Goal: Task Accomplishment & Management: Manage account settings

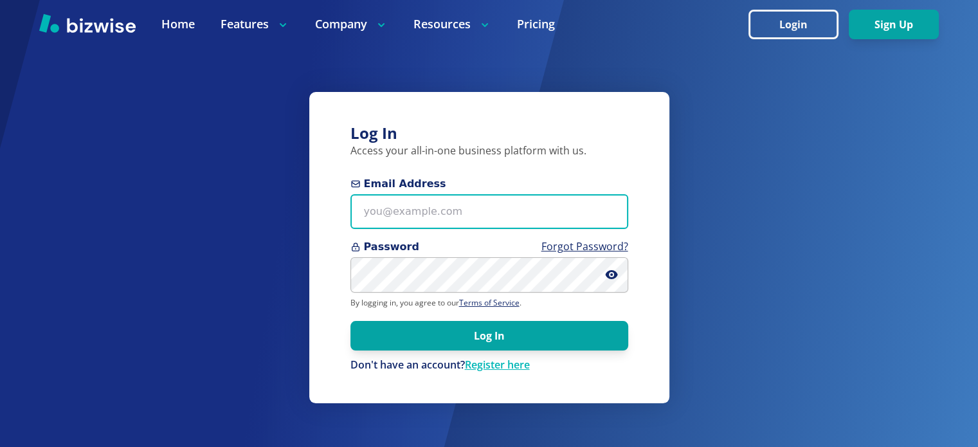
click at [495, 217] on input "Email Address" at bounding box center [489, 211] width 278 height 35
drag, startPoint x: 415, startPoint y: 221, endPoint x: 319, endPoint y: 221, distance: 95.8
click at [319, 221] on div "Log In Access your all-in-one business platform with us. Email Address test+2 P…" at bounding box center [489, 247] width 360 height 311
paste input "@bizwise.com"
type input "test+2@bizwise.com"
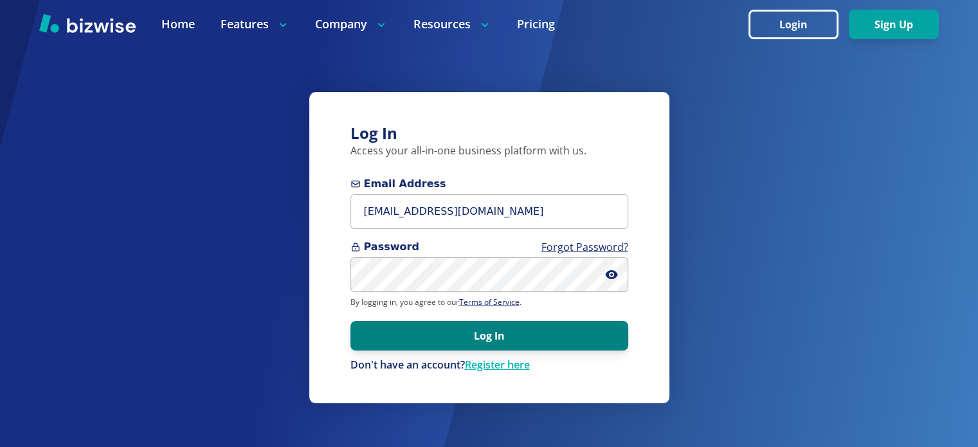
click at [560, 341] on button "Log In" at bounding box center [489, 336] width 278 height 30
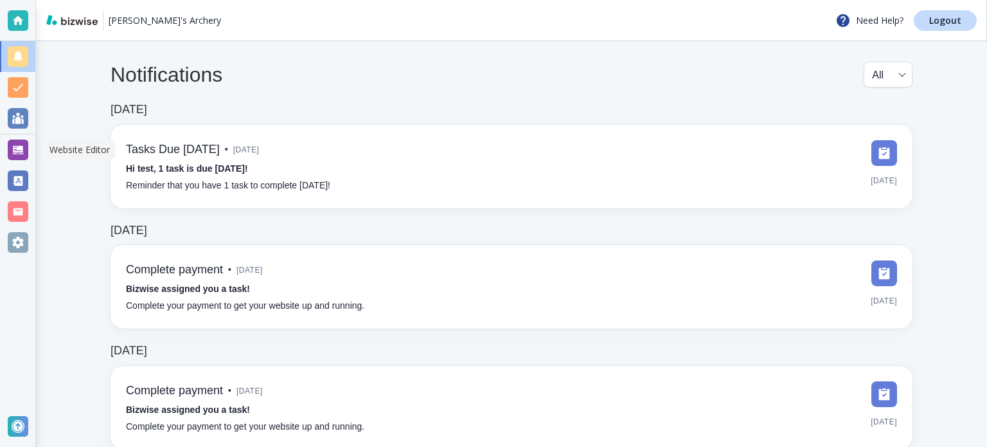
click at [18, 143] on div at bounding box center [18, 150] width 21 height 21
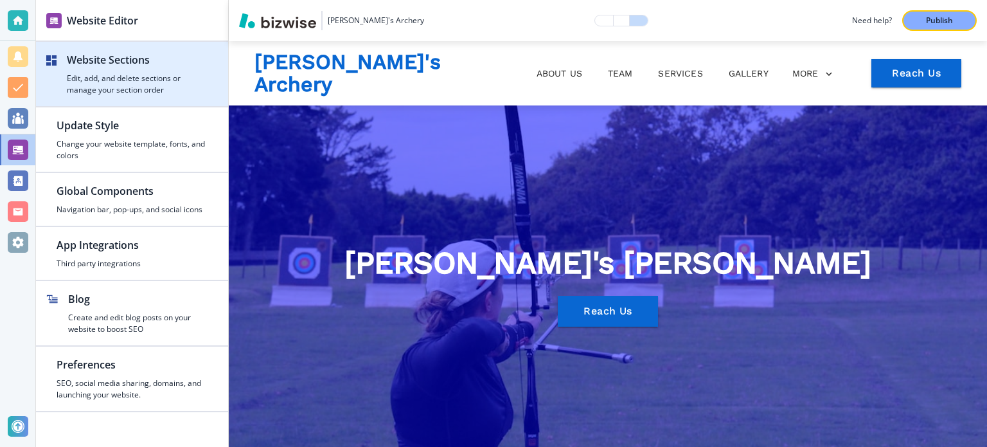
click at [163, 64] on h2 "Website Sections" at bounding box center [137, 59] width 141 height 15
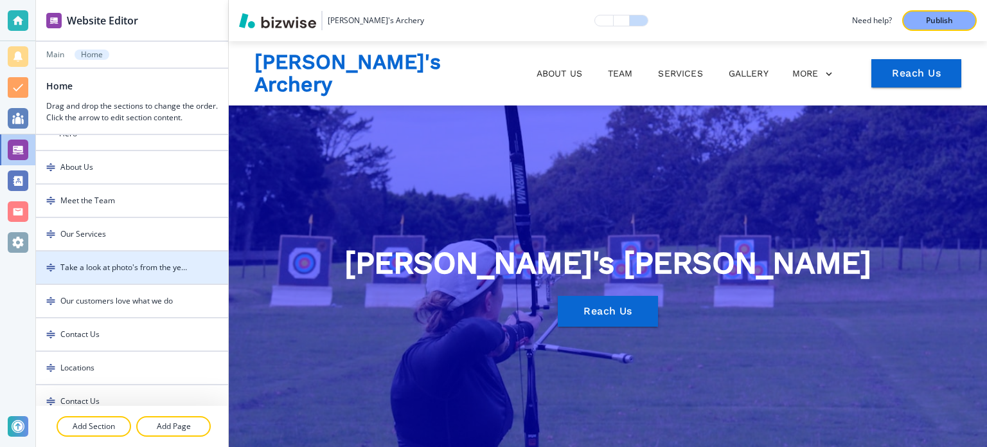
scroll to position [26, 0]
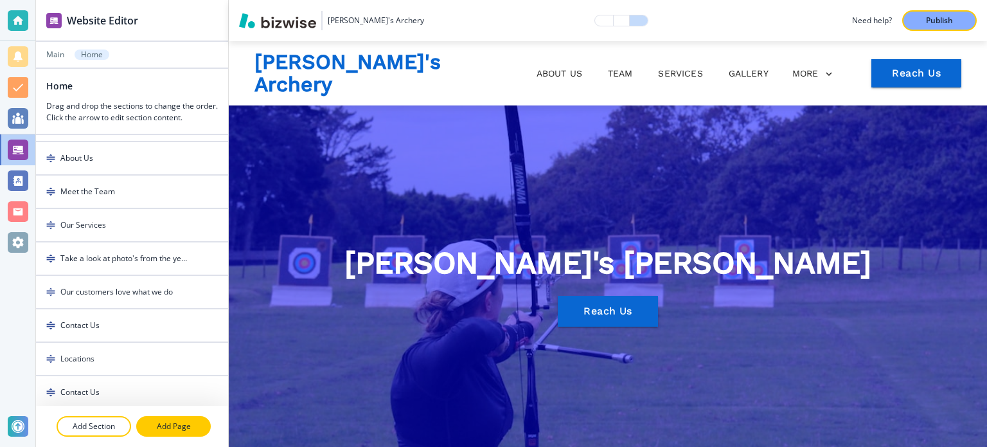
click at [172, 421] on p "Add Page" at bounding box center [174, 426] width 72 height 12
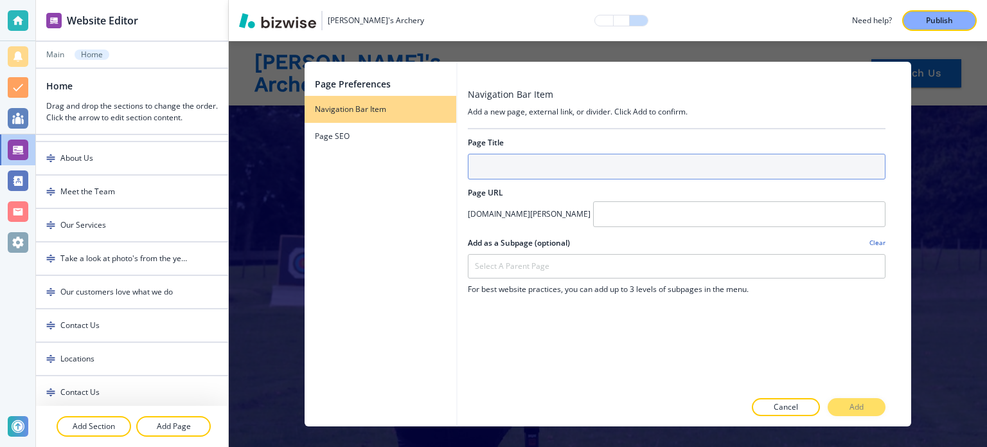
click at [653, 175] on input "text" at bounding box center [677, 167] width 418 height 26
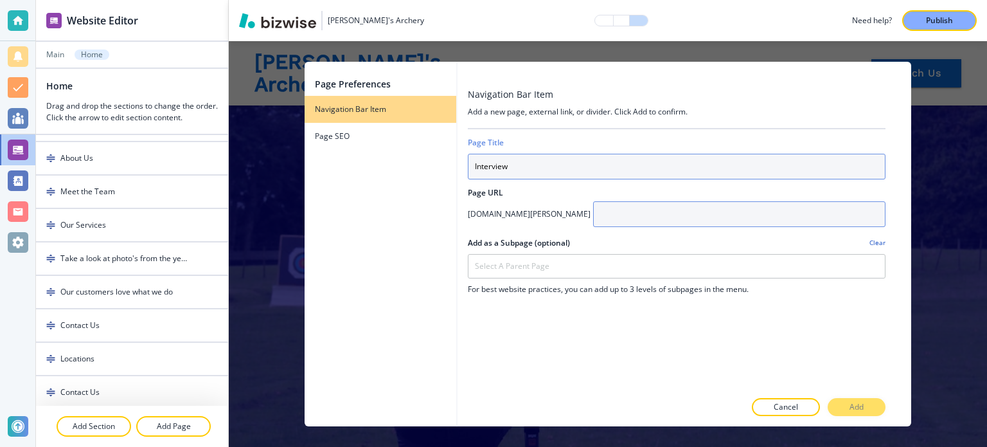
type input "Interview"
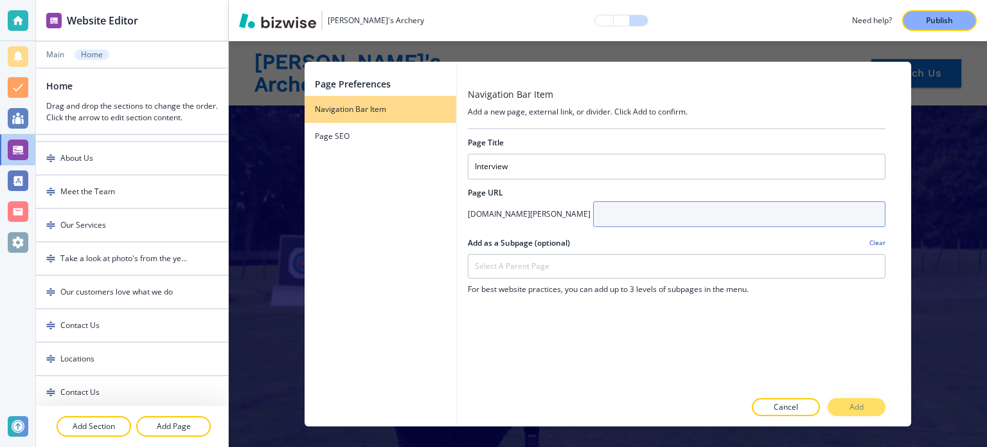
click at [660, 201] on input "text" at bounding box center [739, 214] width 293 height 26
type input "interview"
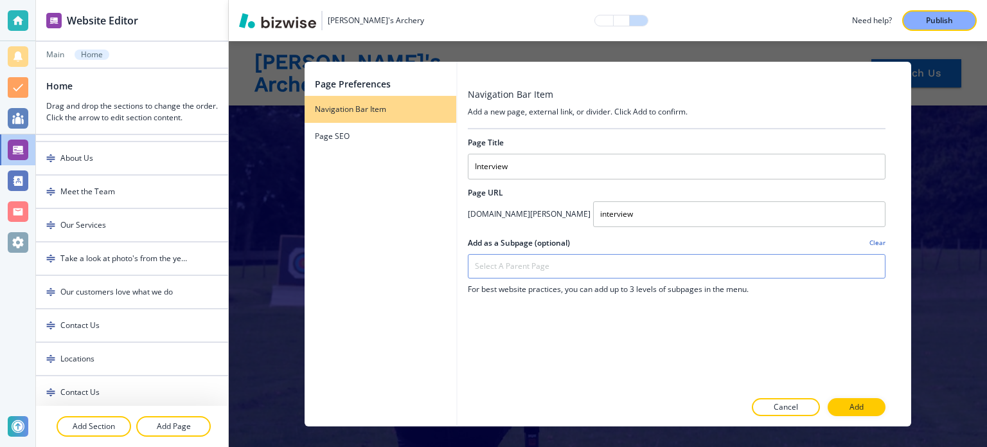
click at [647, 258] on div "Select a parent page" at bounding box center [677, 266] width 417 height 23
click at [563, 227] on div at bounding box center [677, 232] width 418 height 10
click at [865, 406] on button "Add" at bounding box center [857, 407] width 58 height 18
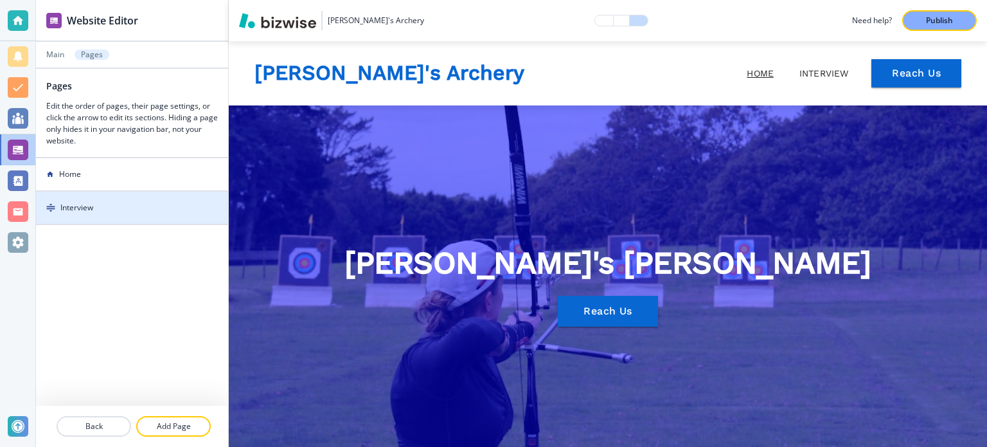
click at [154, 217] on div at bounding box center [132, 218] width 192 height 10
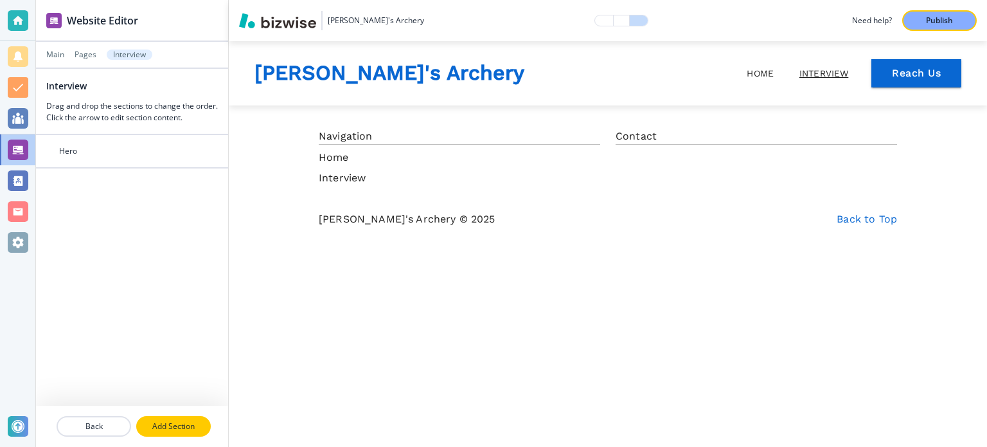
click at [206, 426] on p "Add Section" at bounding box center [174, 426] width 72 height 12
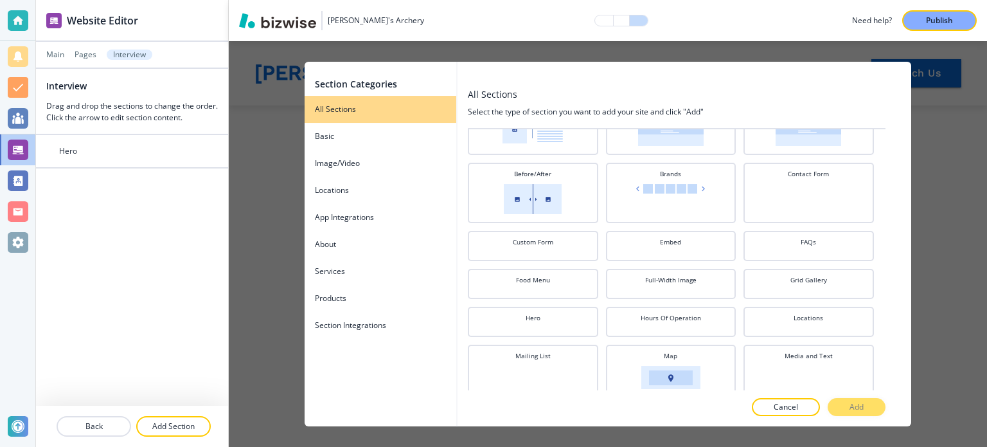
scroll to position [0, 0]
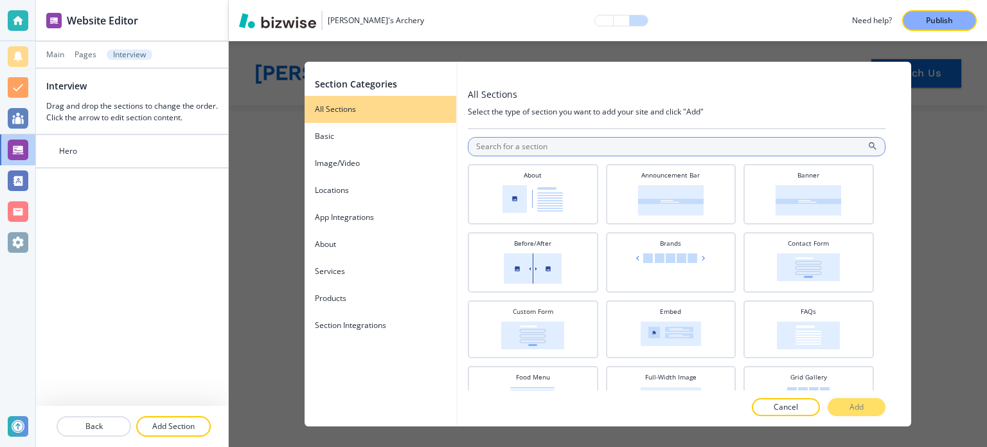
click at [545, 143] on input "text" at bounding box center [677, 146] width 418 height 19
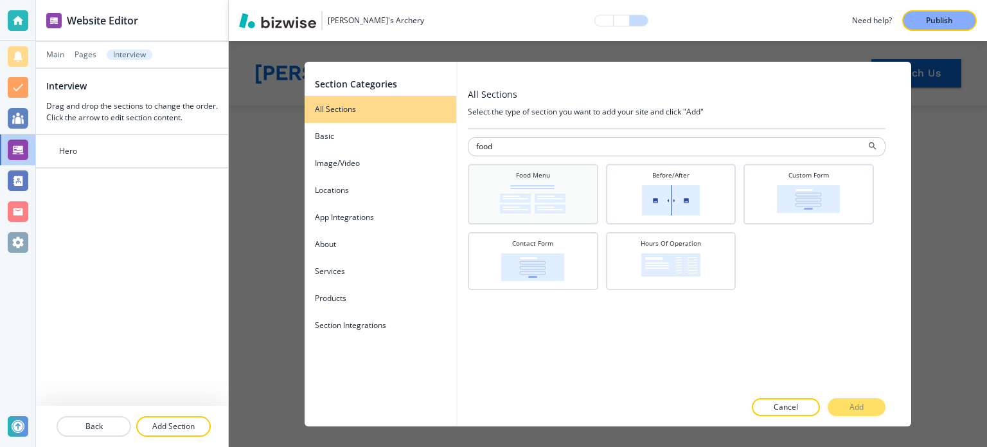
type input "food"
click at [550, 170] on h4 "Food Menu" at bounding box center [533, 175] width 34 height 10
click at [847, 406] on button "Add" at bounding box center [857, 407] width 58 height 18
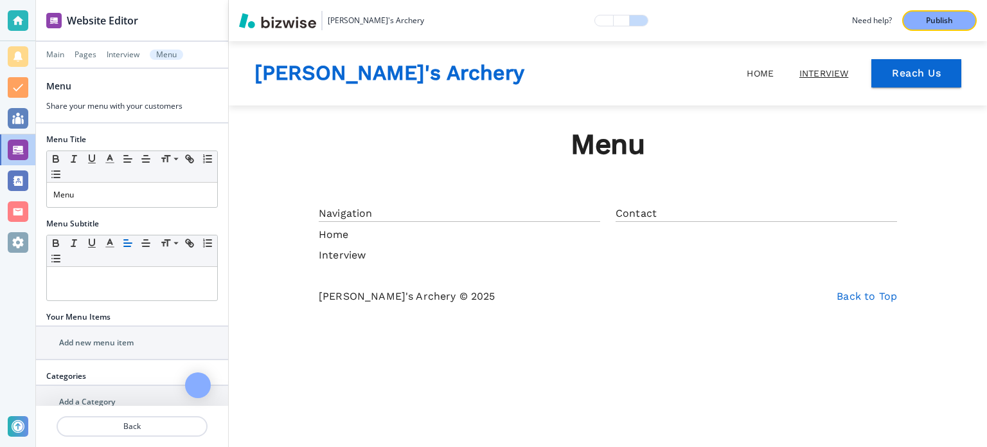
click at [64, 89] on h2 "Menu" at bounding box center [58, 86] width 25 height 14
click at [54, 194] on p "Menu" at bounding box center [132, 195] width 158 height 12
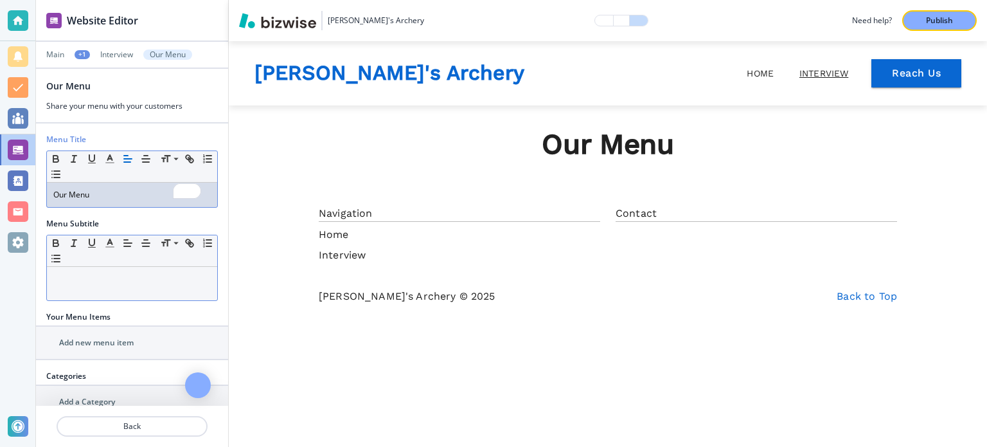
click at [105, 285] on div at bounding box center [132, 283] width 170 height 33
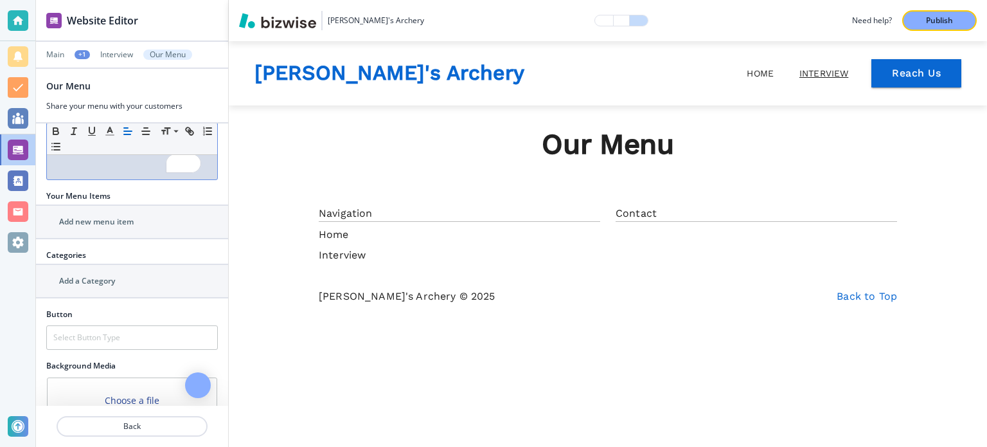
scroll to position [193, 0]
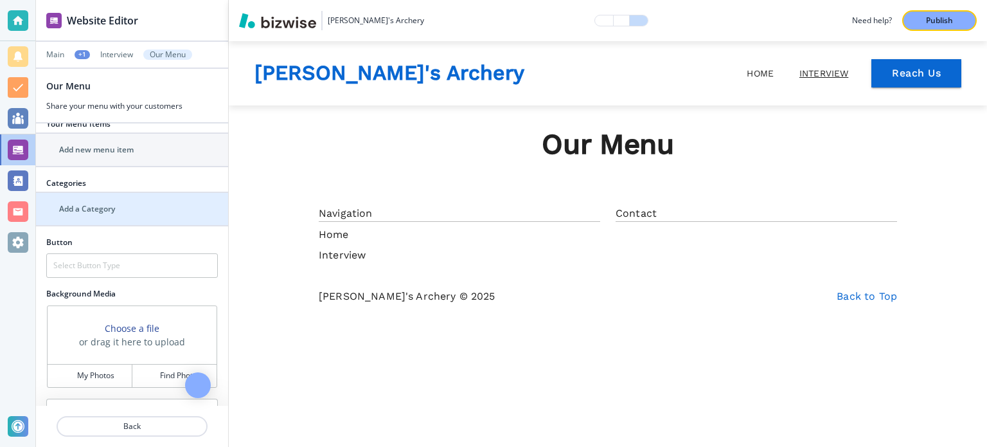
click at [105, 199] on div "button" at bounding box center [132, 198] width 192 height 10
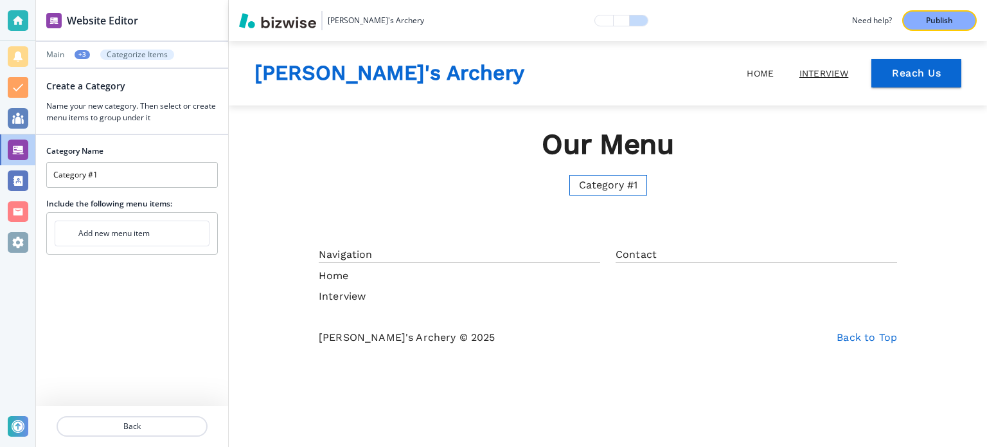
click at [118, 228] on h4 "Add new menu item" at bounding box center [113, 234] width 71 height 12
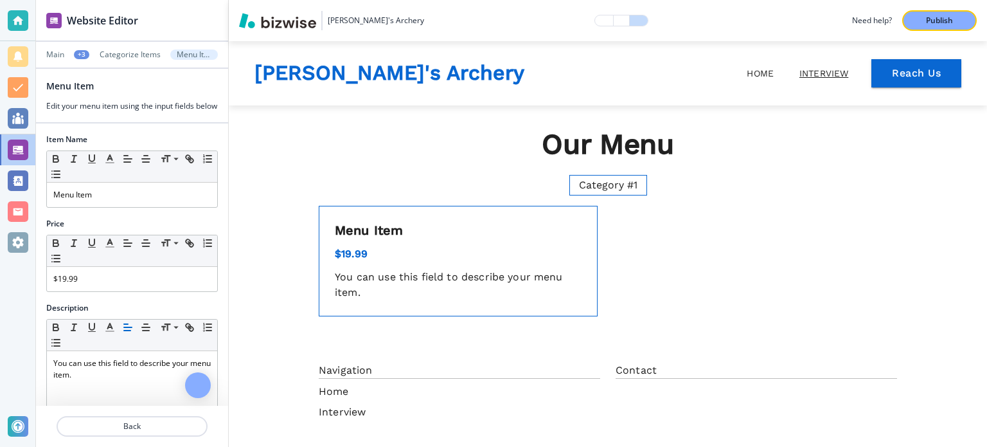
scroll to position [42, 0]
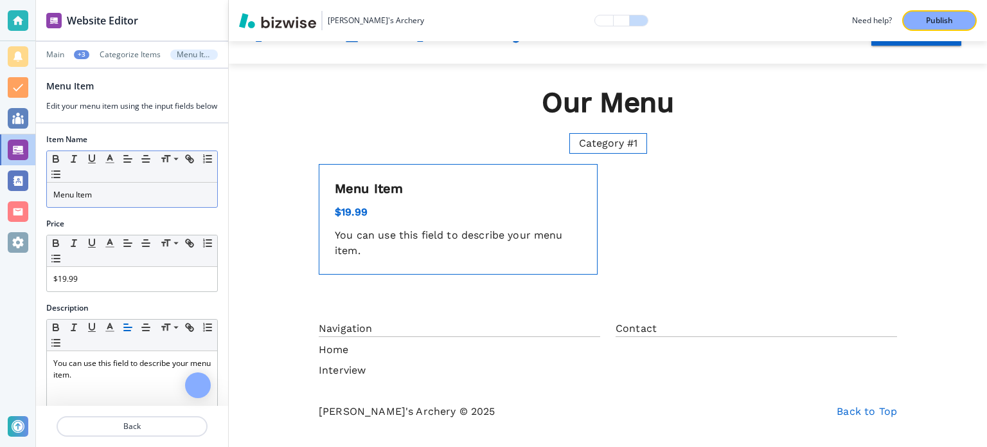
click at [104, 201] on p "Menu Item" at bounding box center [132, 195] width 158 height 12
drag, startPoint x: 109, startPoint y: 208, endPoint x: 42, endPoint y: 208, distance: 66.9
click at [42, 208] on div "Item Name Small Normal Large Huge Menu Item" at bounding box center [132, 176] width 192 height 84
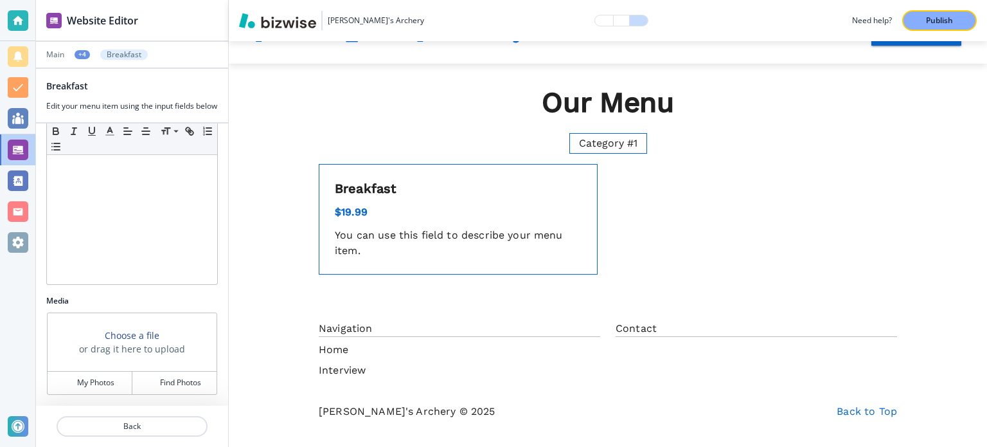
scroll to position [0, 0]
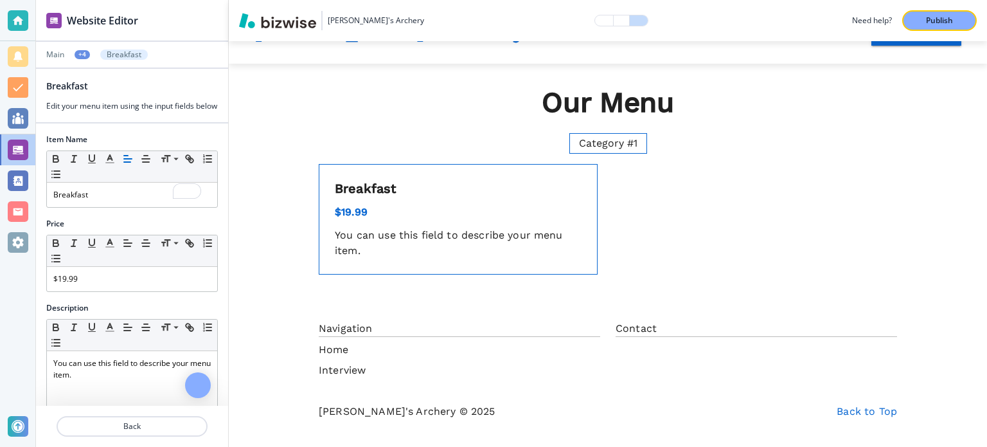
click at [103, 145] on div "Item Name" at bounding box center [132, 140] width 172 height 12
click at [131, 419] on button "Back" at bounding box center [132, 426] width 151 height 21
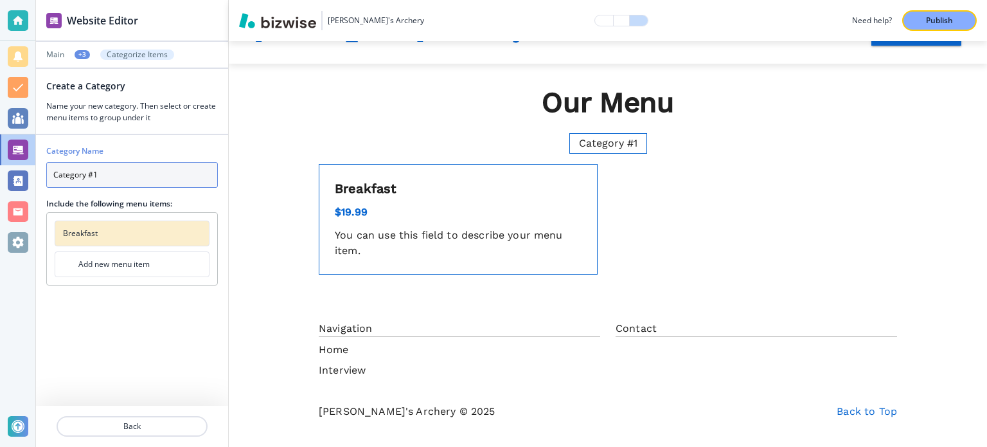
click at [118, 167] on input "Category #1" at bounding box center [132, 175] width 172 height 26
drag, startPoint x: 118, startPoint y: 167, endPoint x: 0, endPoint y: 156, distance: 118.7
click at [0, 156] on div "Website Editor Main +3 Categorize Items Create a Category Name your new categor…" at bounding box center [493, 223] width 987 height 447
type input "Breakfast"
click at [105, 229] on button "Breakfast" at bounding box center [132, 234] width 155 height 26
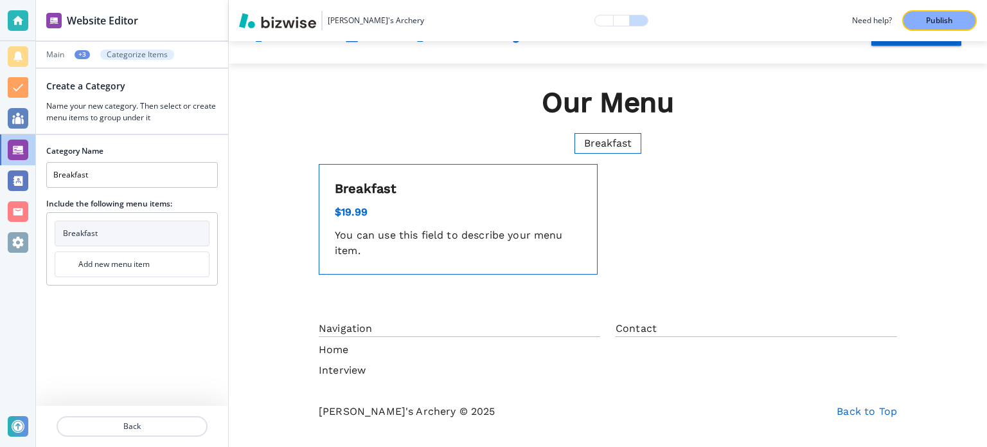
click at [108, 237] on button "Breakfast" at bounding box center [132, 234] width 155 height 26
click at [133, 63] on div at bounding box center [132, 64] width 192 height 8
click at [136, 55] on p "Categorize Items" at bounding box center [137, 54] width 61 height 9
click at [140, 176] on input "Breakfast" at bounding box center [132, 175] width 172 height 26
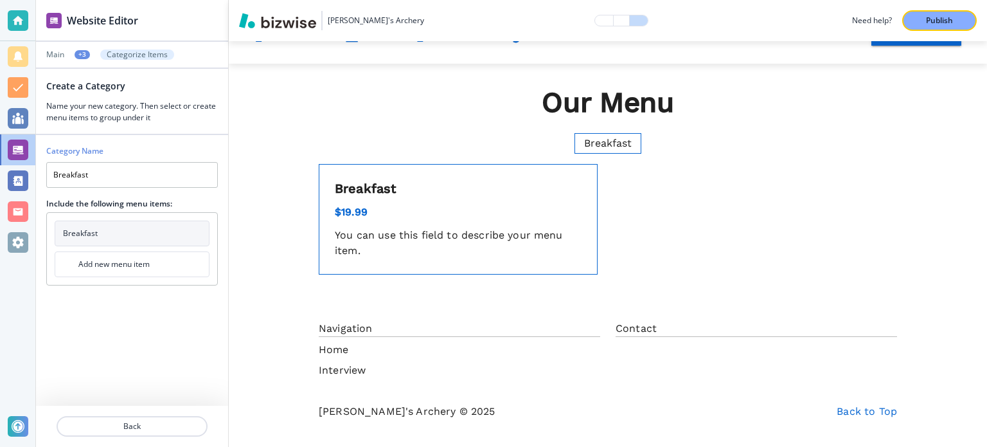
click at [75, 55] on div "+3" at bounding box center [82, 54] width 15 height 9
click at [144, 432] on button "Back" at bounding box center [132, 426] width 151 height 21
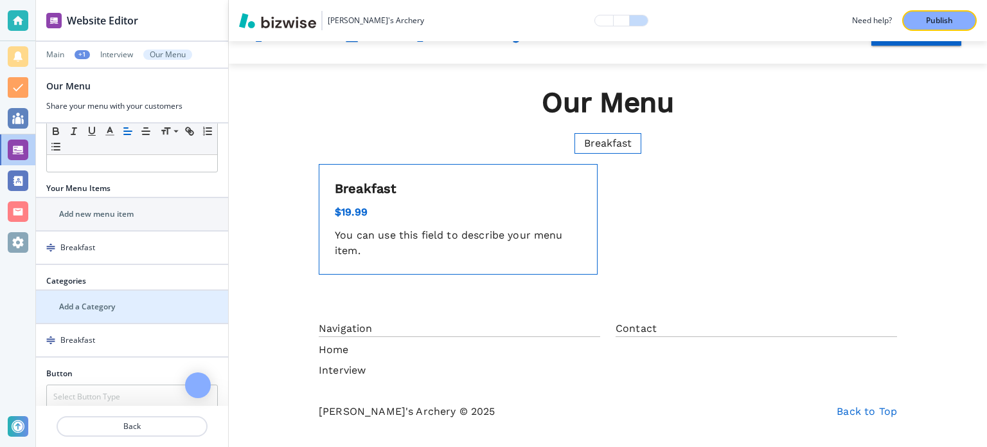
click at [129, 309] on div "Add a Category" at bounding box center [118, 307] width 164 height 12
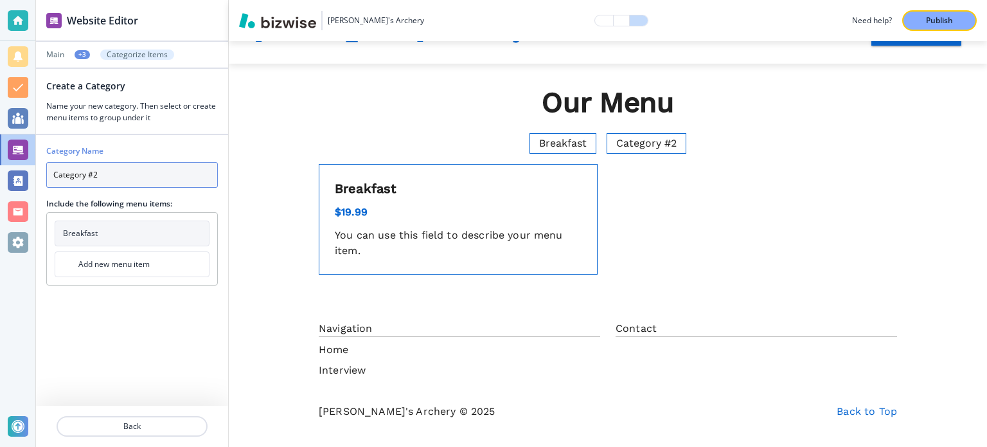
drag, startPoint x: 137, startPoint y: 177, endPoint x: 49, endPoint y: 168, distance: 88.6
click at [49, 168] on input "Category #2" at bounding box center [132, 175] width 172 height 26
type input "Lunch"
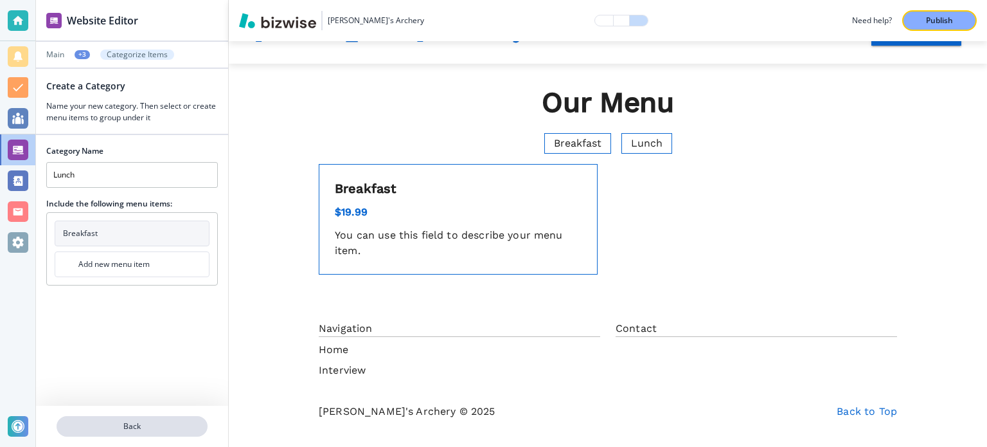
click at [102, 420] on p "Back" at bounding box center [132, 426] width 149 height 12
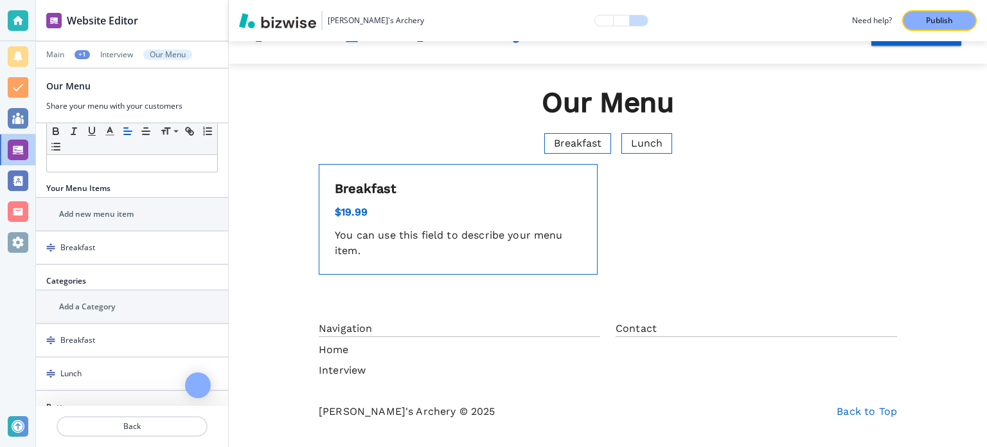
drag, startPoint x: 138, startPoint y: 218, endPoint x: 133, endPoint y: 301, distance: 83.1
click at [133, 301] on div "Menu Title Small Normal Large Huge Our Menu Menu Subtitle Small Normal Large Hu…" at bounding box center [132, 264] width 192 height 282
click at [133, 301] on div "Add a Category" at bounding box center [118, 307] width 164 height 12
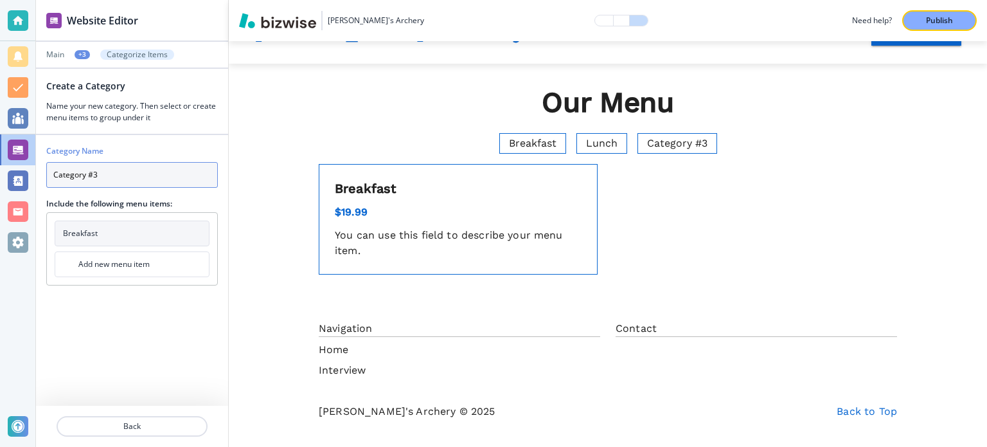
drag, startPoint x: 134, startPoint y: 185, endPoint x: 0, endPoint y: 165, distance: 135.8
click at [0, 165] on div "Website Editor Main +3 Categorize Items Create a Category Name your new categor…" at bounding box center [493, 223] width 987 height 447
type input "Dinner"
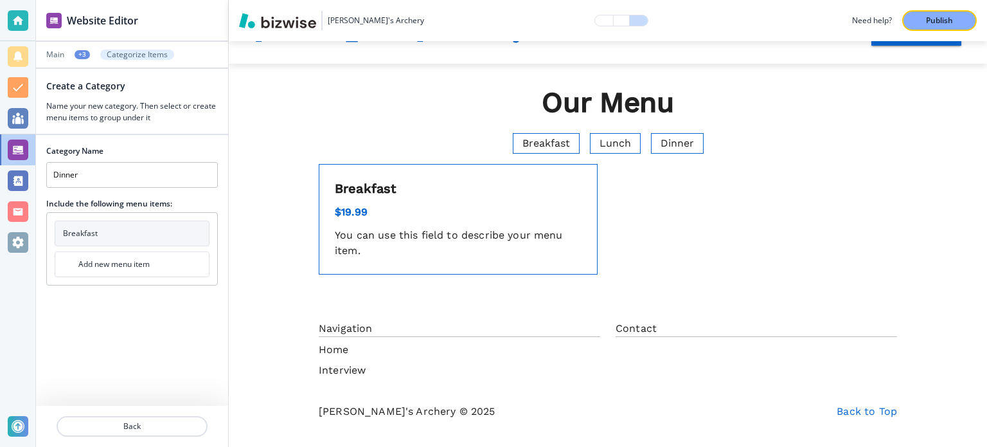
click at [82, 298] on div "Category Name Dinner Include the following menu items: Breakfast Add new menu i…" at bounding box center [132, 270] width 192 height 271
click at [116, 426] on p "Back" at bounding box center [132, 426] width 149 height 12
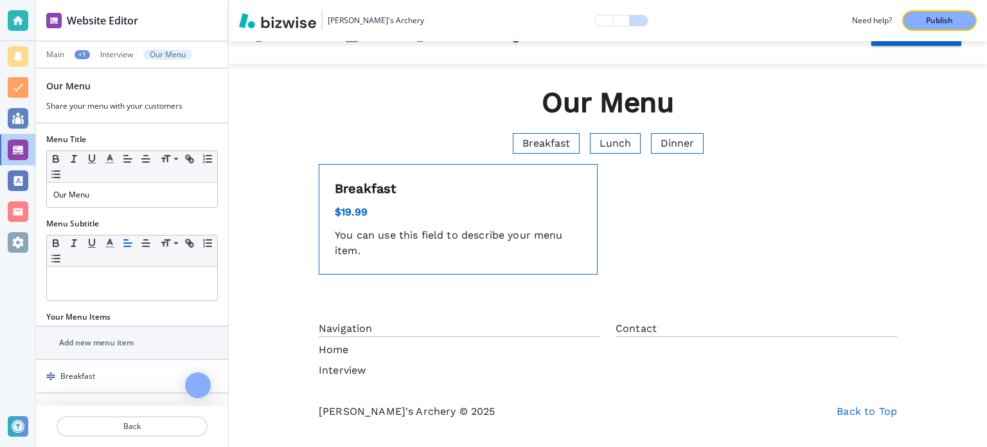
click at [103, 60] on div at bounding box center [132, 64] width 192 height 8
click at [112, 53] on p "Interview" at bounding box center [116, 54] width 33 height 9
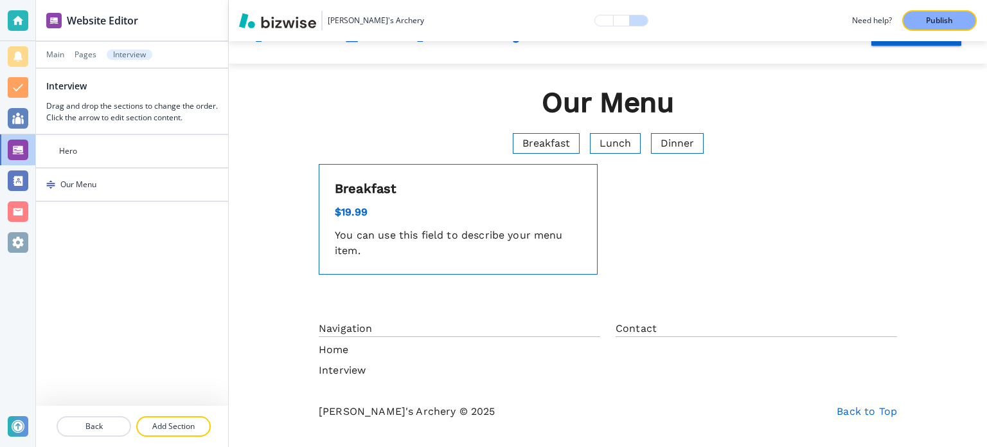
click at [123, 54] on p "Interview" at bounding box center [129, 54] width 33 height 9
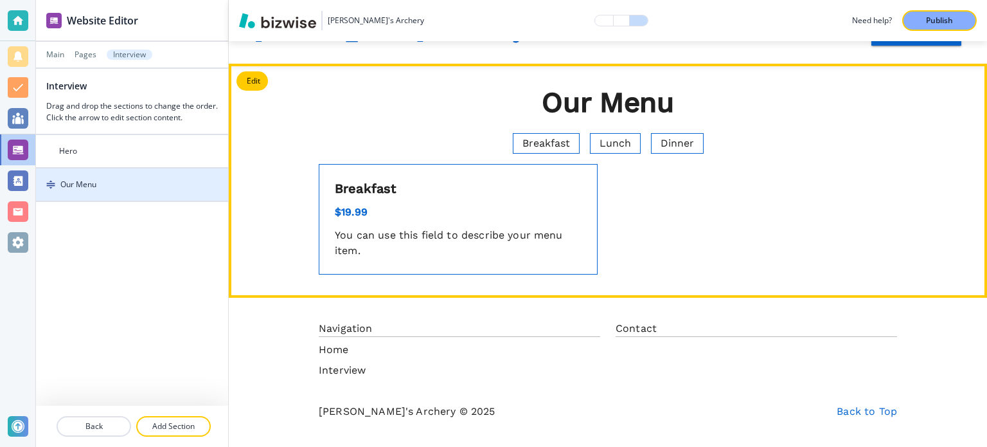
click at [138, 179] on div "Our Menu" at bounding box center [111, 185] width 151 height 12
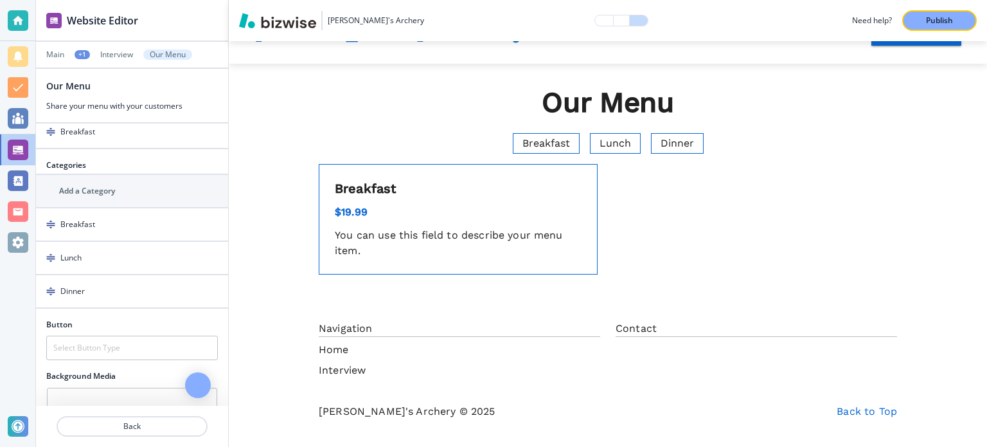
scroll to position [257, 0]
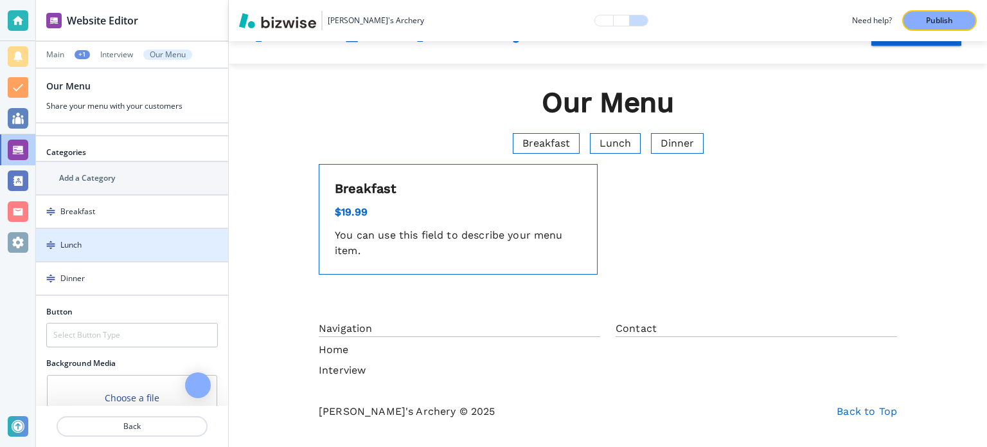
click at [127, 229] on div "button" at bounding box center [132, 234] width 192 height 10
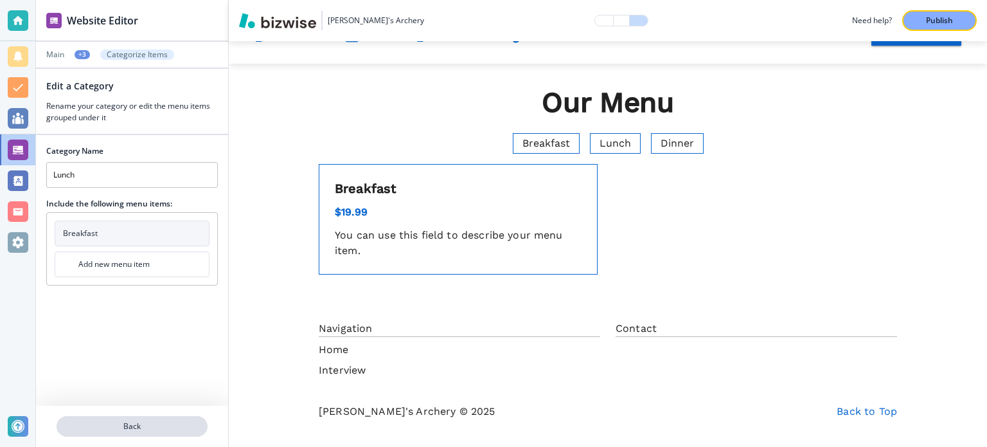
click at [153, 423] on p "Back" at bounding box center [132, 426] width 149 height 12
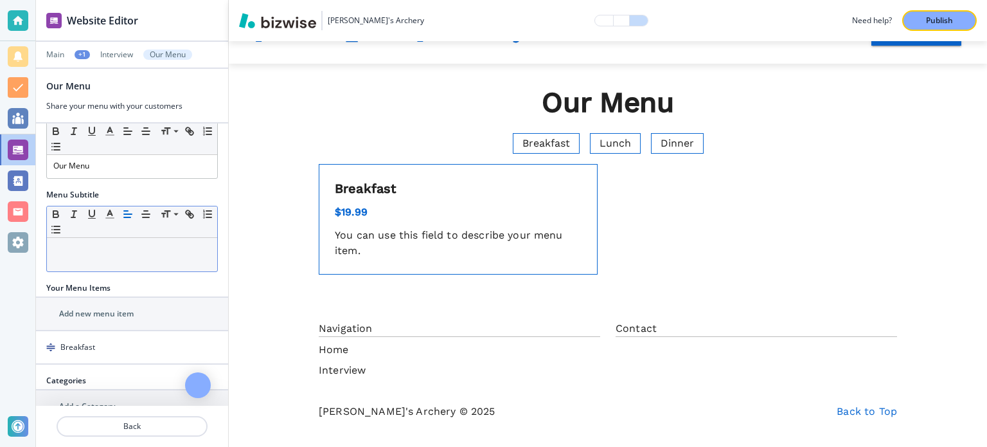
scroll to position [64, 0]
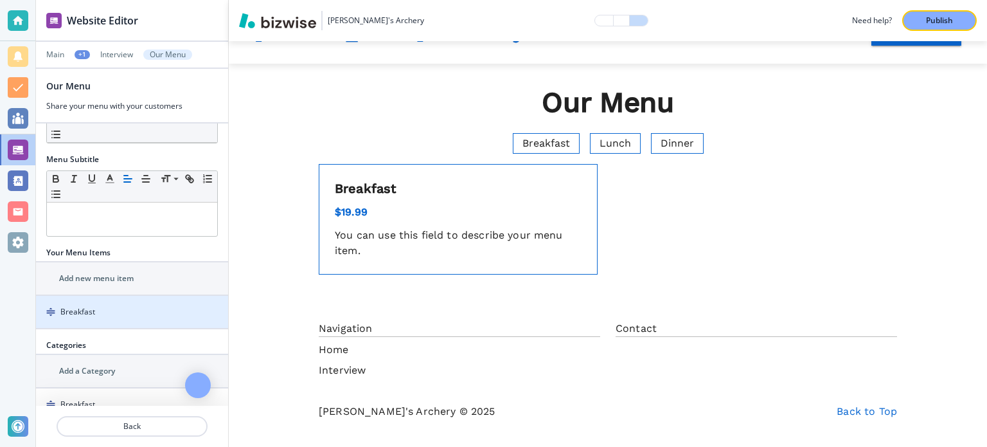
click at [111, 298] on div "button" at bounding box center [132, 301] width 192 height 10
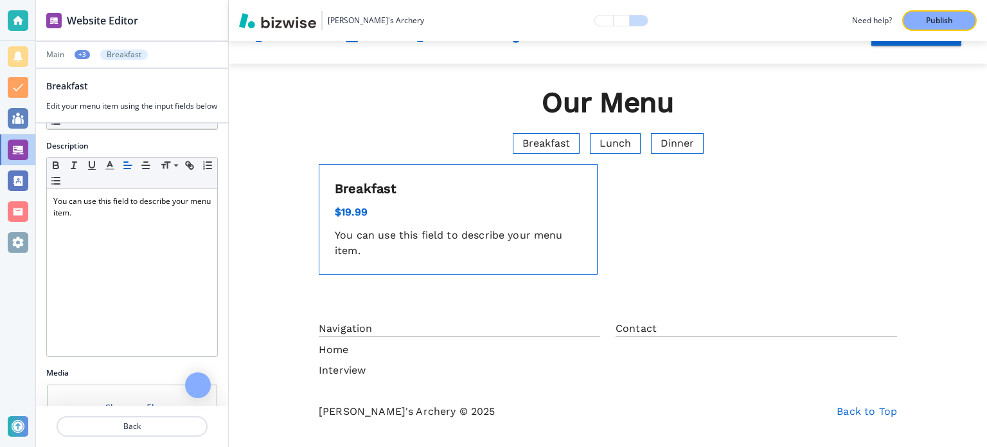
scroll to position [114, 0]
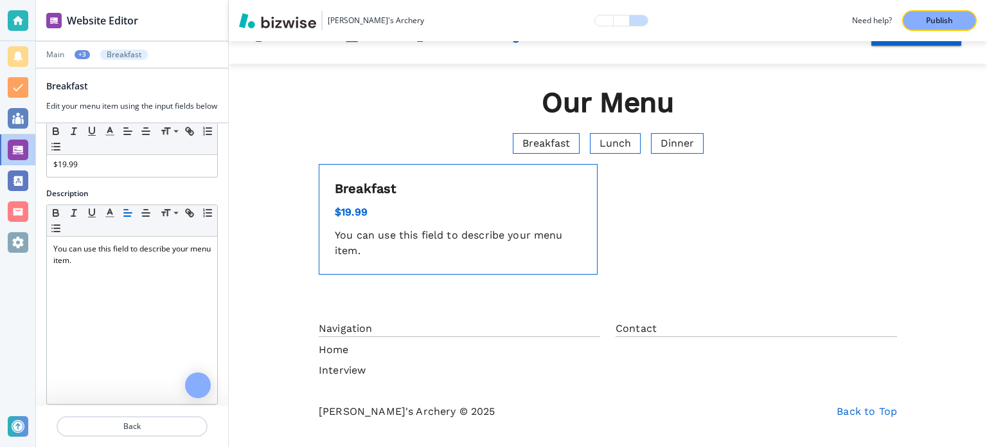
click at [75, 50] on button "+3" at bounding box center [82, 54] width 15 height 9
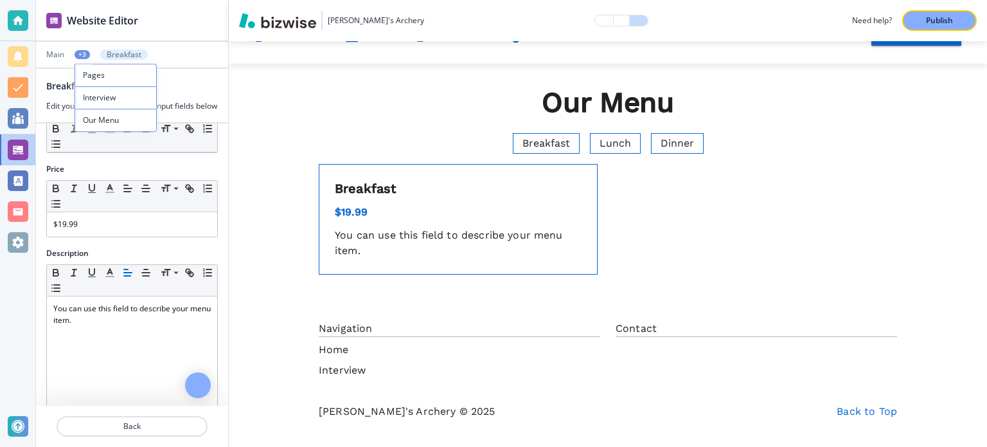
scroll to position [0, 0]
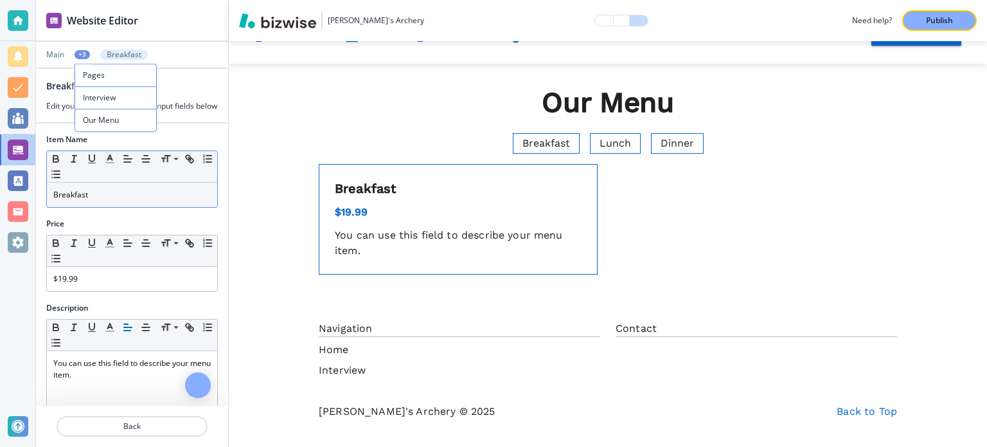
click at [111, 201] on p "Breakfast" at bounding box center [132, 195] width 158 height 12
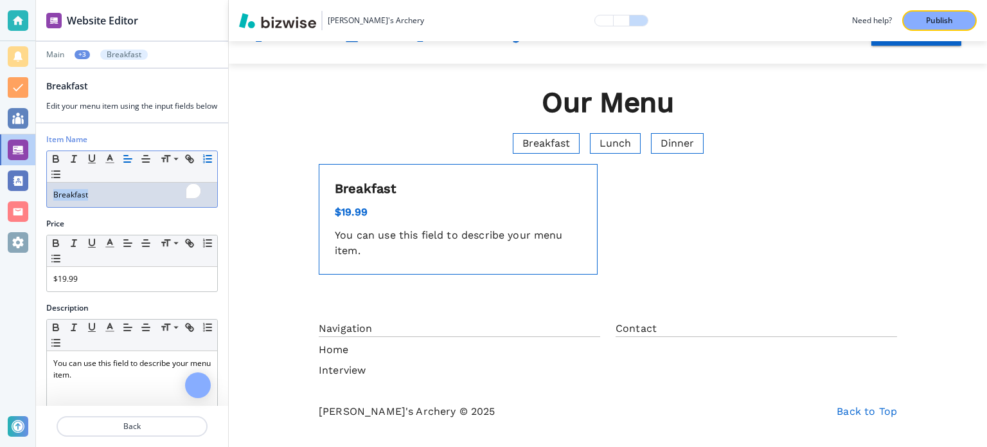
drag, startPoint x: 88, startPoint y: 199, endPoint x: 49, endPoint y: 190, distance: 40.1
click at [49, 190] on div "Small Normal Large Huge Breakfast" at bounding box center [132, 178] width 172 height 57
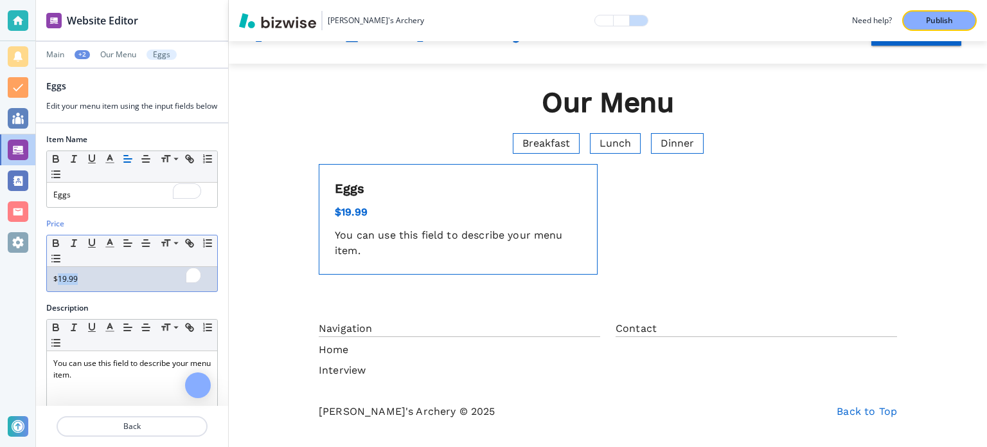
drag, startPoint x: 98, startPoint y: 288, endPoint x: 58, endPoint y: 286, distance: 40.5
click at [58, 285] on p "$19.99" at bounding box center [132, 279] width 158 height 12
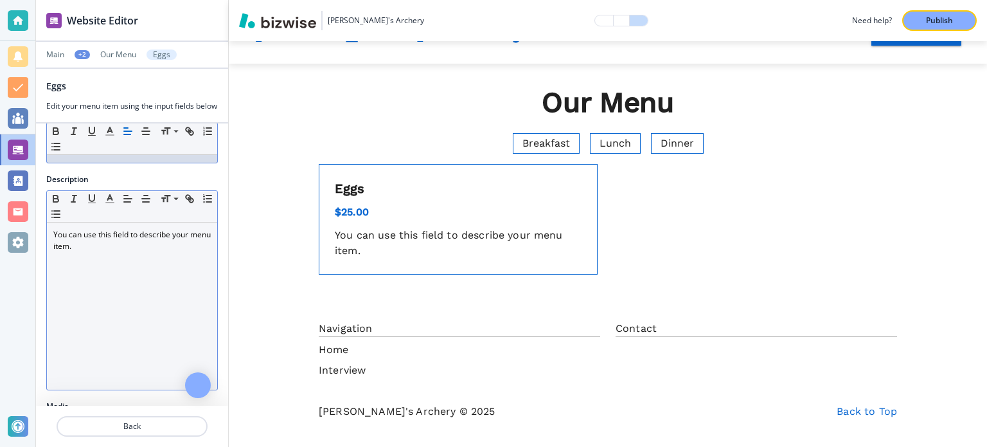
click at [72, 291] on div "You can use this field to describe your menu item." at bounding box center [132, 305] width 170 height 167
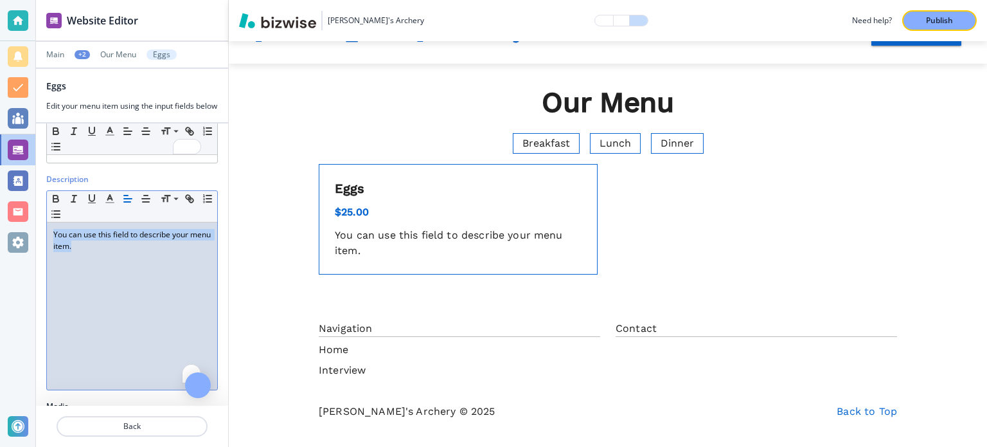
drag, startPoint x: 143, startPoint y: 271, endPoint x: 38, endPoint y: 239, distance: 110.2
click at [38, 239] on div "Description Small Normal Large Huge You can use this field to describe your men…" at bounding box center [132, 287] width 192 height 227
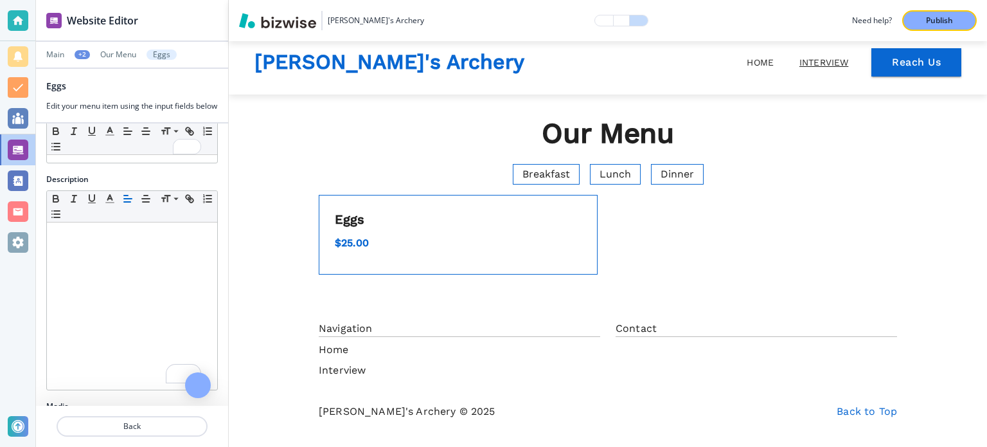
click at [129, 185] on div "Description" at bounding box center [132, 180] width 172 height 12
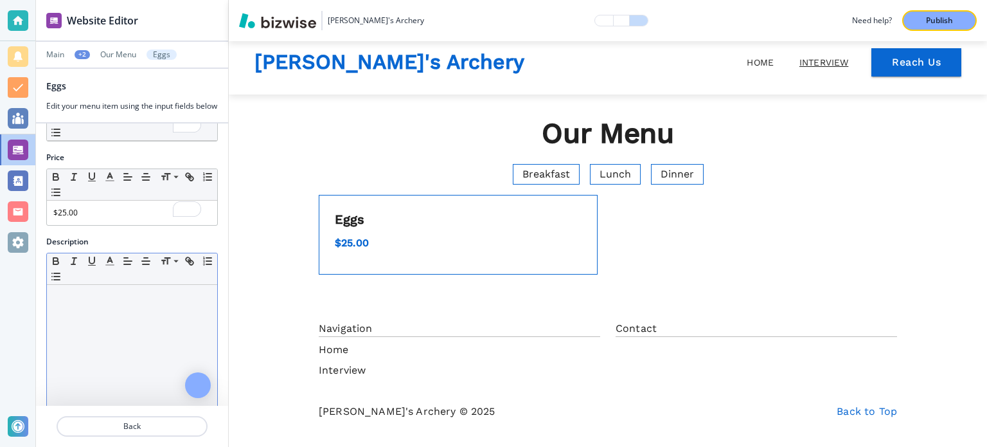
scroll to position [0, 0]
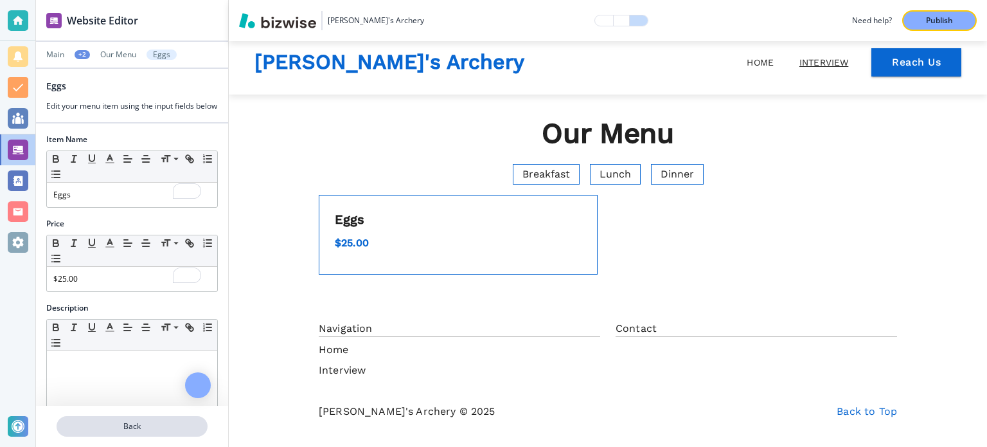
click at [127, 435] on button "Back" at bounding box center [132, 426] width 151 height 21
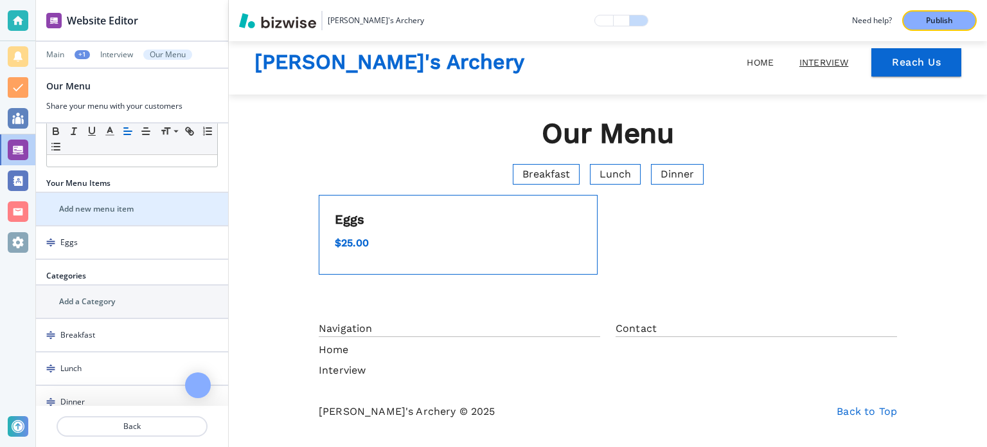
scroll to position [193, 0]
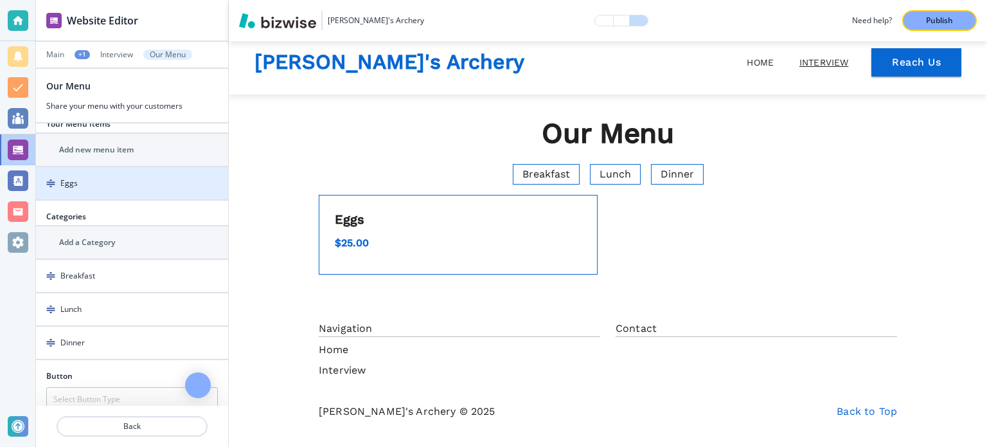
click at [120, 189] on div "button" at bounding box center [132, 194] width 192 height 10
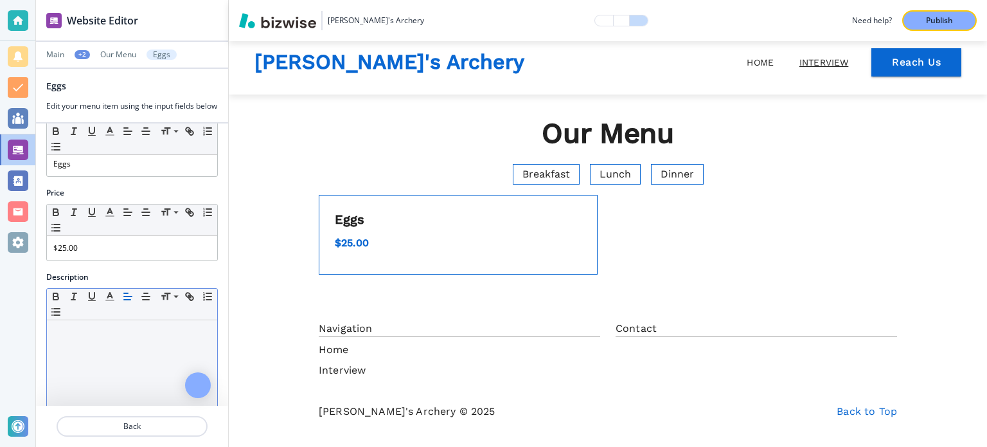
scroll to position [64, 0]
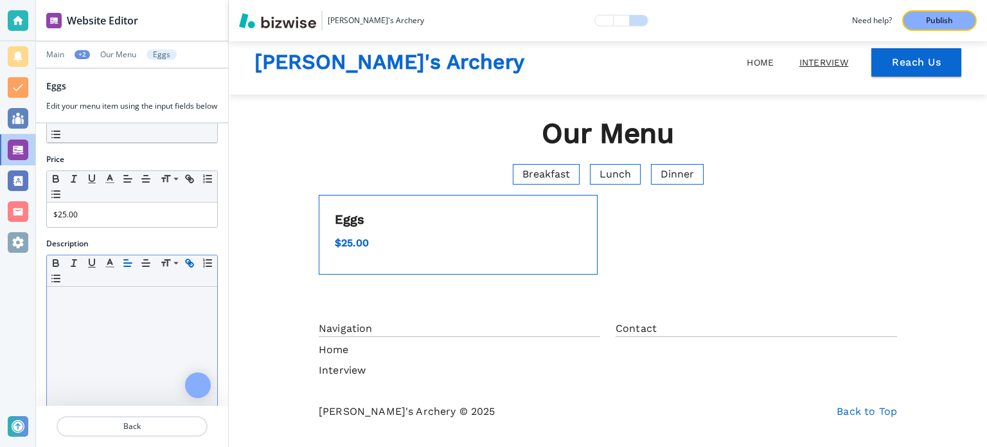
click at [186, 264] on icon "button" at bounding box center [188, 261] width 5 height 5
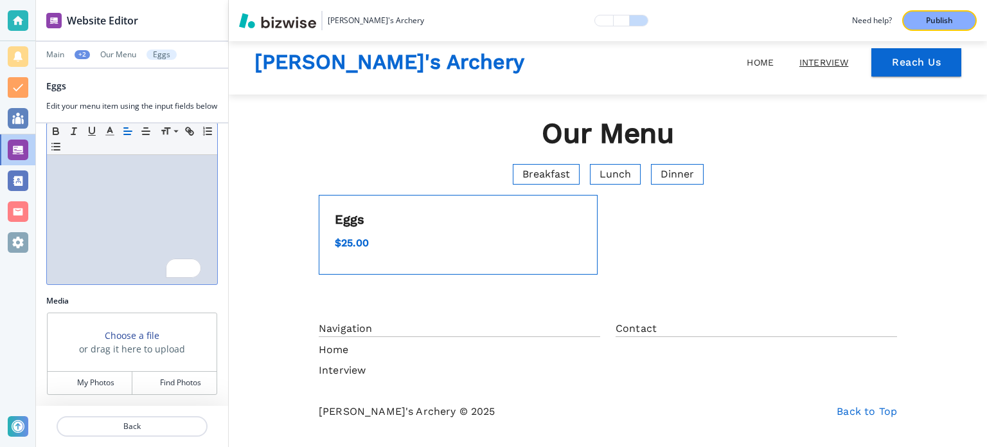
scroll to position [243, 0]
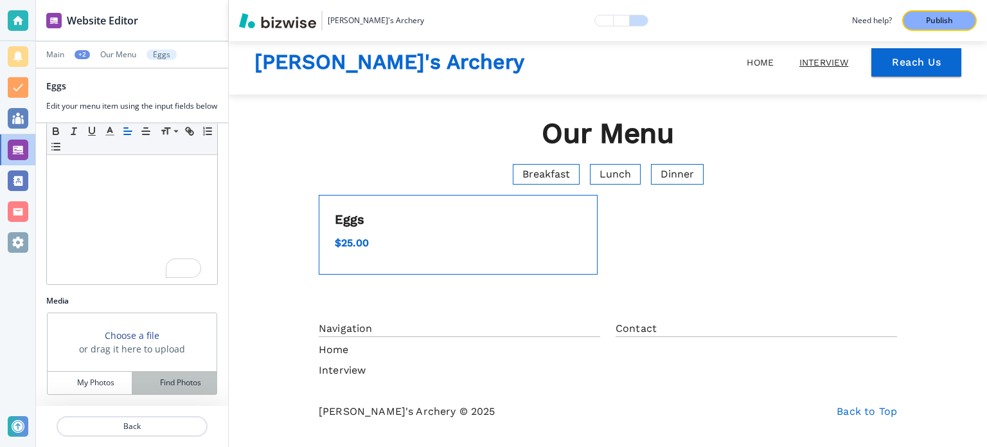
click at [147, 387] on div "Find Photos" at bounding box center [174, 383] width 84 height 12
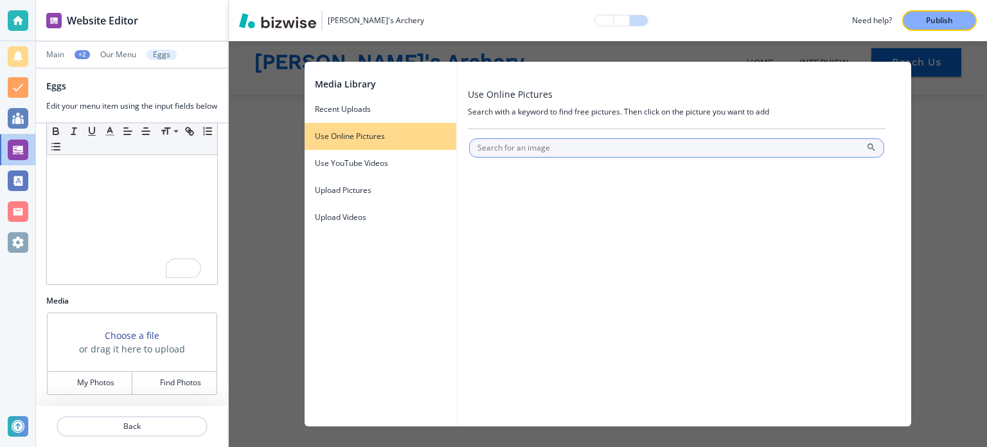
click at [544, 154] on input "text" at bounding box center [676, 147] width 415 height 19
type input "Breakfast Eggs"
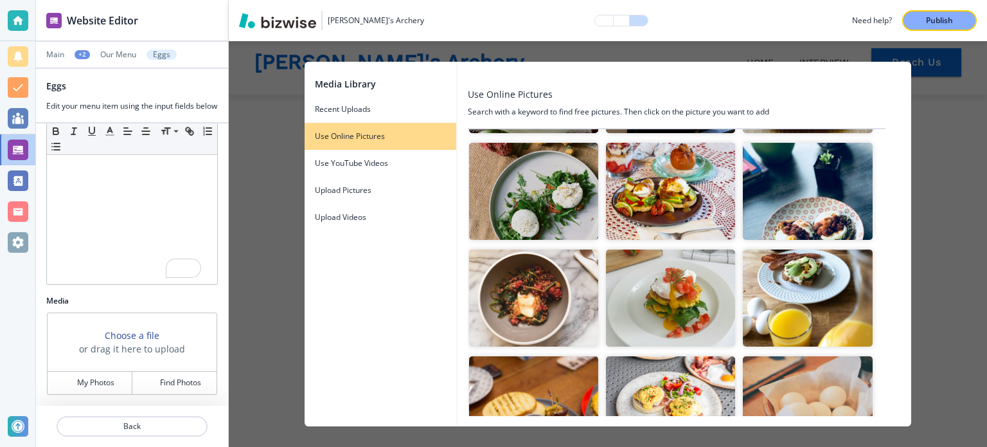
scroll to position [193, 0]
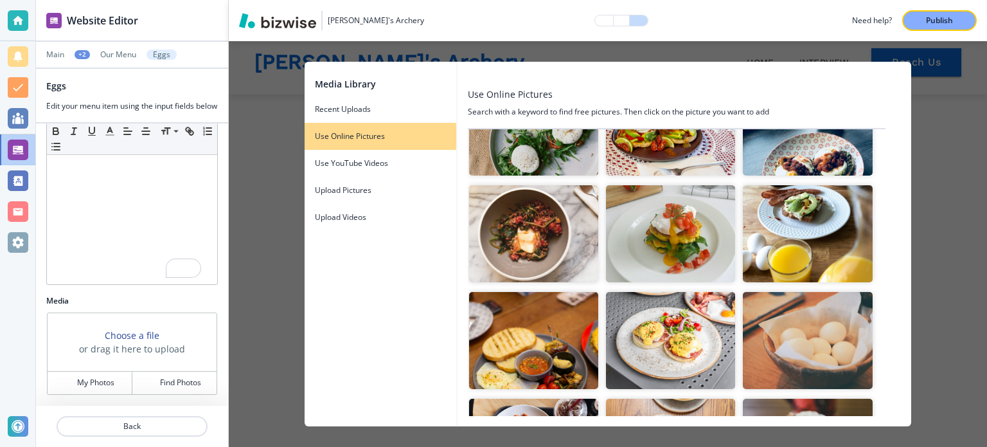
click at [674, 336] on img "button" at bounding box center [670, 340] width 129 height 97
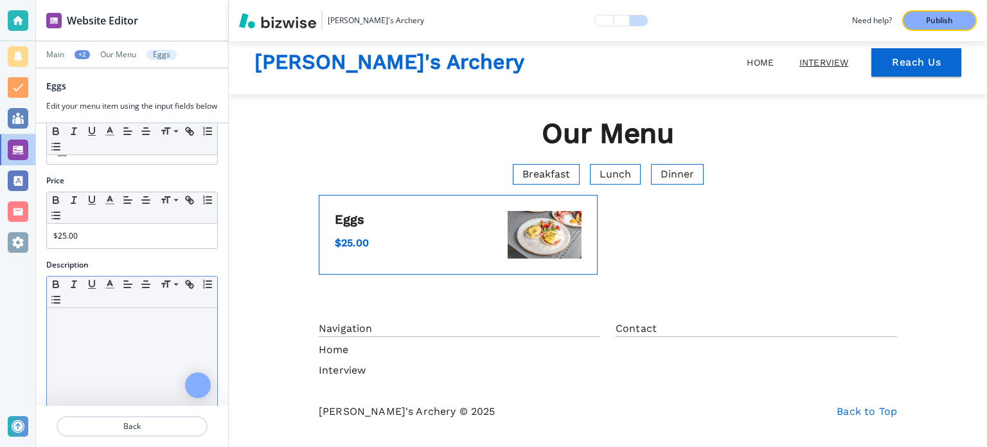
scroll to position [0, 0]
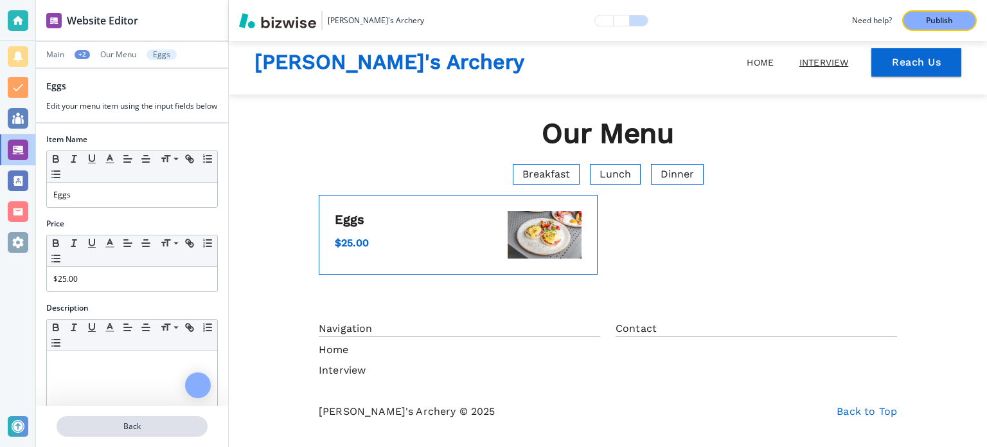
click at [138, 431] on p "Back" at bounding box center [132, 426] width 149 height 12
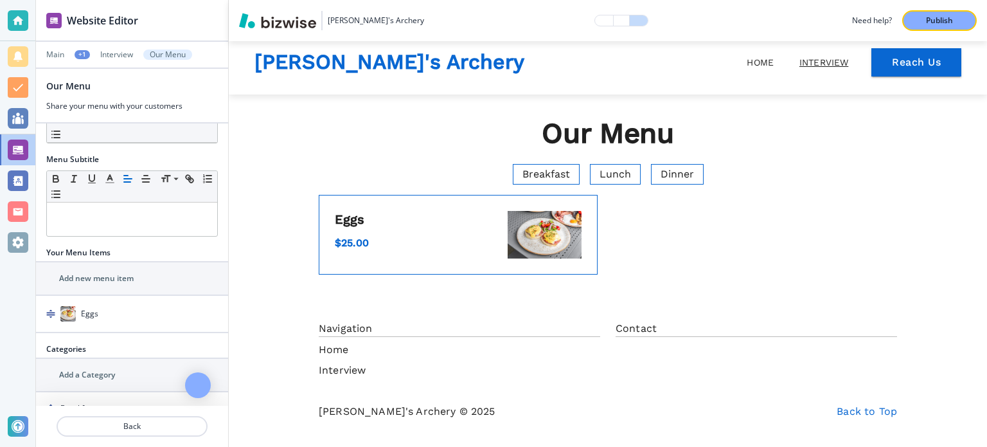
scroll to position [129, 0]
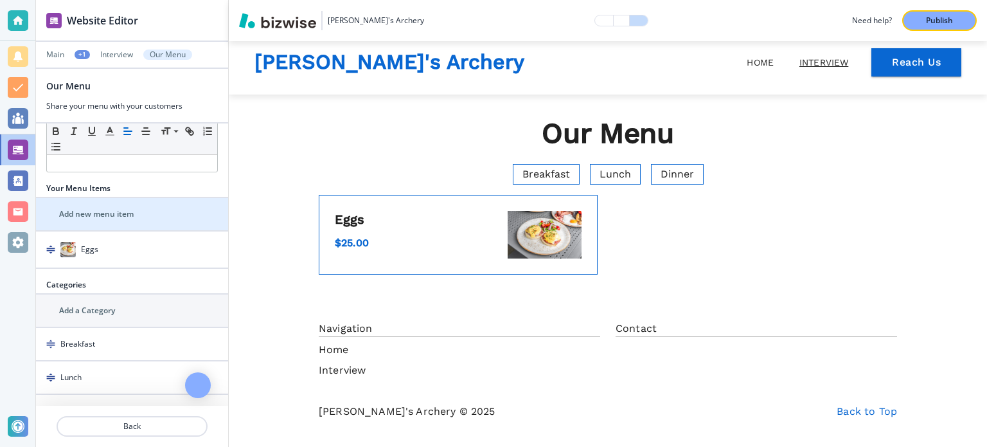
click at [131, 215] on h2 "Add new menu item" at bounding box center [96, 214] width 75 height 12
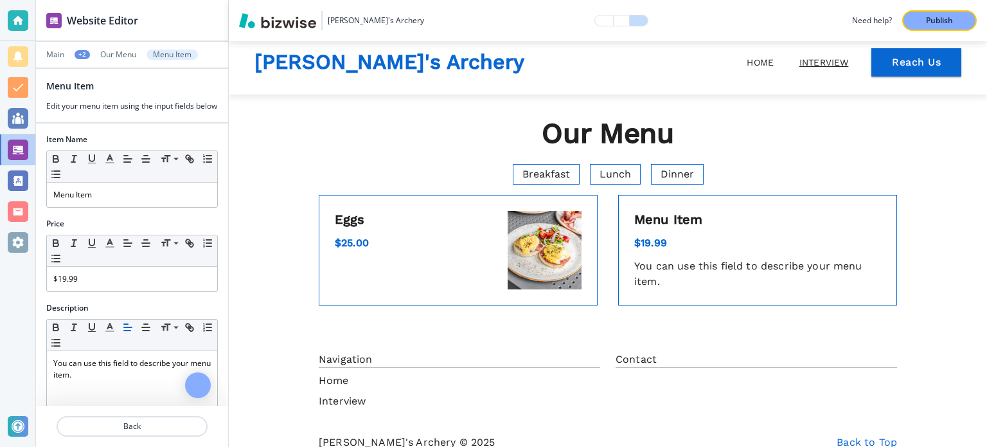
scroll to position [42, 0]
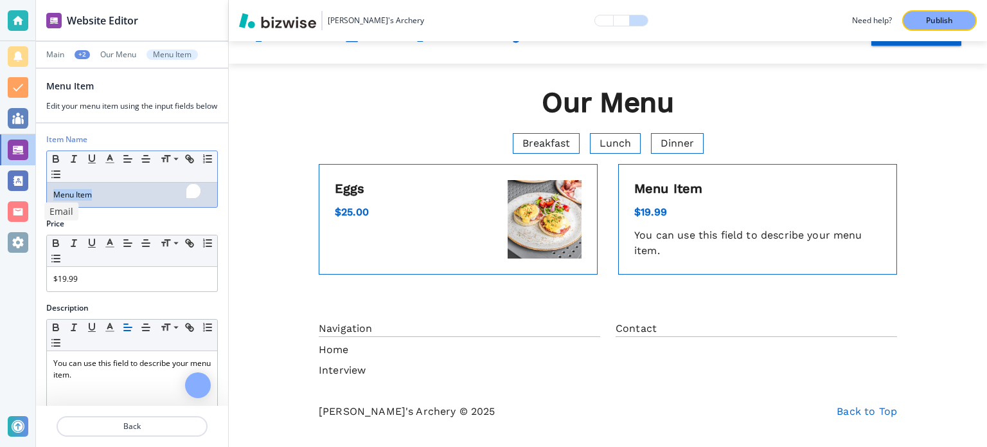
drag, startPoint x: 111, startPoint y: 209, endPoint x: 0, endPoint y: 199, distance: 111.0
click at [0, 199] on div "Website Editor Main +2 Our Menu Menu Item Menu Item Edit your menu item using t…" at bounding box center [493, 223] width 987 height 447
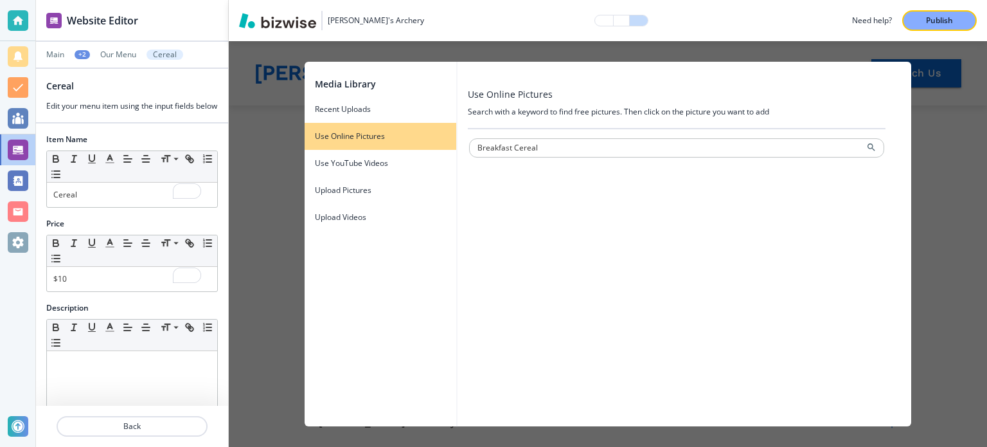
scroll to position [243, 0]
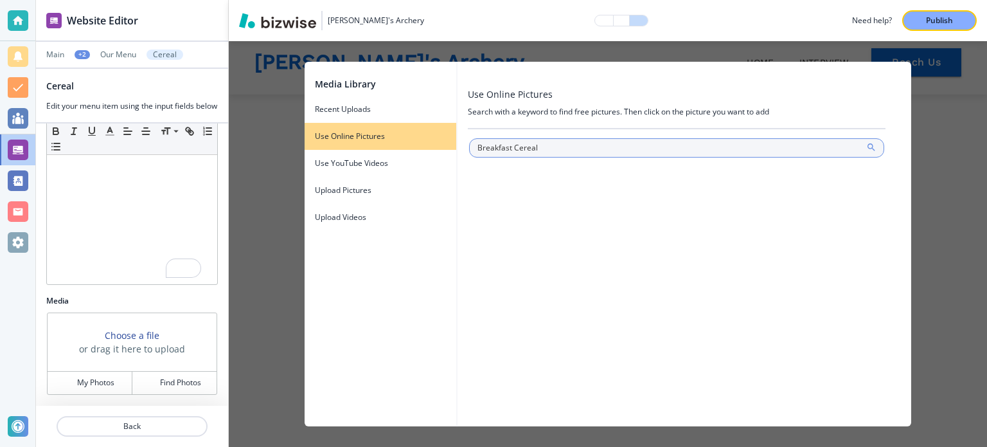
type input "Breakfast Cereal"
click at [871, 150] on icon at bounding box center [872, 147] width 10 height 10
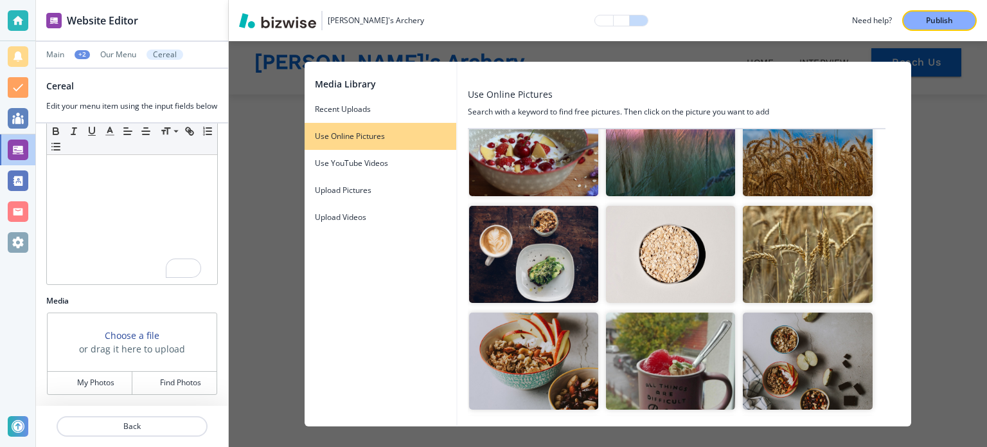
scroll to position [450, 0]
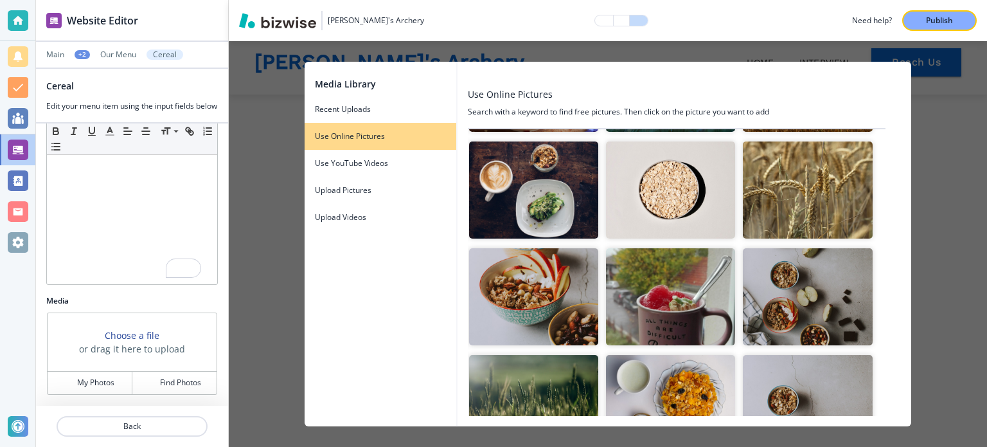
click at [569, 257] on img "button" at bounding box center [533, 296] width 129 height 97
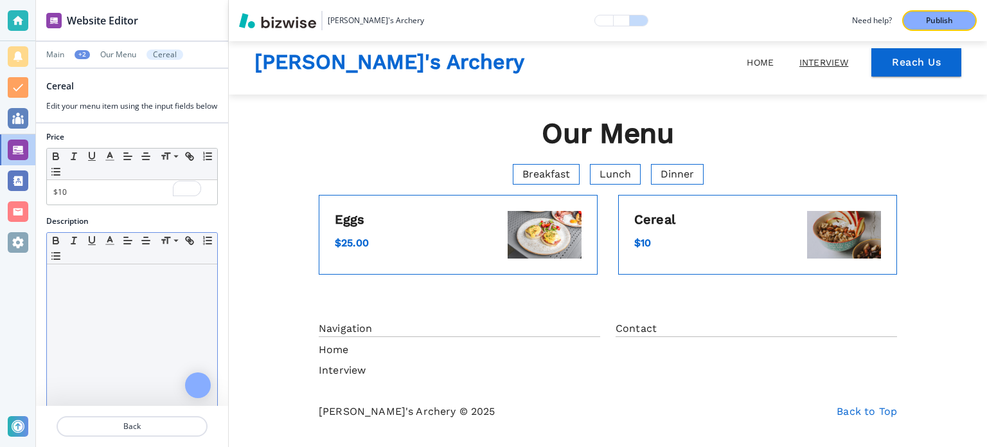
scroll to position [0, 0]
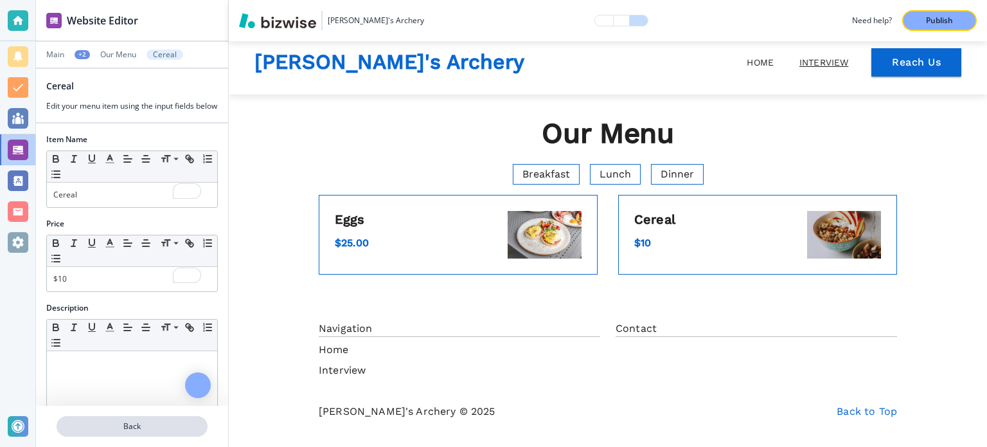
click at [159, 428] on p "Back" at bounding box center [132, 426] width 149 height 12
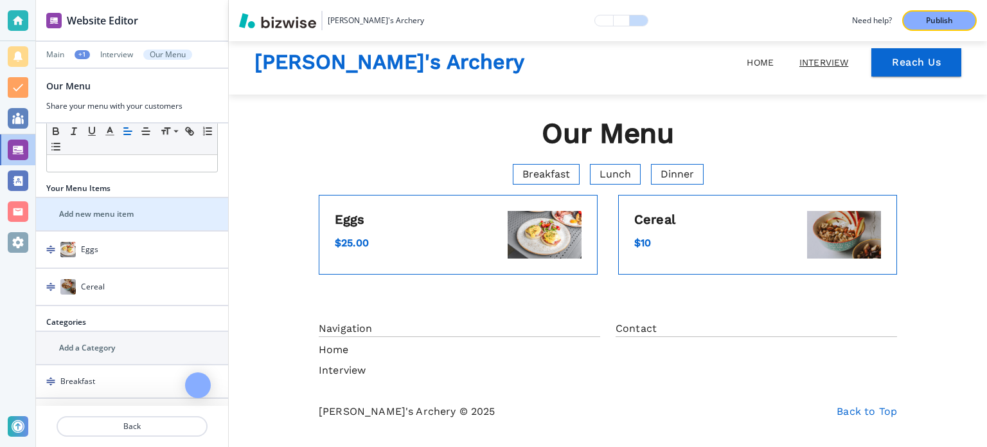
click at [136, 213] on div "Add new menu item" at bounding box center [118, 214] width 164 height 12
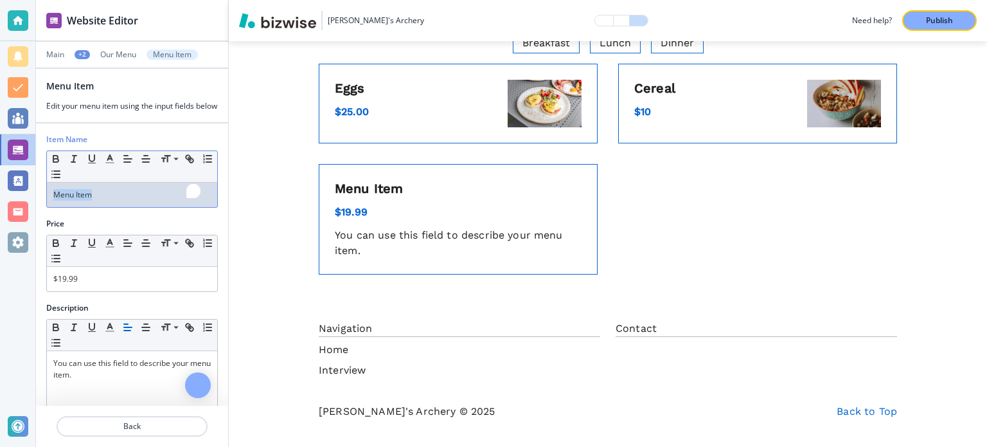
drag, startPoint x: 131, startPoint y: 206, endPoint x: 28, endPoint y: 199, distance: 103.1
click at [28, 199] on div "Website Editor Main +2 Our Menu Menu Item Menu Item Edit your menu item using t…" at bounding box center [493, 223] width 987 height 447
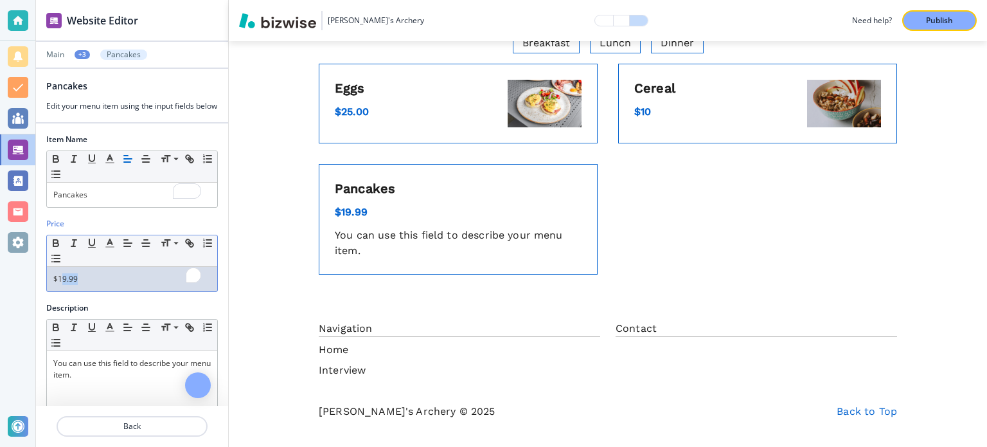
drag, startPoint x: 62, startPoint y: 288, endPoint x: 102, endPoint y: 294, distance: 40.3
click at [102, 285] on p "$19.99" at bounding box center [132, 279] width 158 height 12
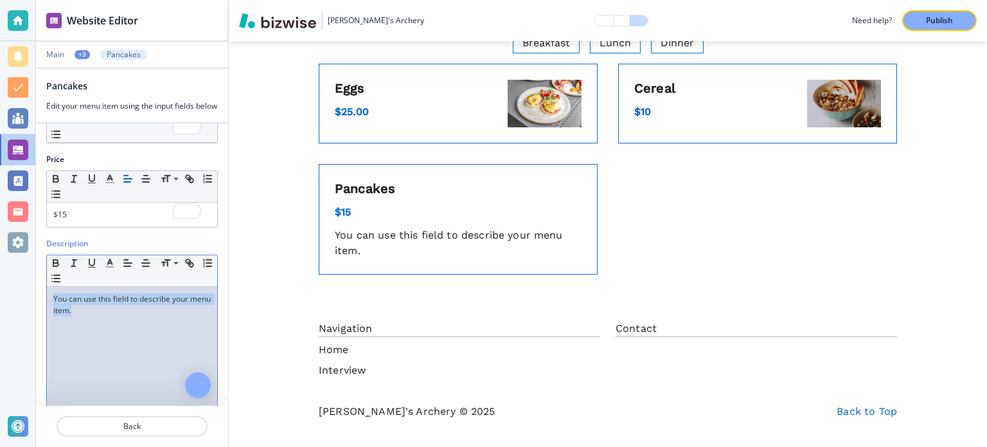
drag, startPoint x: 160, startPoint y: 336, endPoint x: 6, endPoint y: 300, distance: 157.8
click at [6, 300] on div "Website Editor Main +3 Pancakes Pancakes Edit your menu item using the input fi…" at bounding box center [493, 223] width 987 height 447
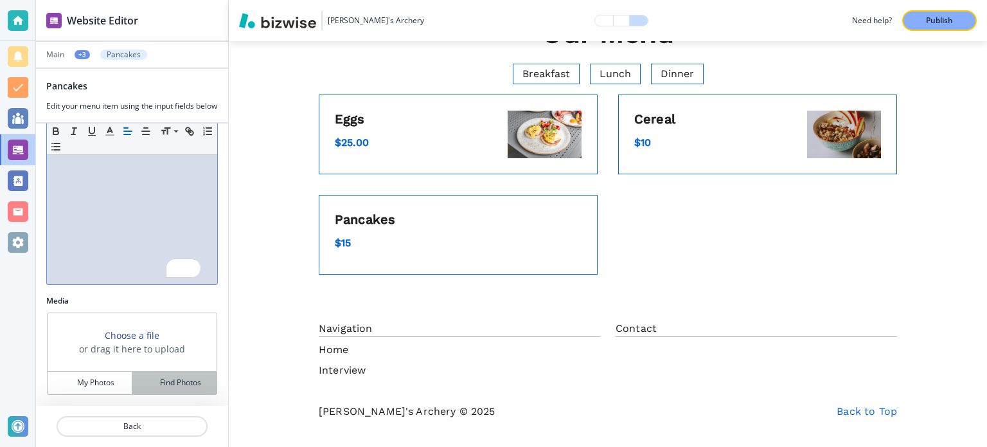
click at [162, 388] on h4 "Find Photos" at bounding box center [180, 383] width 41 height 12
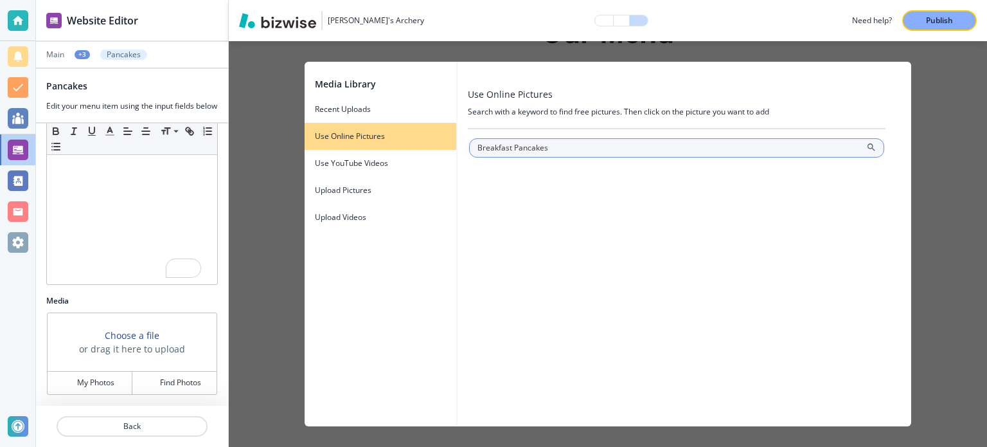
type input "Breakfast Pancakes"
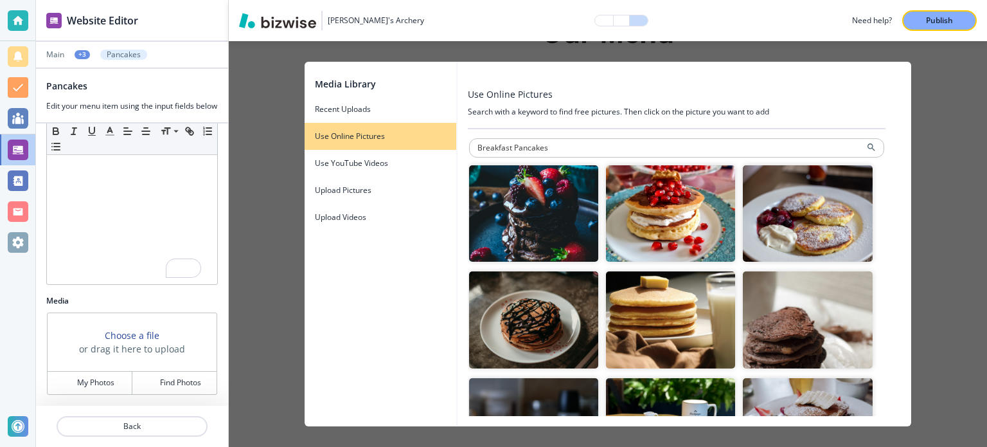
click at [550, 290] on img "button" at bounding box center [533, 319] width 129 height 97
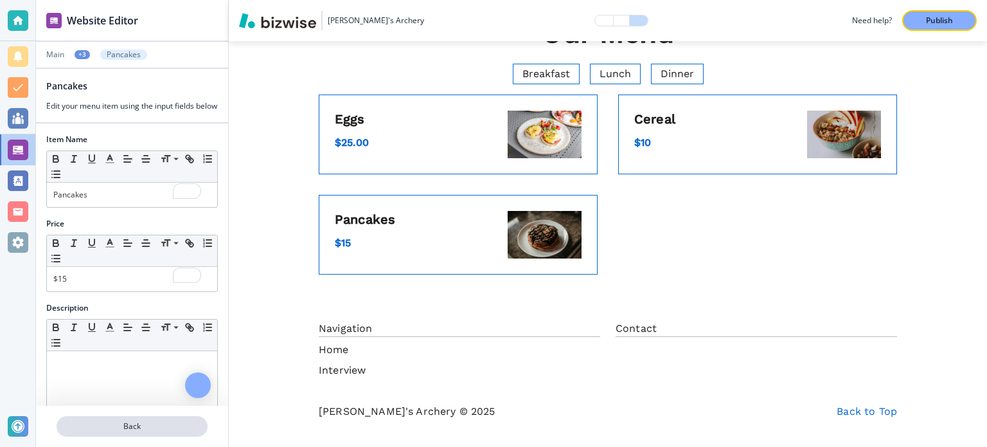
click at [145, 427] on p "Back" at bounding box center [132, 426] width 149 height 12
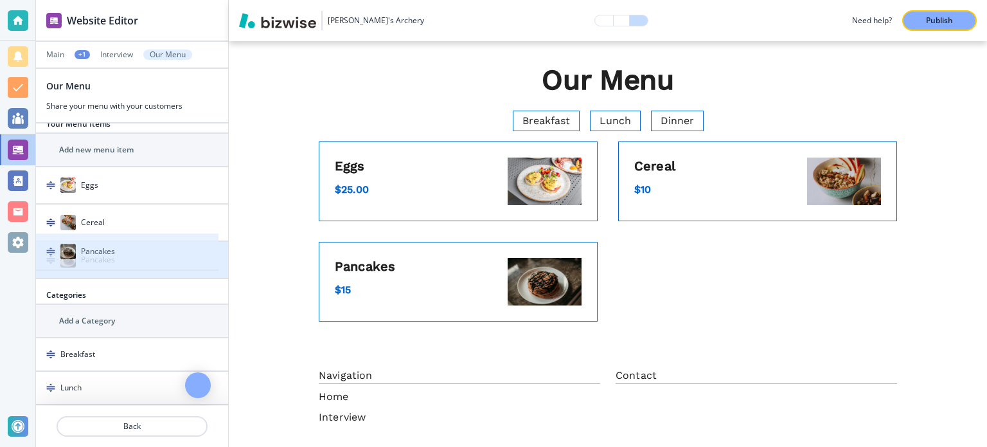
click at [54, 248] on div "Pancakes" at bounding box center [132, 260] width 192 height 36
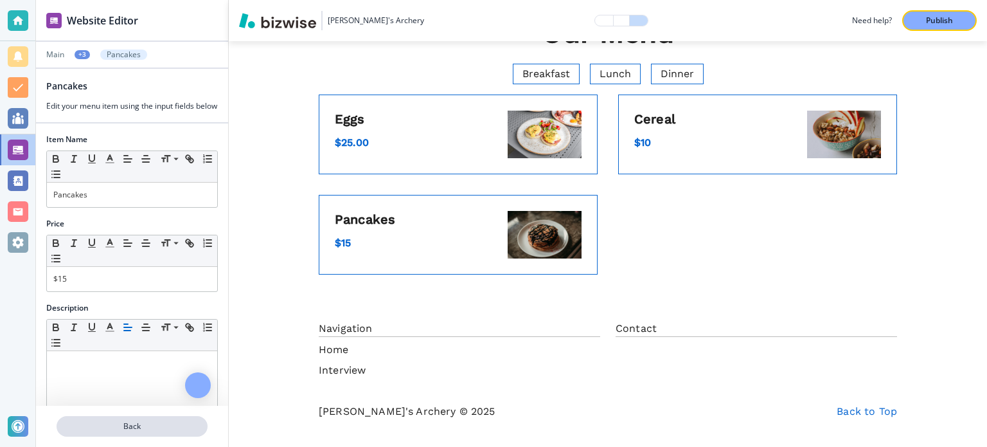
click at [121, 431] on p "Back" at bounding box center [132, 426] width 149 height 12
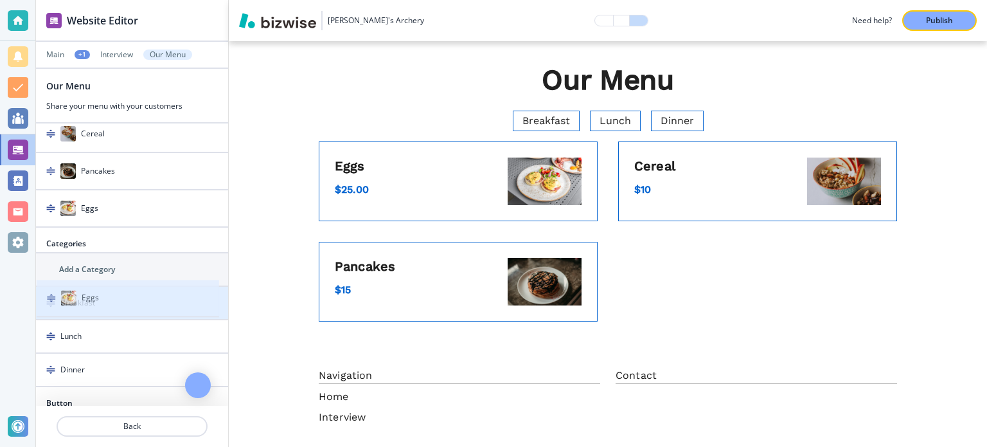
drag, startPoint x: 54, startPoint y: 123, endPoint x: 54, endPoint y: 303, distance: 179.4
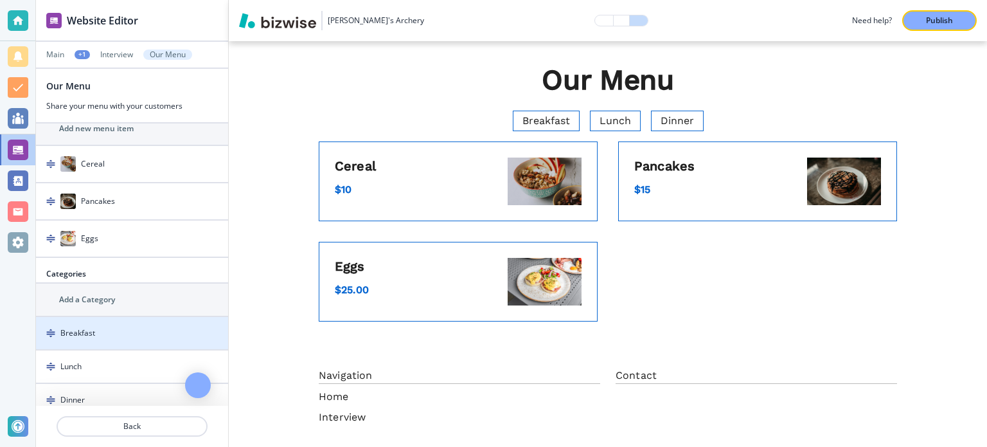
click at [135, 327] on div "Breakfast" at bounding box center [110, 333] width 149 height 12
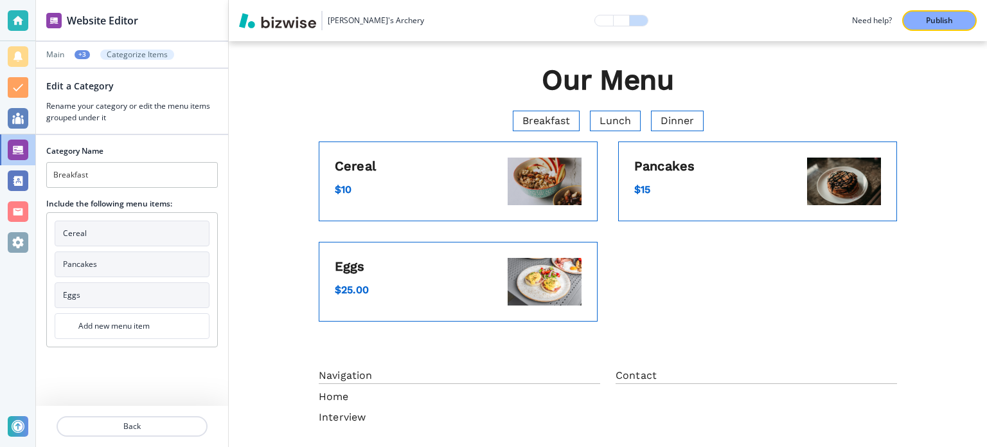
click at [128, 231] on button "Cereal" at bounding box center [132, 234] width 155 height 26
click at [128, 259] on button "Pancakes" at bounding box center [132, 264] width 155 height 26
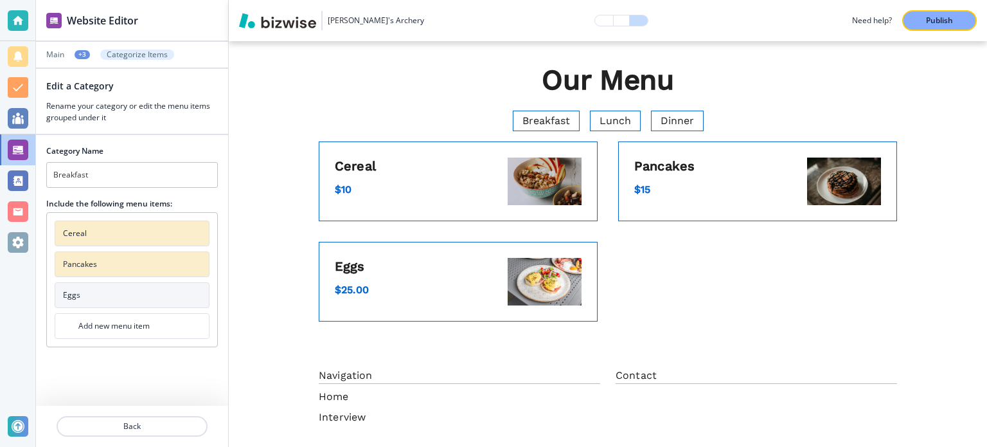
click at [129, 291] on button "Eggs" at bounding box center [132, 295] width 155 height 26
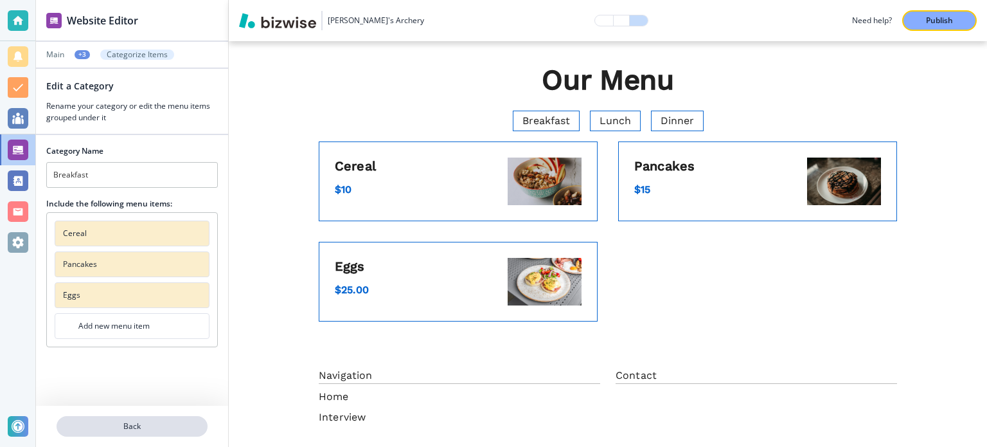
click at [151, 431] on p "Back" at bounding box center [132, 426] width 149 height 12
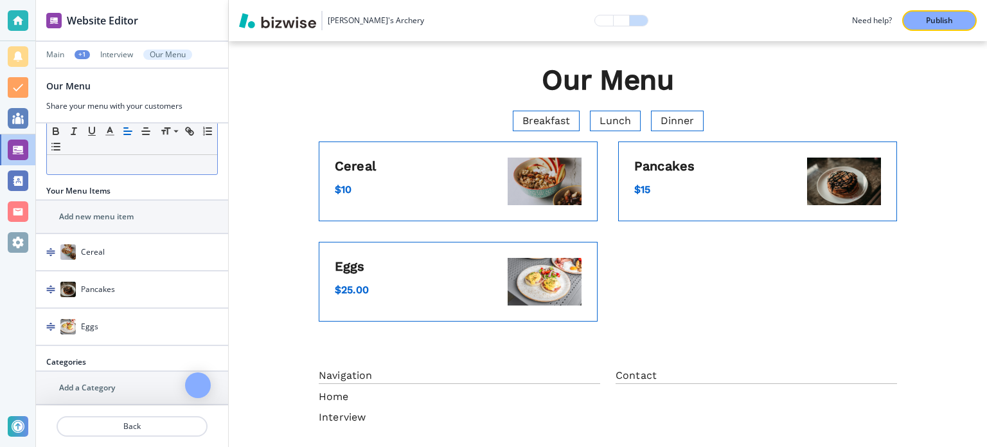
scroll to position [257, 0]
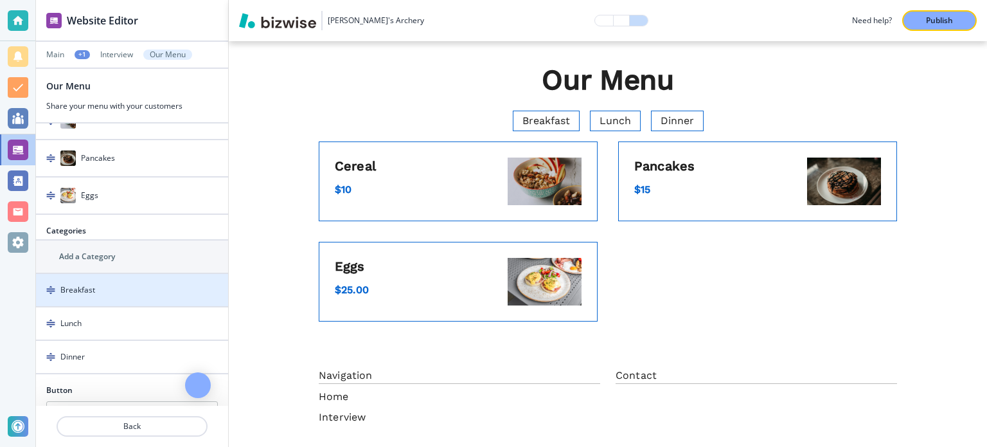
click at [114, 276] on div "button" at bounding box center [132, 279] width 192 height 10
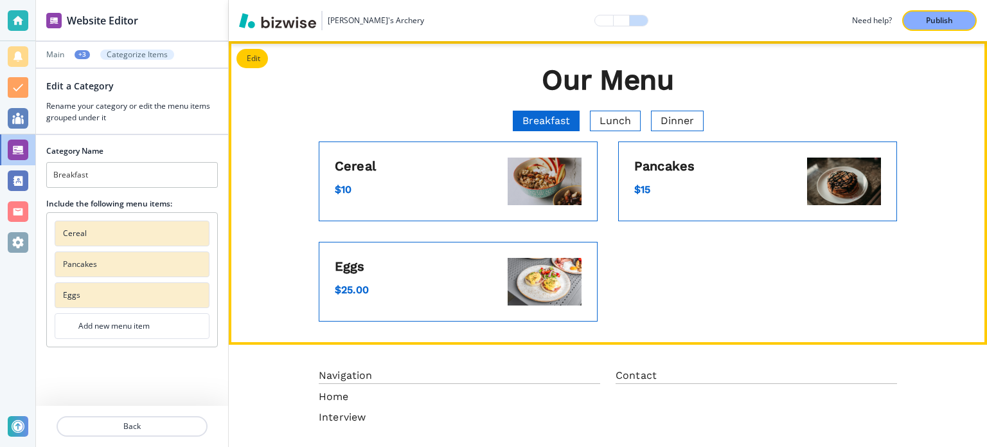
click at [545, 117] on span "Breakfast" at bounding box center [547, 121] width 66 height 18
click at [574, 118] on icon at bounding box center [576, 121] width 12 height 12
click at [595, 122] on span "Lunch" at bounding box center [616, 121] width 50 height 18
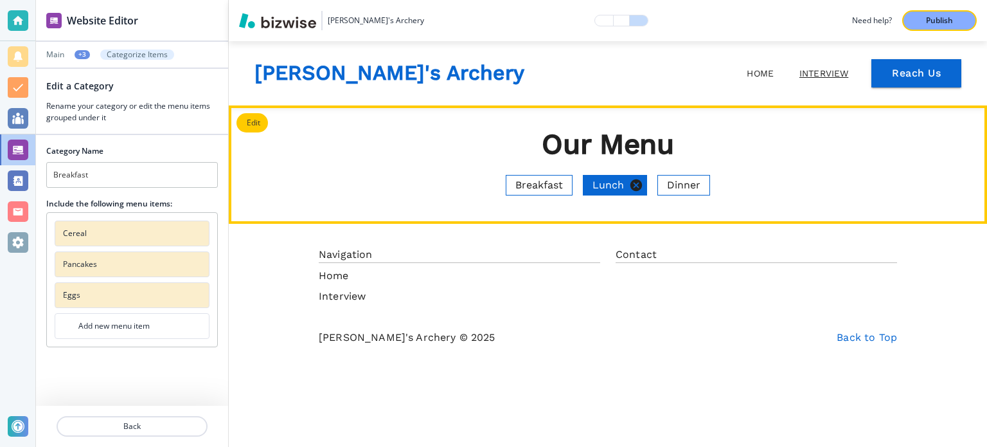
click at [637, 186] on icon at bounding box center [636, 185] width 14 height 14
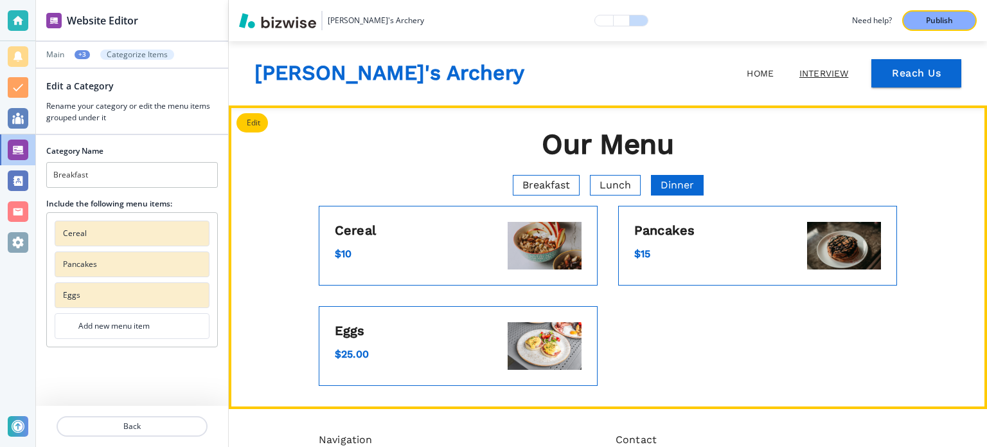
click at [654, 178] on span "Dinner" at bounding box center [677, 185] width 51 height 18
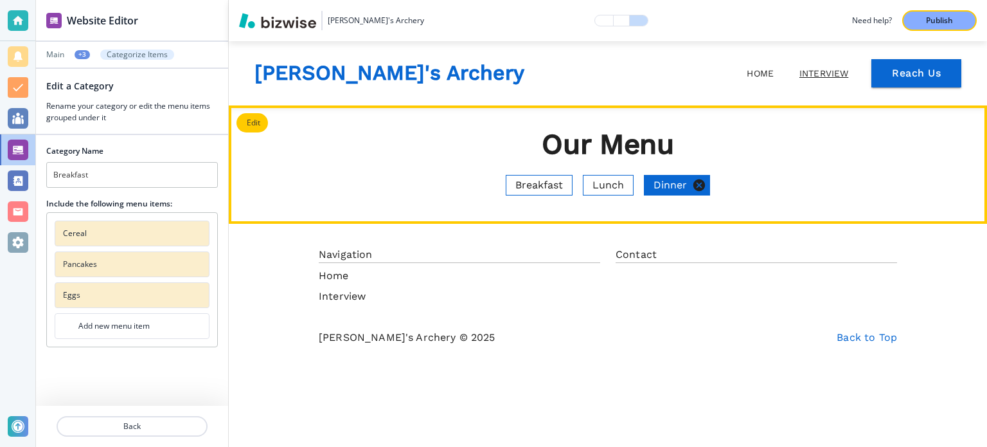
click at [696, 186] on icon at bounding box center [700, 185] width 12 height 12
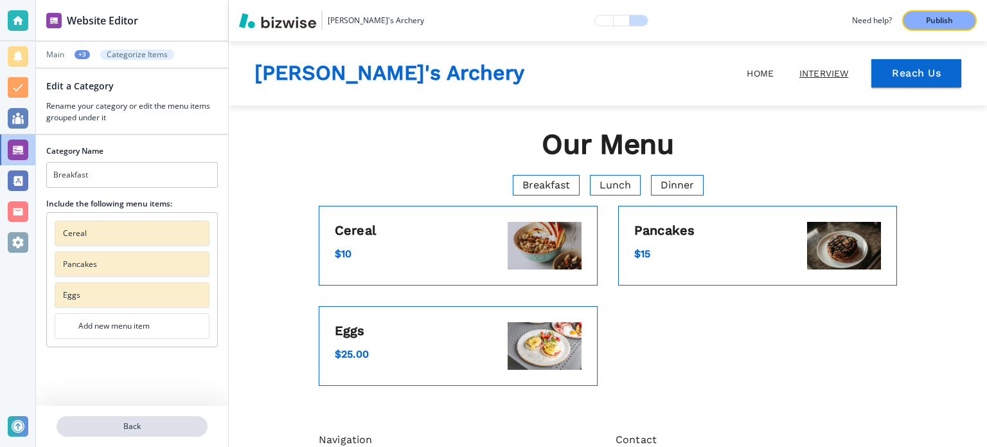
click at [152, 426] on p "Back" at bounding box center [132, 426] width 149 height 12
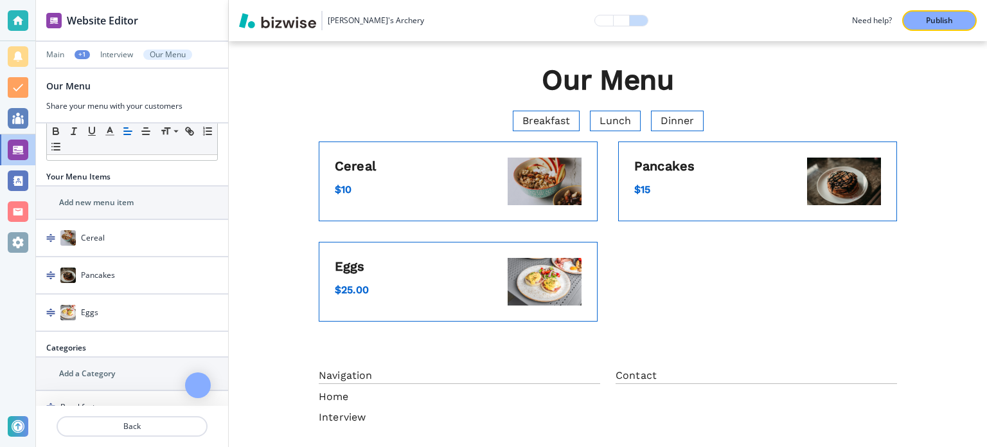
scroll to position [129, 0]
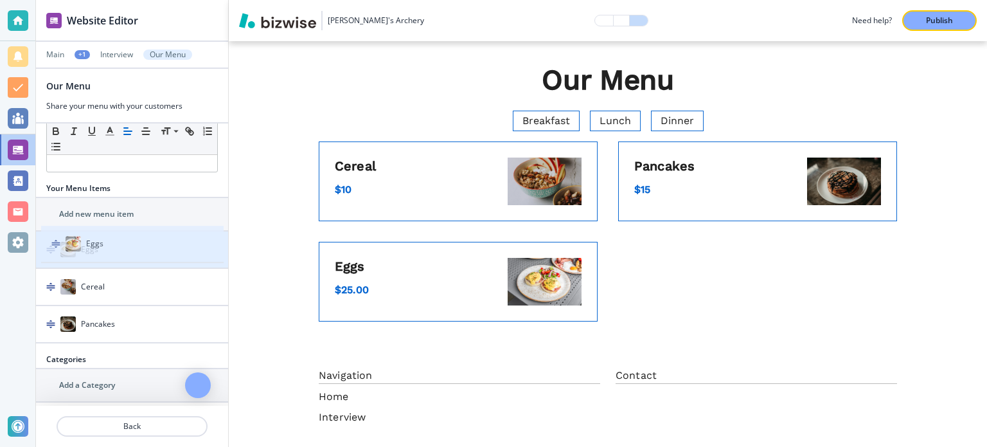
drag, startPoint x: 55, startPoint y: 317, endPoint x: 60, endPoint y: 239, distance: 78.0
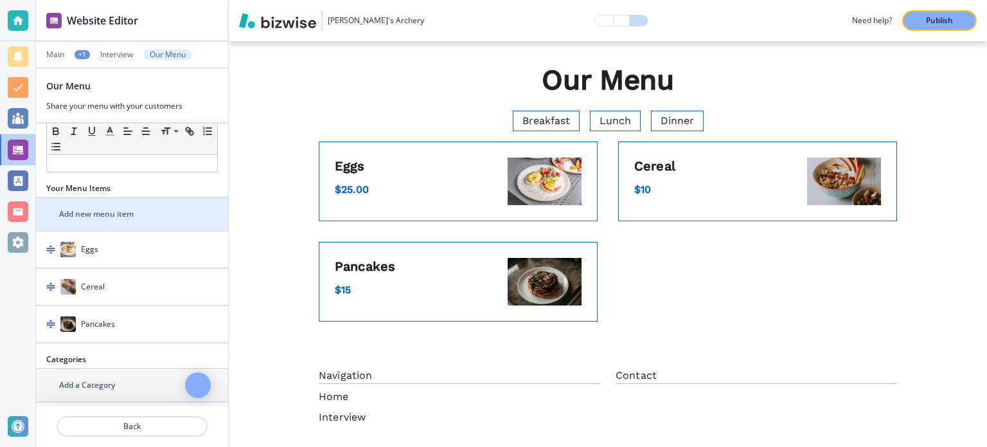
click at [84, 222] on div "button" at bounding box center [132, 225] width 192 height 10
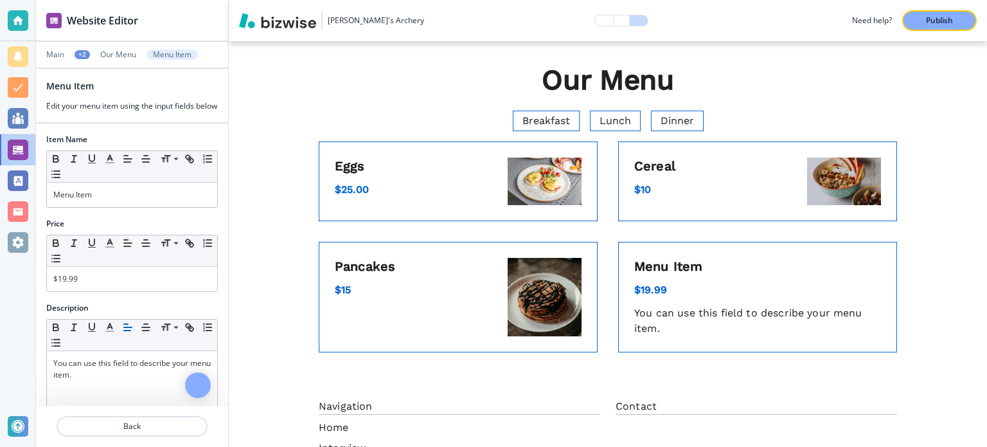
scroll to position [142, 0]
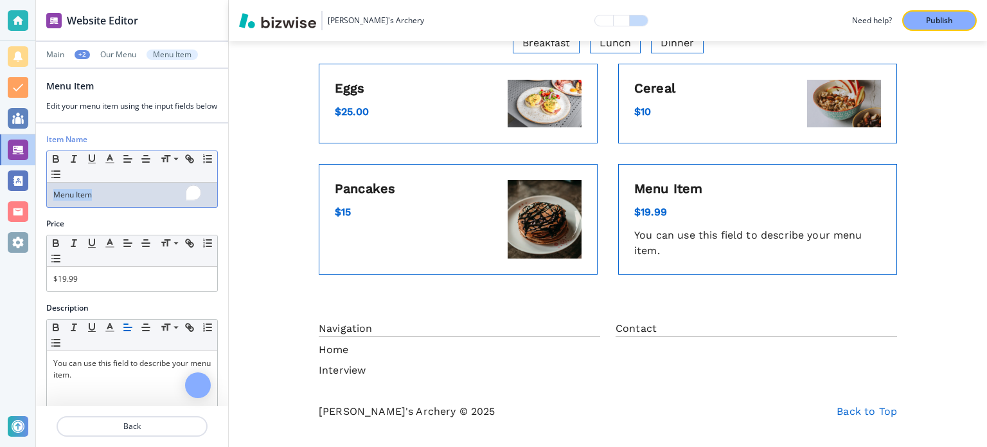
drag, startPoint x: 108, startPoint y: 198, endPoint x: 13, endPoint y: 198, distance: 95.1
click at [13, 198] on div "Website Editor Main +2 Our Menu Menu Item Menu Item Edit your menu item using t…" at bounding box center [493, 223] width 987 height 447
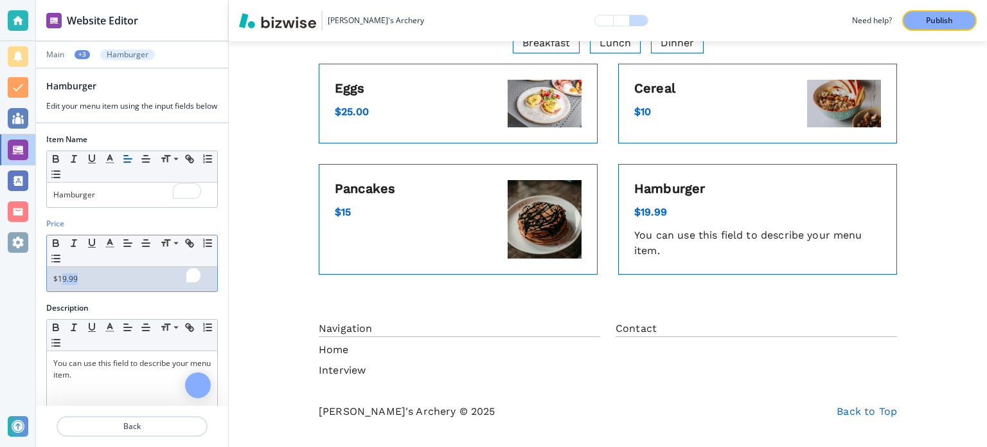
drag, startPoint x: 60, startPoint y: 285, endPoint x: 105, endPoint y: 289, distance: 45.9
click at [105, 285] on p "$19.99" at bounding box center [132, 279] width 158 height 12
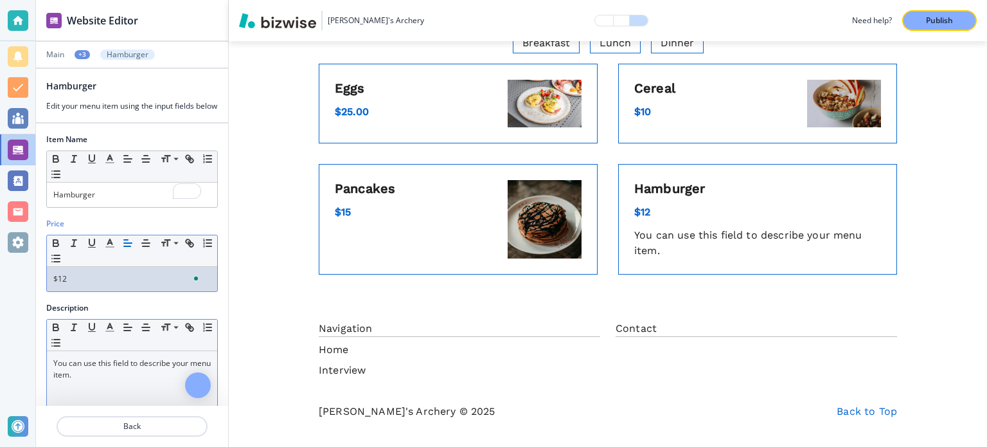
scroll to position [64, 0]
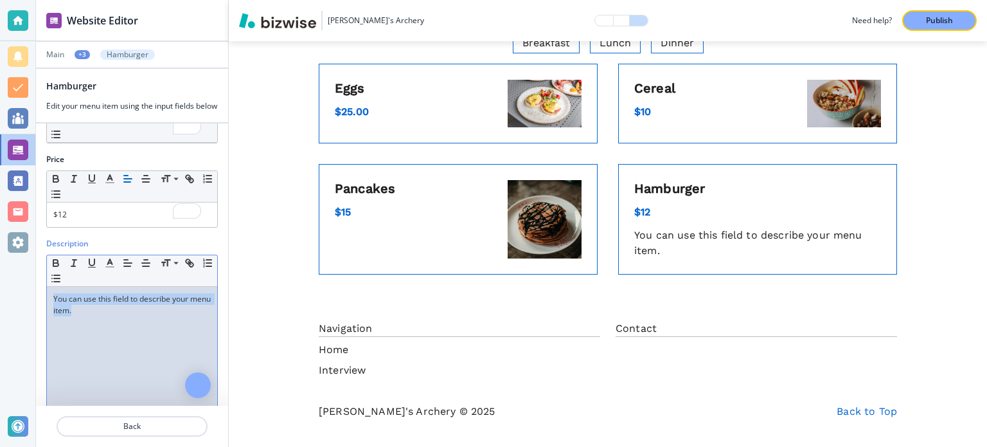
drag, startPoint x: 122, startPoint y: 343, endPoint x: 0, endPoint y: 264, distance: 145.5
click at [0, 264] on div "Website Editor Main +3 Hamburger Hamburger Edit your menu item using the input …" at bounding box center [493, 223] width 987 height 447
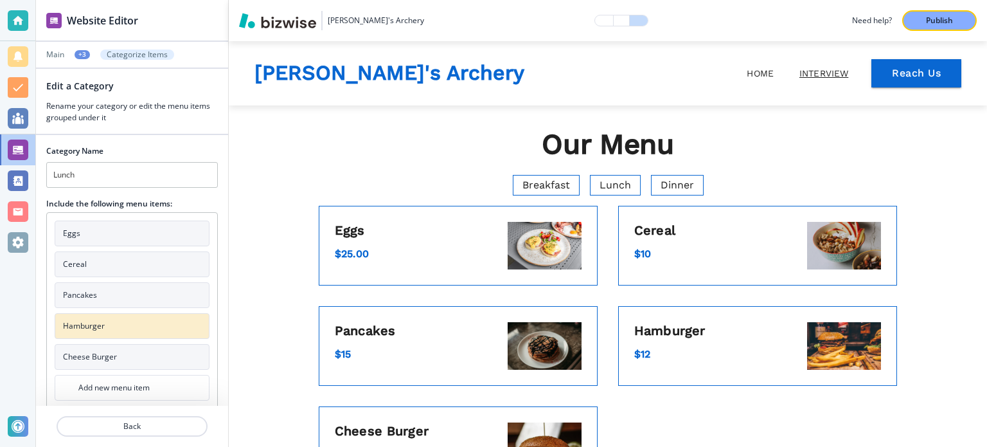
scroll to position [64, 0]
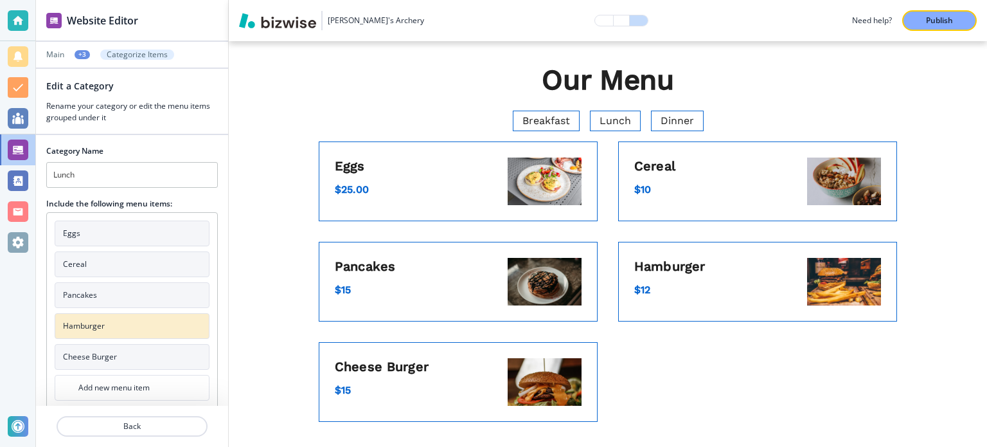
click at [139, 354] on button "Cheese Burger" at bounding box center [132, 357] width 155 height 26
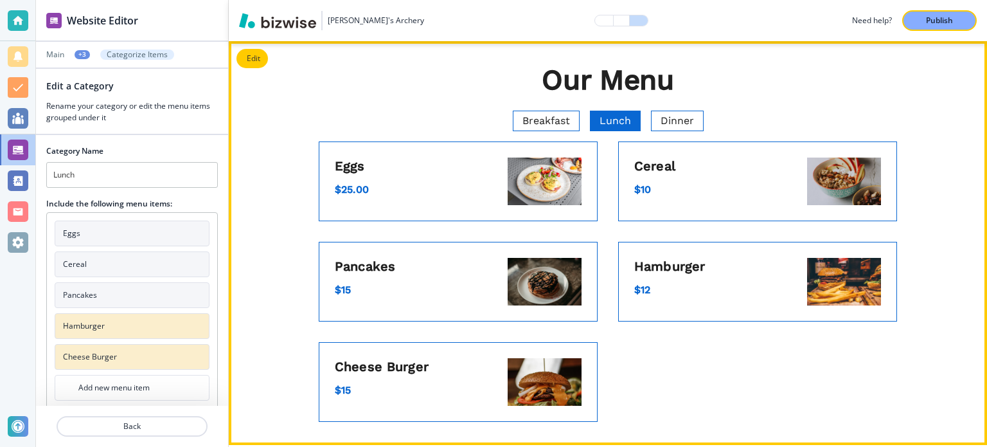
click at [617, 122] on span "Lunch" at bounding box center [616, 121] width 50 height 18
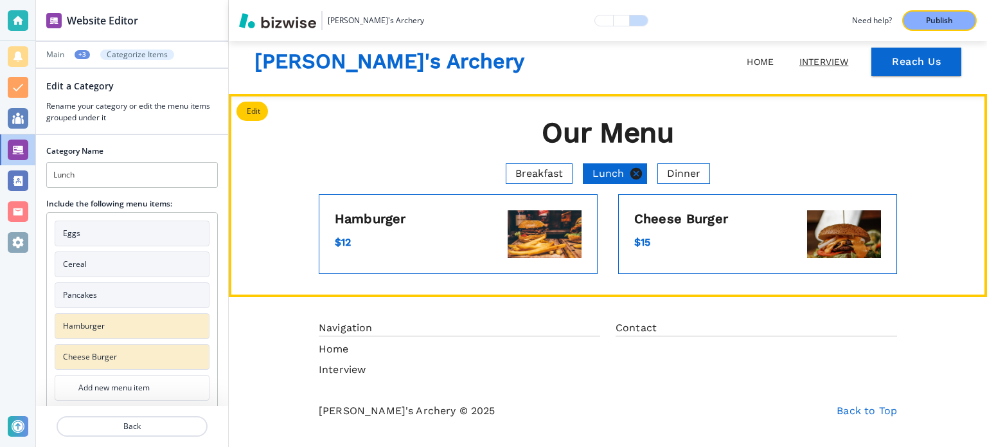
scroll to position [11, 0]
click at [629, 170] on icon at bounding box center [636, 174] width 14 height 14
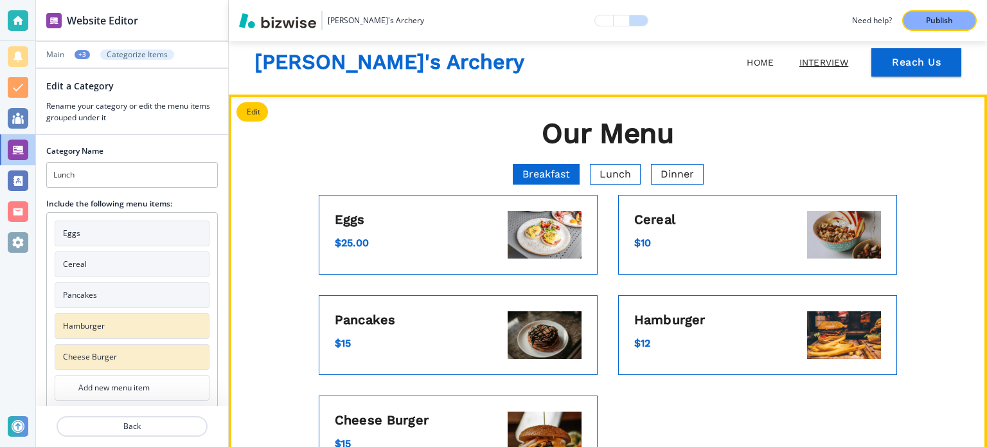
click at [538, 169] on span "Breakfast" at bounding box center [547, 174] width 66 height 18
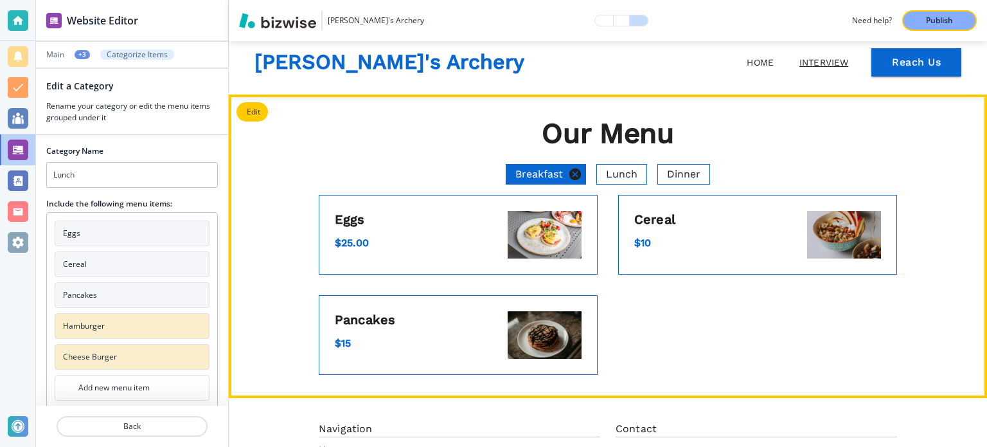
click at [572, 174] on icon at bounding box center [575, 174] width 14 height 14
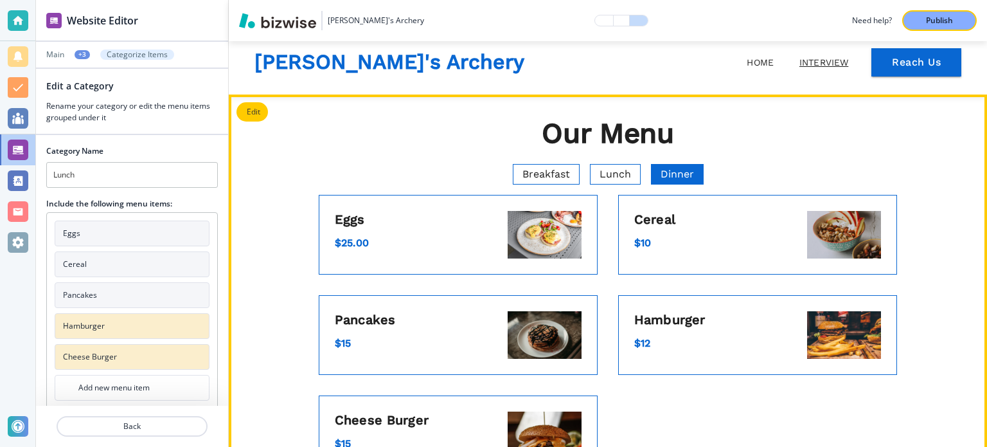
click at [662, 177] on span "Dinner" at bounding box center [677, 174] width 51 height 18
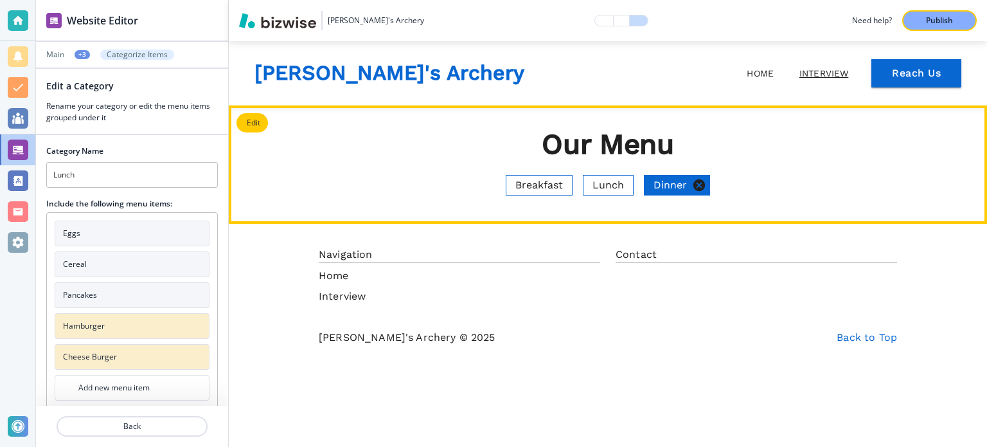
scroll to position [0, 0]
click at [695, 182] on icon at bounding box center [700, 185] width 12 height 12
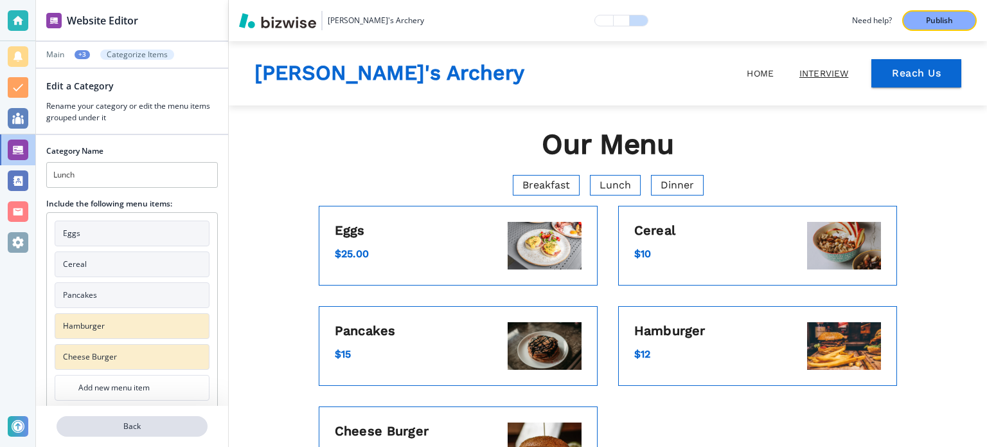
click at [181, 433] on button "Back" at bounding box center [132, 426] width 151 height 21
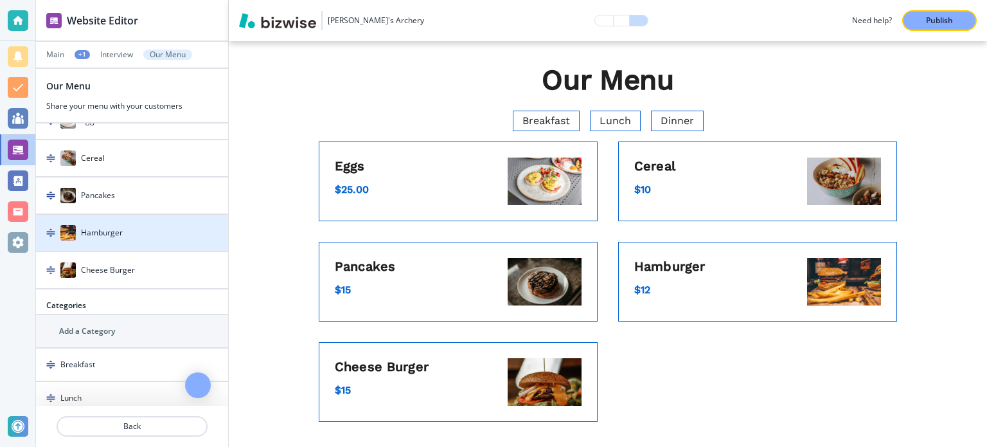
scroll to position [129, 0]
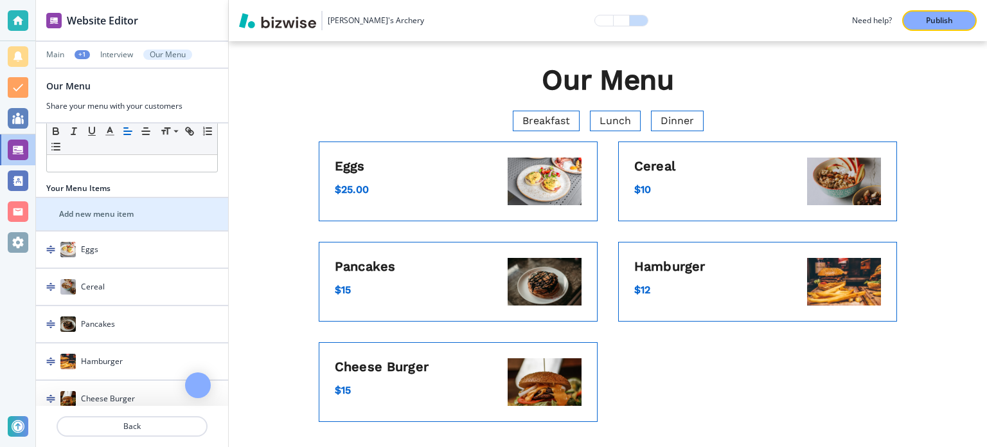
click at [143, 215] on div "Add new menu item" at bounding box center [118, 214] width 164 height 12
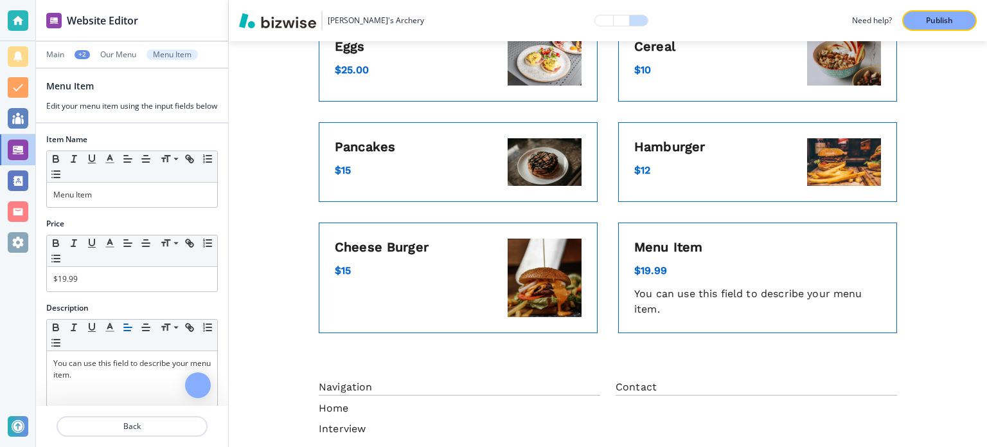
scroll to position [242, 0]
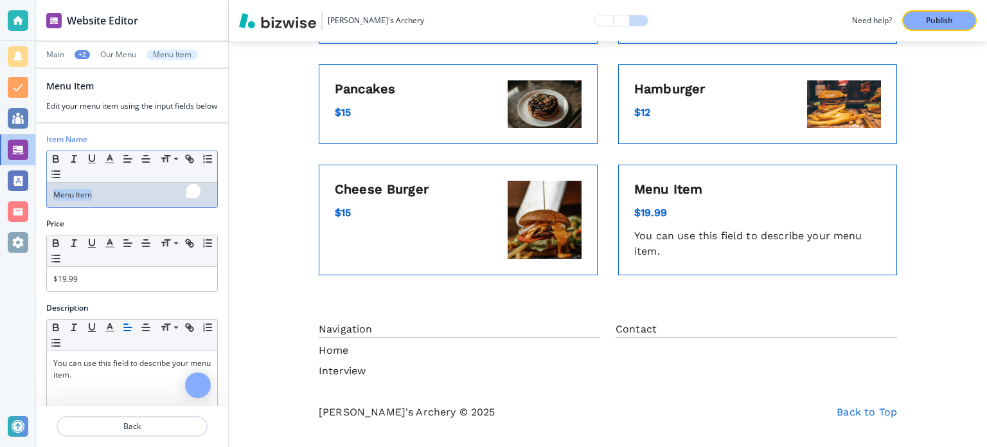
drag, startPoint x: 102, startPoint y: 209, endPoint x: 0, endPoint y: 209, distance: 101.6
click at [0, 209] on div "Website Editor Main +2 Our Menu Menu Item Menu Item Edit your menu item using t…" at bounding box center [493, 223] width 987 height 447
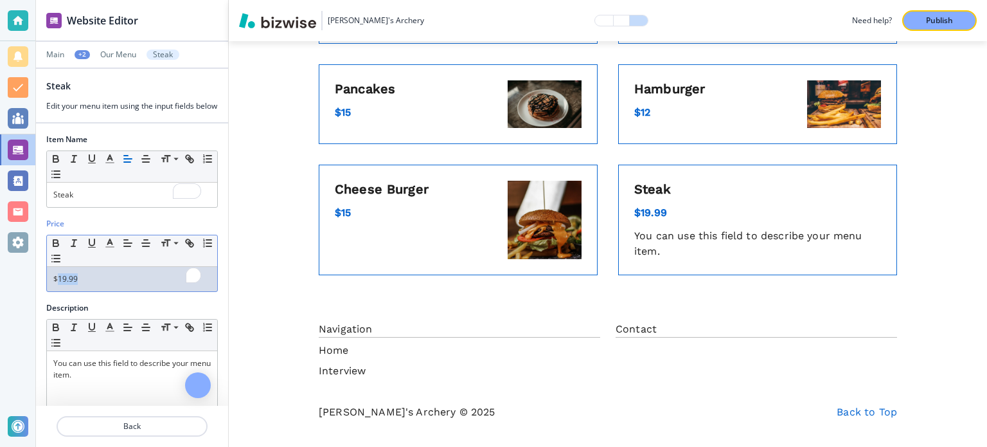
drag, startPoint x: 57, startPoint y: 290, endPoint x: 134, endPoint y: 290, distance: 77.1
click at [134, 285] on p "$19.99" at bounding box center [132, 279] width 158 height 12
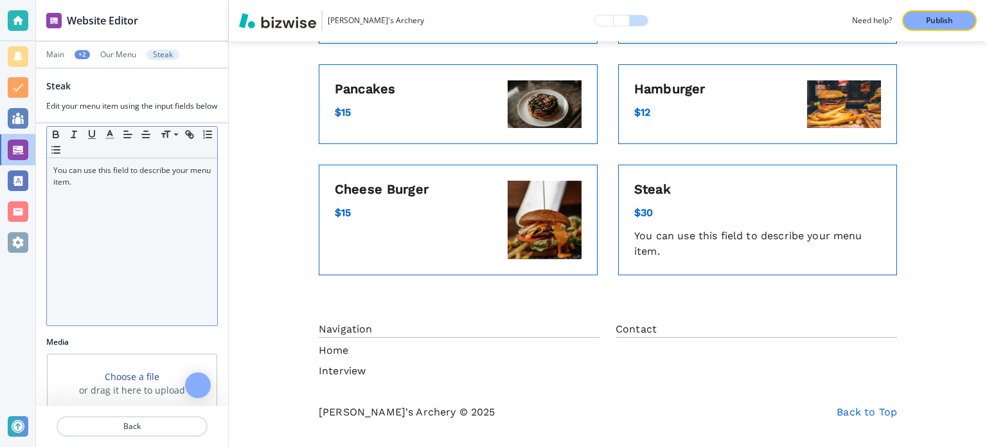
scroll to position [193, 0]
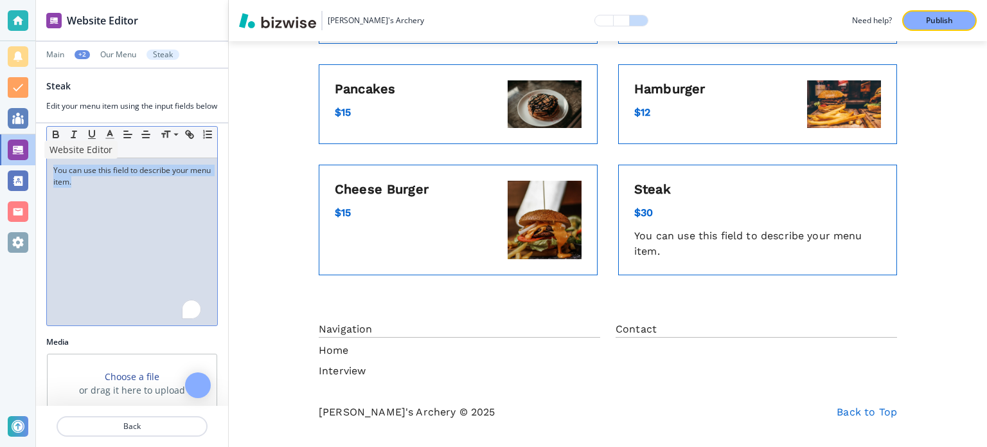
drag, startPoint x: 131, startPoint y: 208, endPoint x: 0, endPoint y: 152, distance: 142.6
click at [0, 152] on div "Website Editor Main +2 Our Menu Steak Steak Edit your menu item using the input…" at bounding box center [493, 223] width 987 height 447
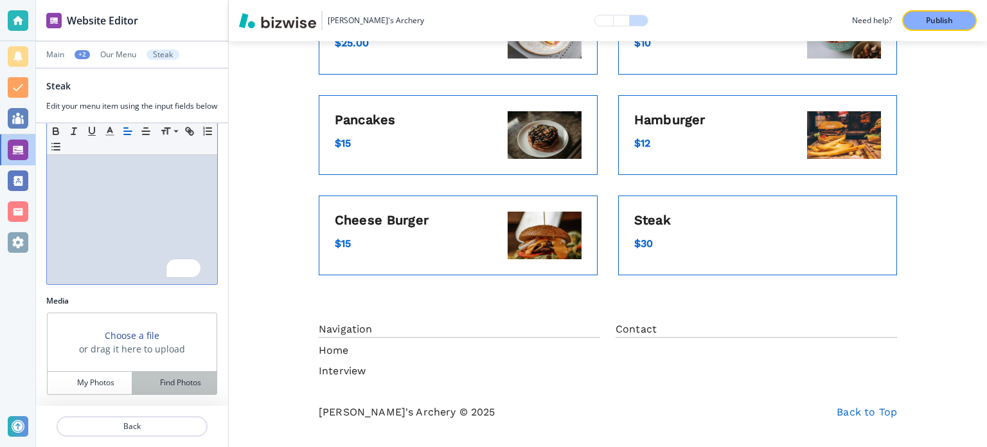
scroll to position [243, 0]
click at [146, 374] on button "Find Photos" at bounding box center [174, 383] width 84 height 23
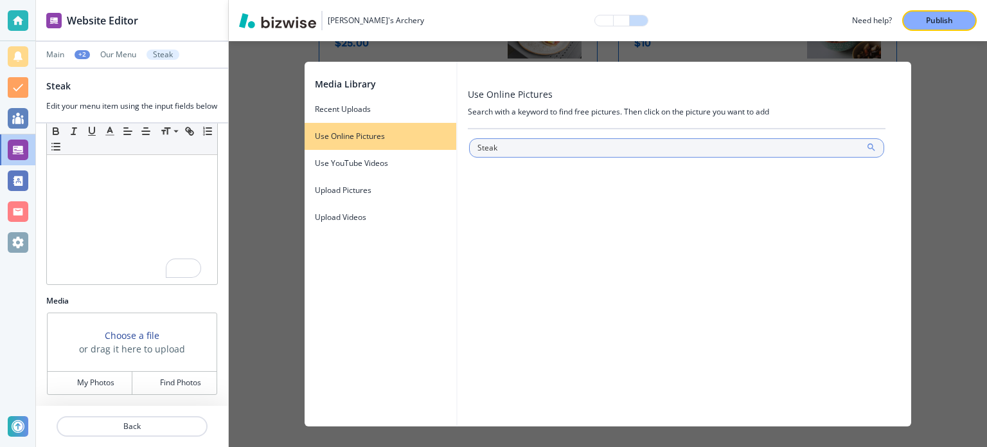
type input "Steak"
click at [872, 142] on icon at bounding box center [872, 147] width 10 height 10
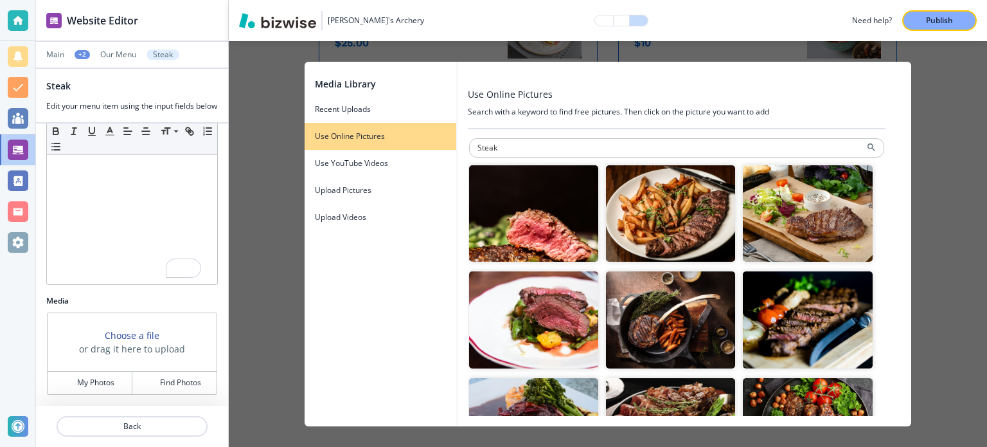
scroll to position [64, 0]
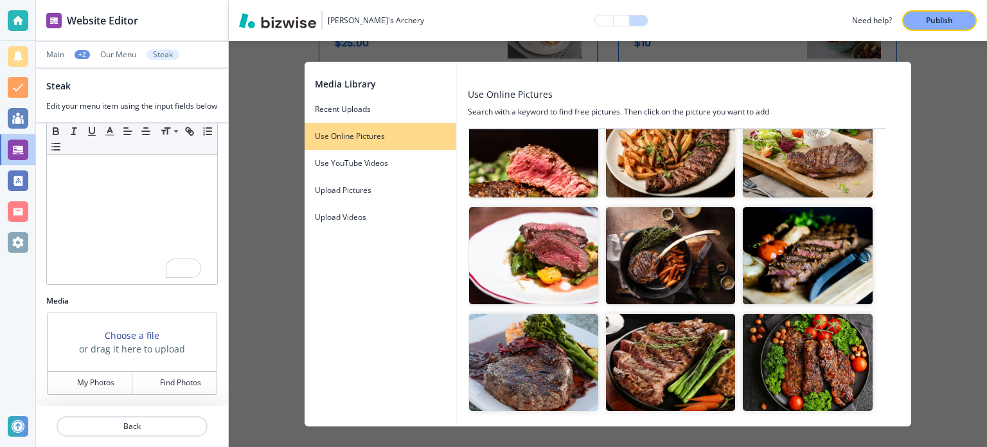
click at [674, 323] on img "button" at bounding box center [670, 362] width 129 height 97
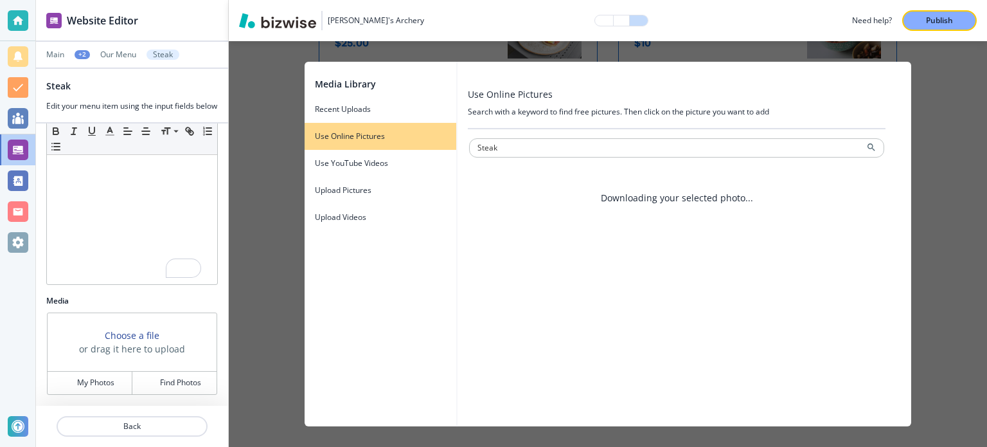
scroll to position [0, 0]
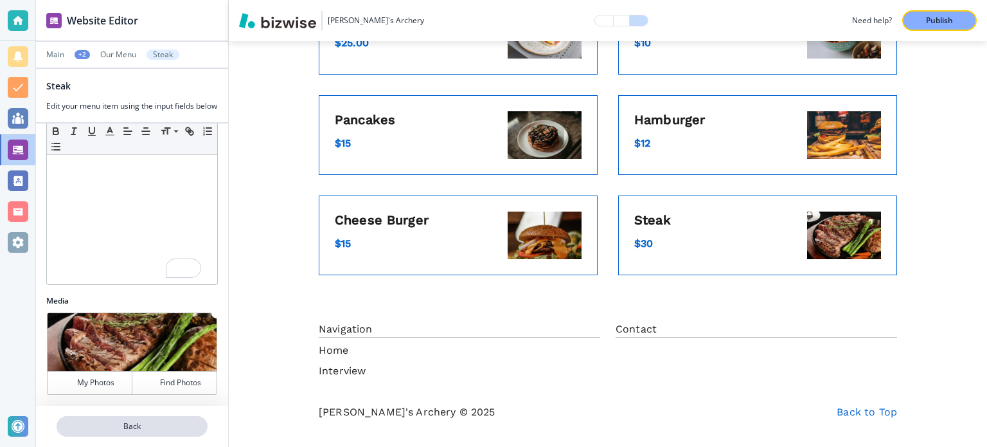
click at [159, 431] on p "Back" at bounding box center [132, 426] width 149 height 12
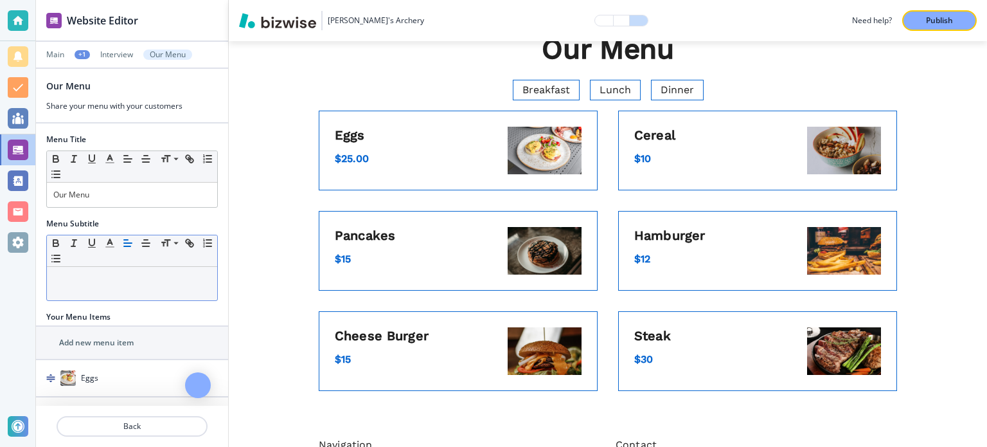
scroll to position [64, 0]
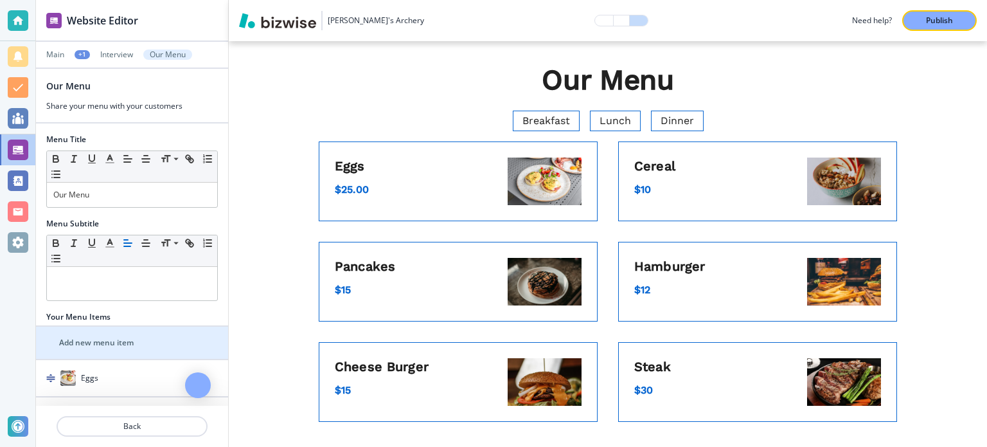
click at [103, 339] on h2 "Add new menu item" at bounding box center [96, 343] width 75 height 12
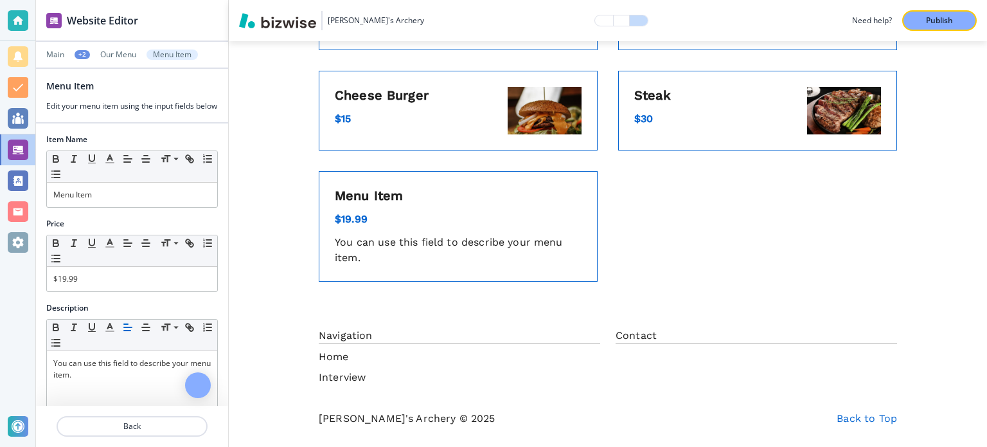
scroll to position [342, 0]
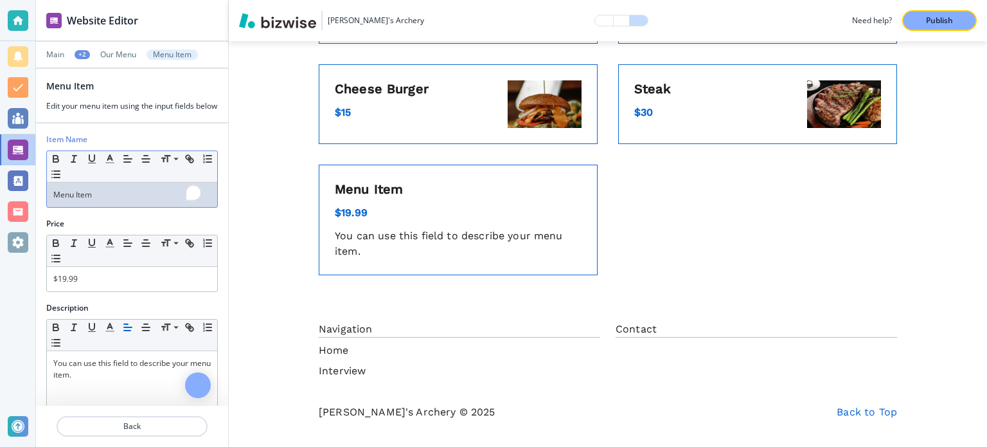
drag, startPoint x: 99, startPoint y: 204, endPoint x: 28, endPoint y: 199, distance: 70.9
click at [28, 199] on div "Website Editor Main +2 Our Menu Menu Item Menu Item Edit your menu item using t…" at bounding box center [493, 223] width 987 height 447
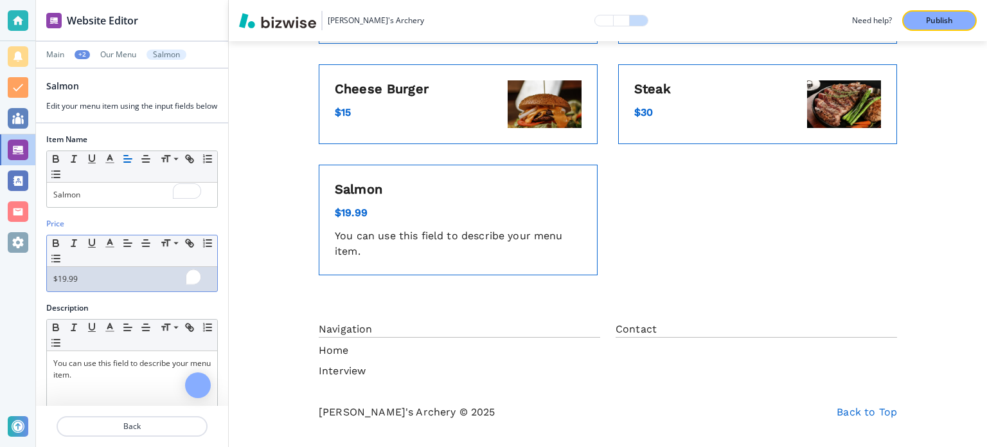
drag, startPoint x: 57, startPoint y: 285, endPoint x: 111, endPoint y: 287, distance: 53.4
click at [111, 285] on p "$19.99" at bounding box center [132, 279] width 158 height 12
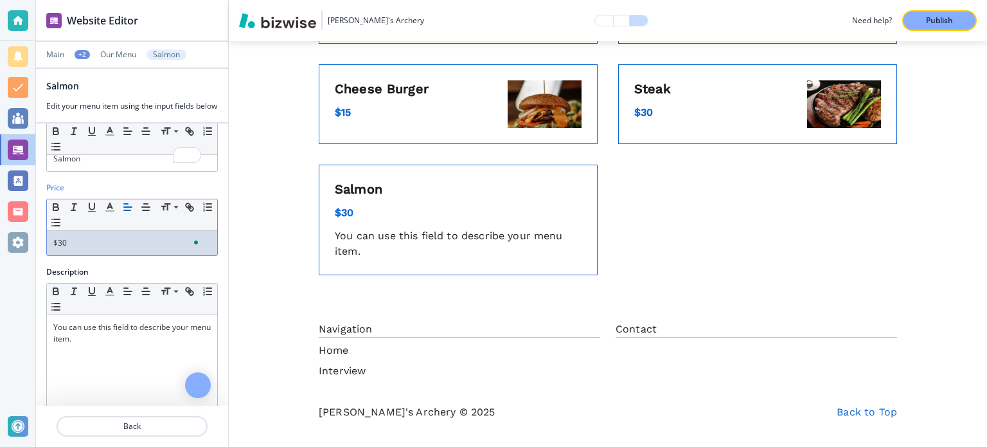
scroll to position [64, 0]
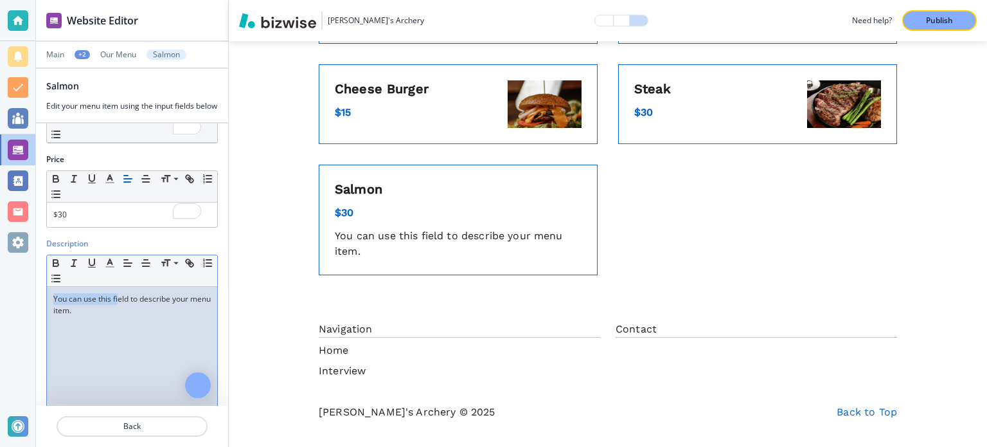
drag, startPoint x: 117, startPoint y: 310, endPoint x: 32, endPoint y: 298, distance: 86.3
click at [32, 298] on div "Website Editor Main +2 Our Menu Salmon Salmon Edit your menu item using the inp…" at bounding box center [493, 223] width 987 height 447
drag, startPoint x: 111, startPoint y: 339, endPoint x: 41, endPoint y: 293, distance: 83.1
click at [41, 293] on div "Description Small Normal Large Huge You can use this field to describe your men…" at bounding box center [132, 351] width 192 height 227
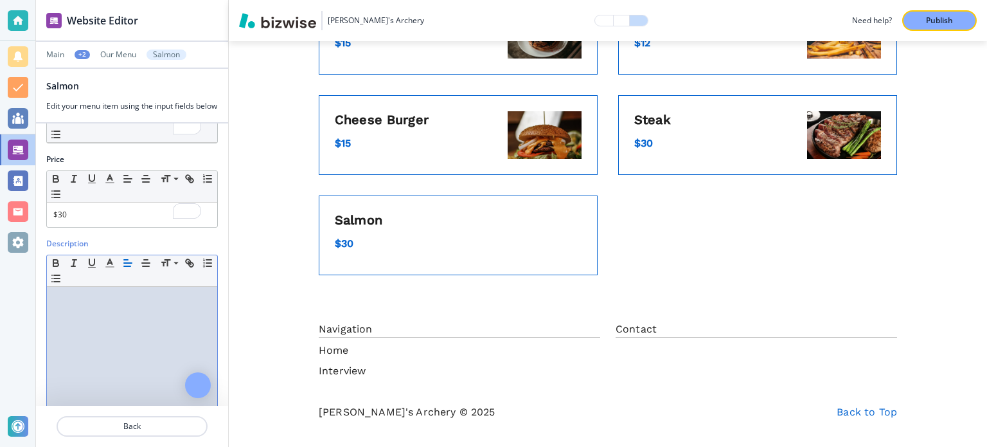
scroll to position [0, 0]
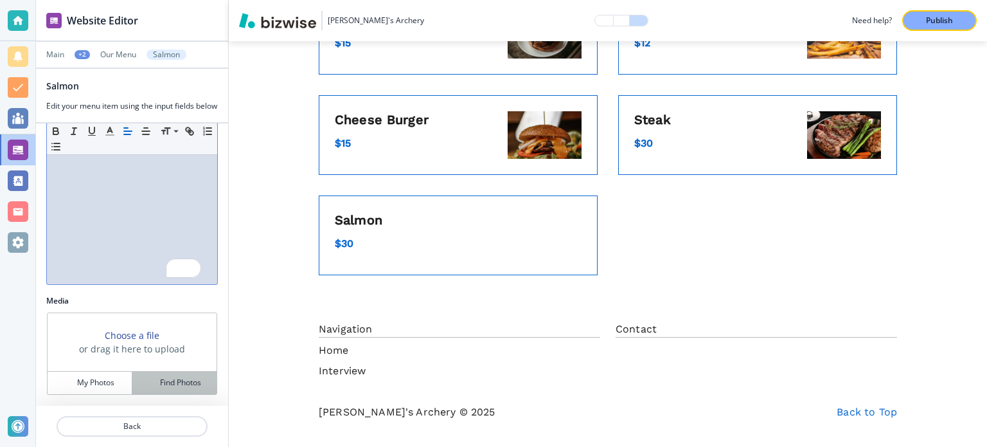
click at [151, 385] on div "Find Photos" at bounding box center [174, 383] width 84 height 12
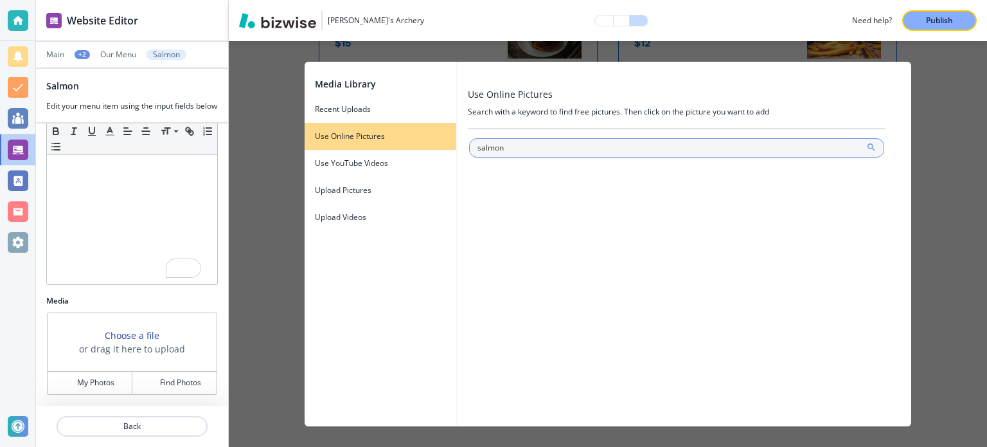
type input "salmon"
click at [867, 149] on icon at bounding box center [872, 147] width 10 height 10
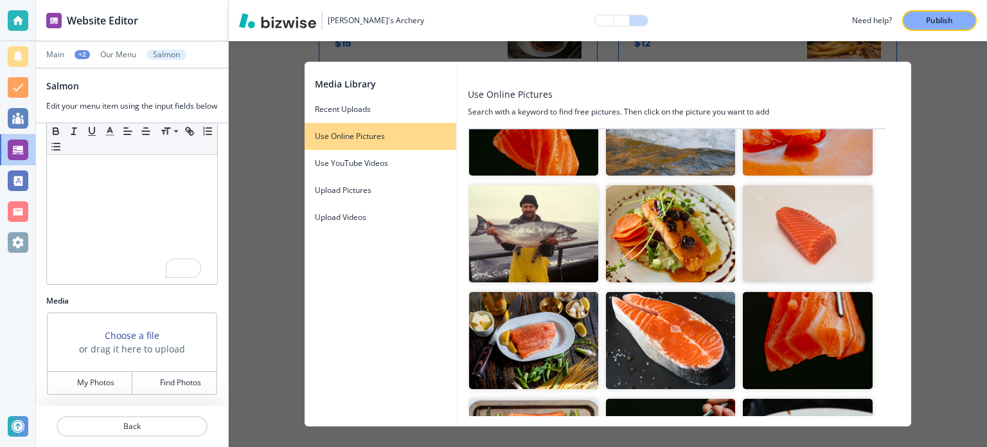
click at [649, 240] on img "button" at bounding box center [670, 233] width 129 height 97
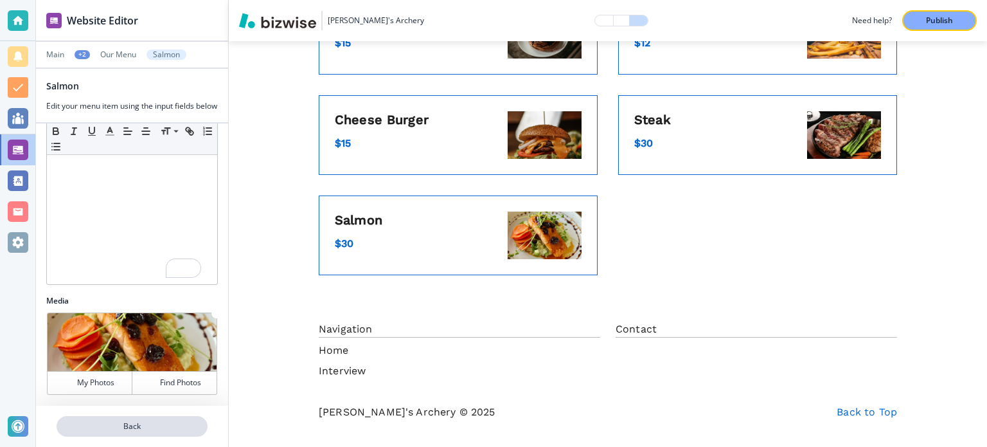
click at [156, 429] on p "Back" at bounding box center [132, 426] width 149 height 12
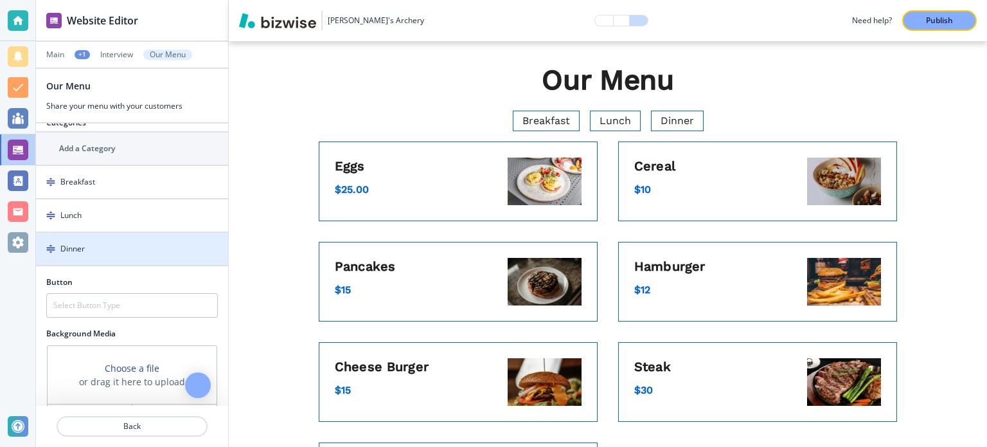
click at [132, 247] on div "Dinner" at bounding box center [110, 249] width 149 height 12
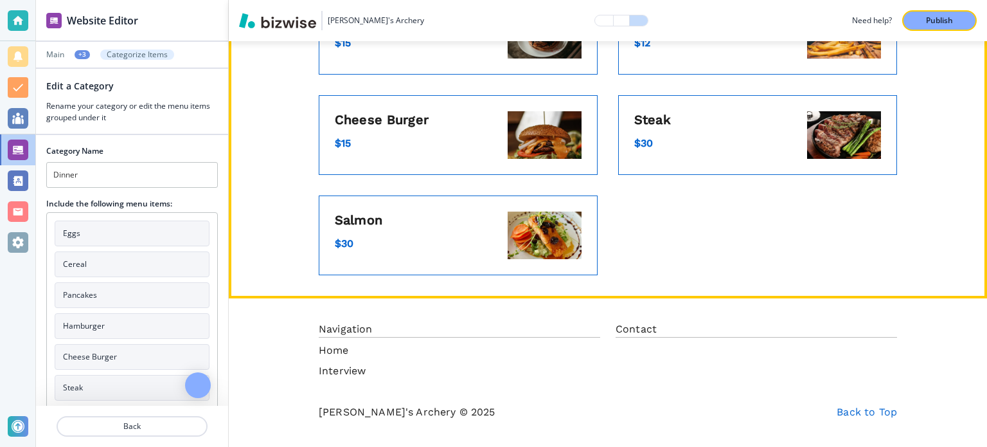
click at [671, 131] on div "Steak $30" at bounding box center [757, 135] width 279 height 80
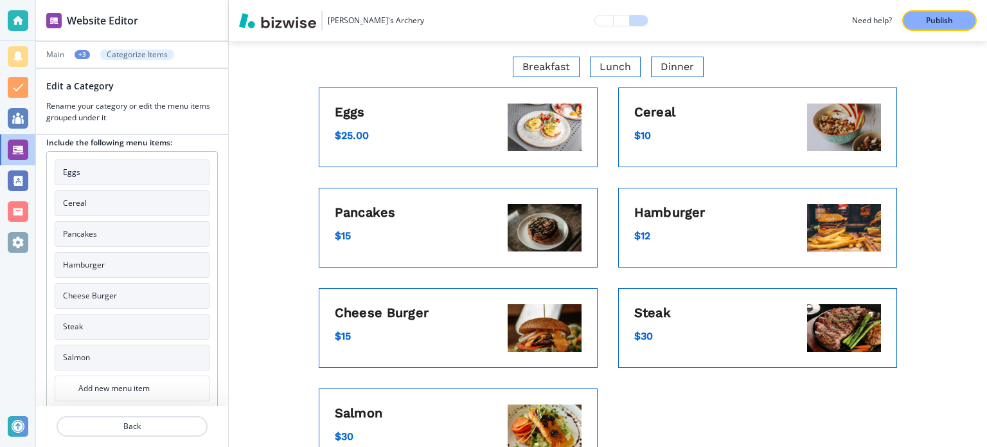
click at [125, 326] on button "Steak" at bounding box center [132, 327] width 155 height 26
click at [121, 346] on button "Salmon" at bounding box center [132, 358] width 155 height 26
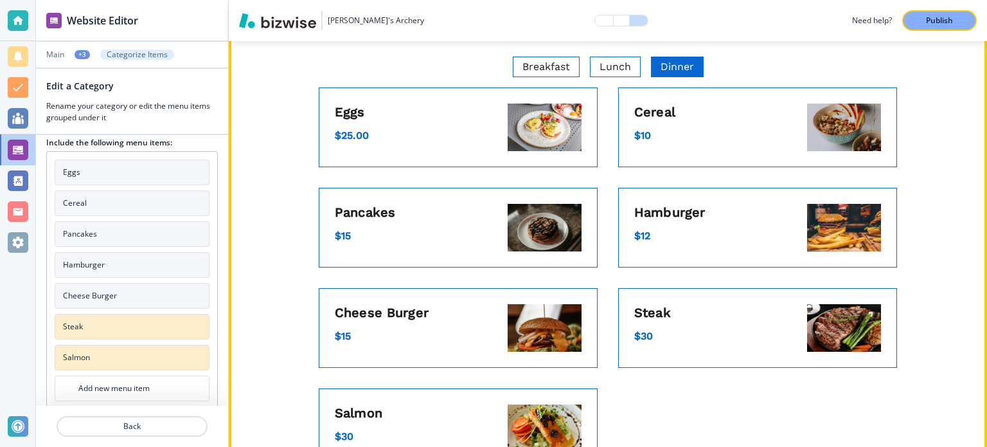
click at [677, 64] on span "Dinner" at bounding box center [677, 67] width 51 height 18
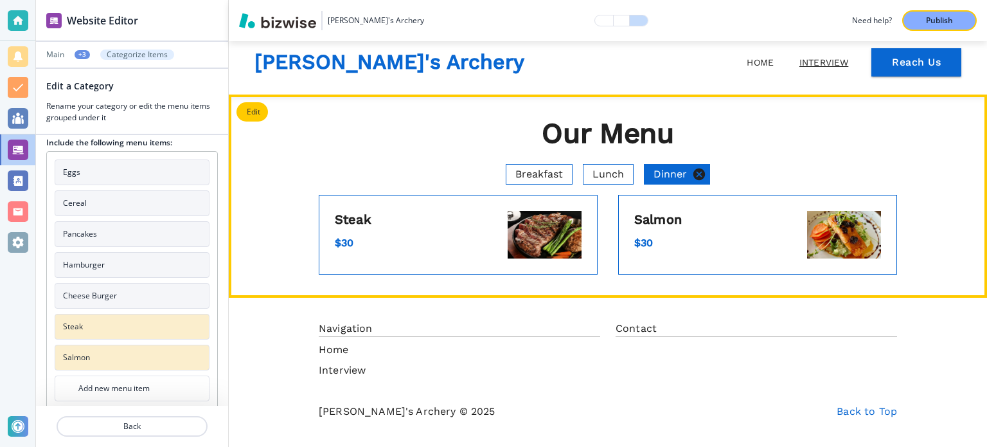
click at [694, 178] on icon at bounding box center [700, 174] width 12 height 12
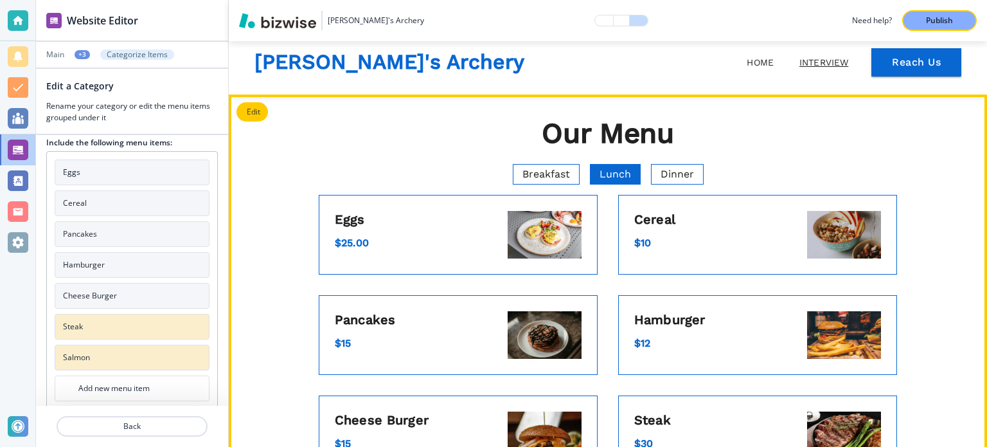
click at [607, 169] on span "Lunch" at bounding box center [616, 174] width 50 height 18
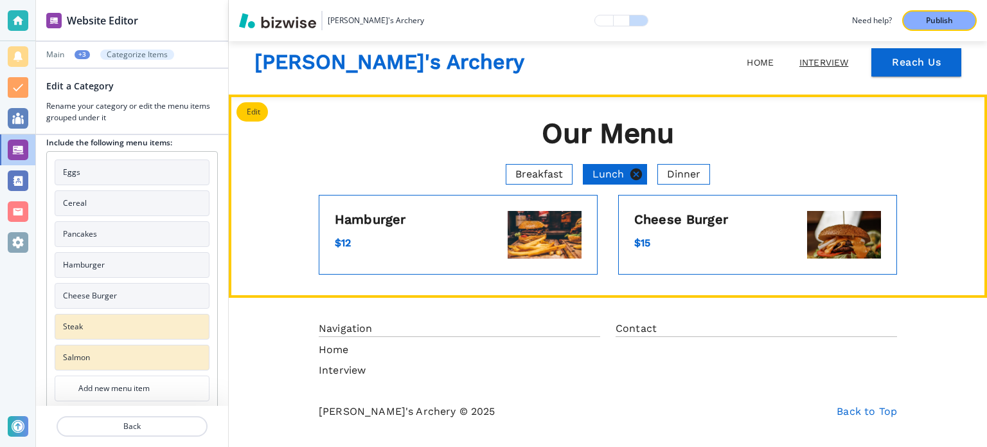
click at [635, 175] on icon at bounding box center [637, 174] width 12 height 12
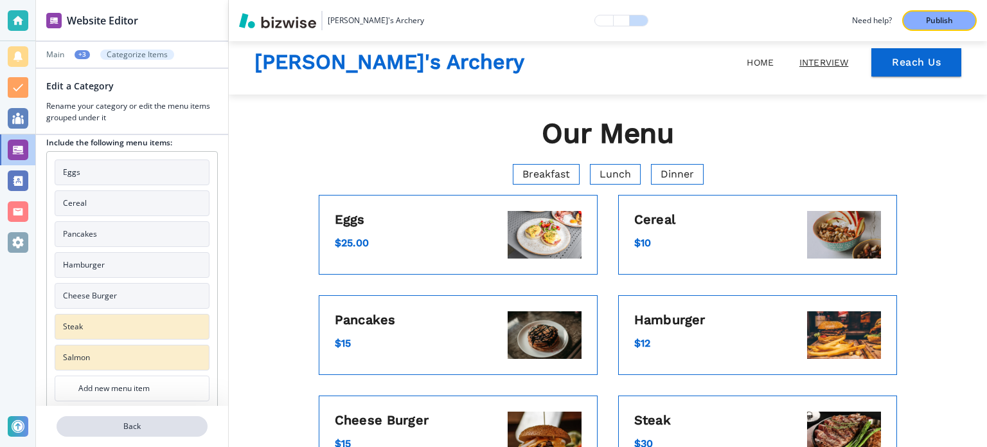
click at [104, 431] on p "Back" at bounding box center [132, 426] width 149 height 12
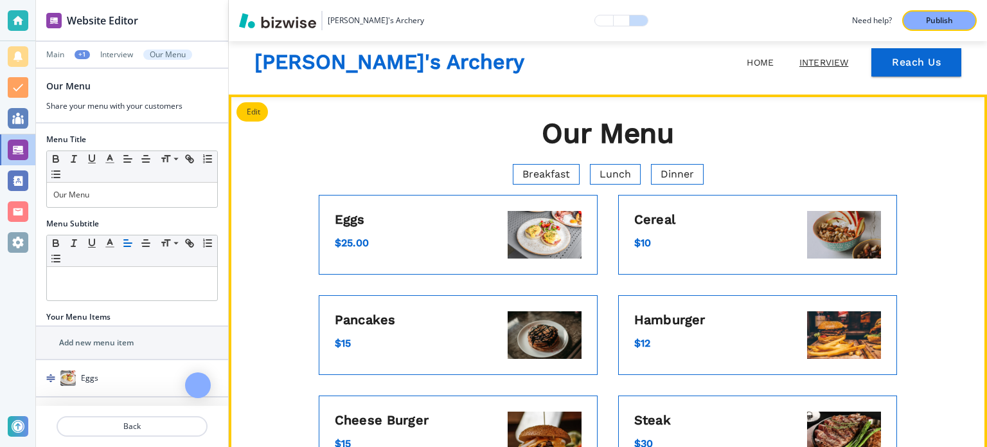
scroll to position [64, 0]
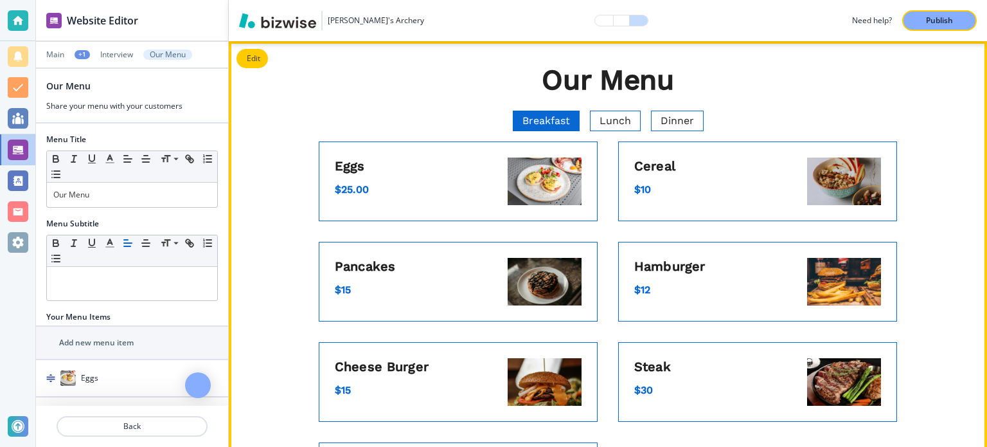
click at [548, 123] on span "Breakfast" at bounding box center [547, 121] width 66 height 18
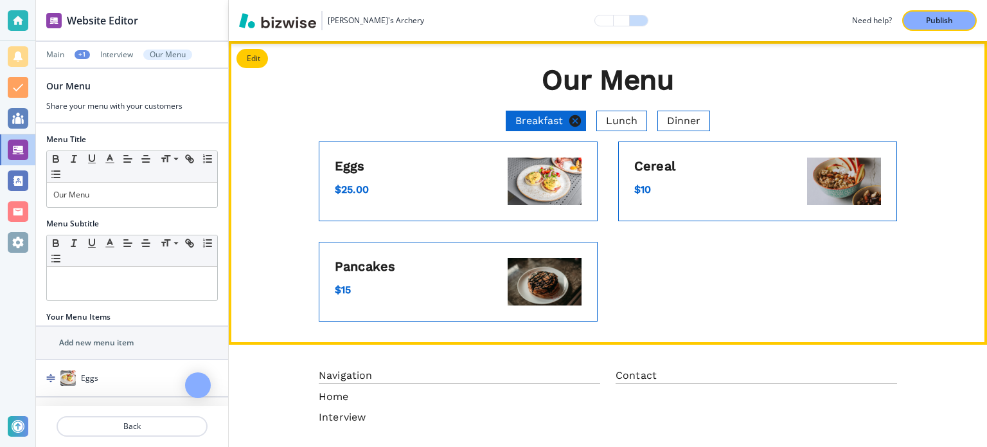
click at [570, 123] on icon at bounding box center [575, 121] width 14 height 14
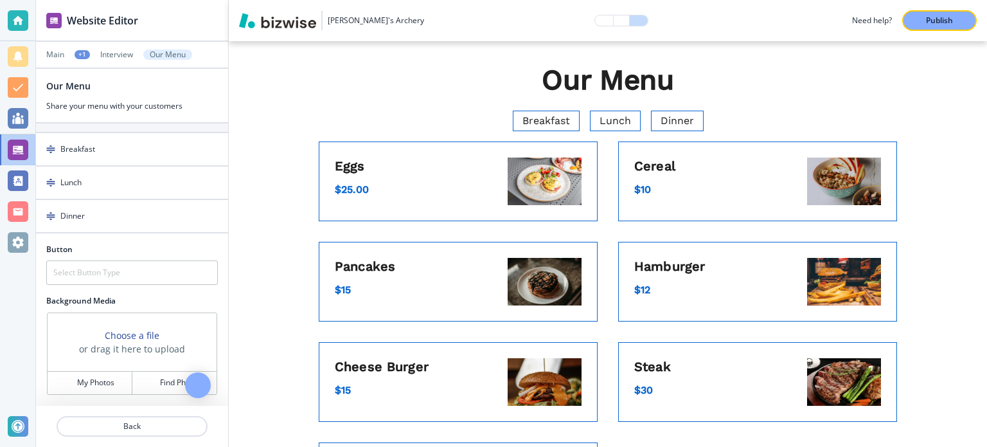
scroll to position [620, 0]
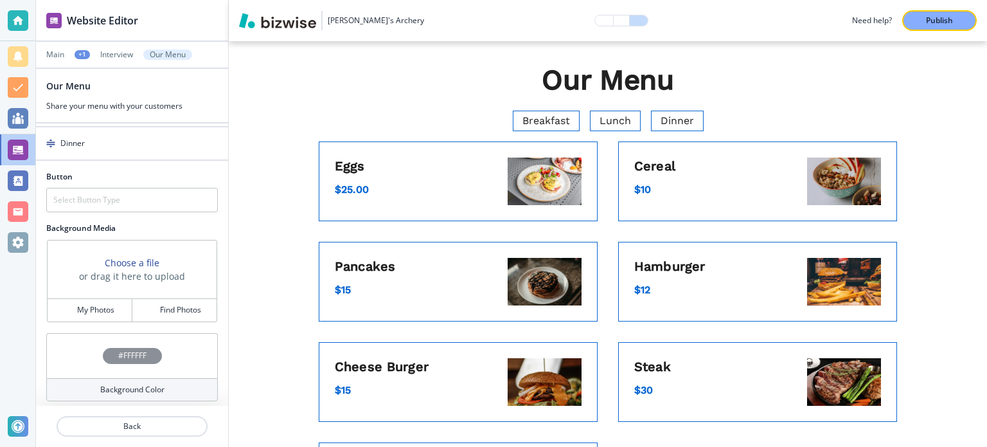
click at [162, 440] on div at bounding box center [132, 442] width 192 height 10
click at [167, 433] on button "Back" at bounding box center [132, 426] width 151 height 21
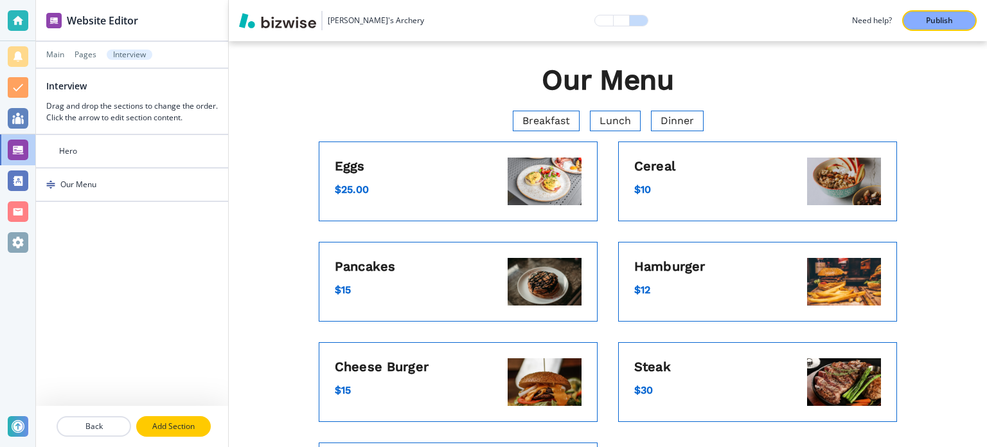
click at [183, 430] on p "Add Section" at bounding box center [174, 426] width 72 height 12
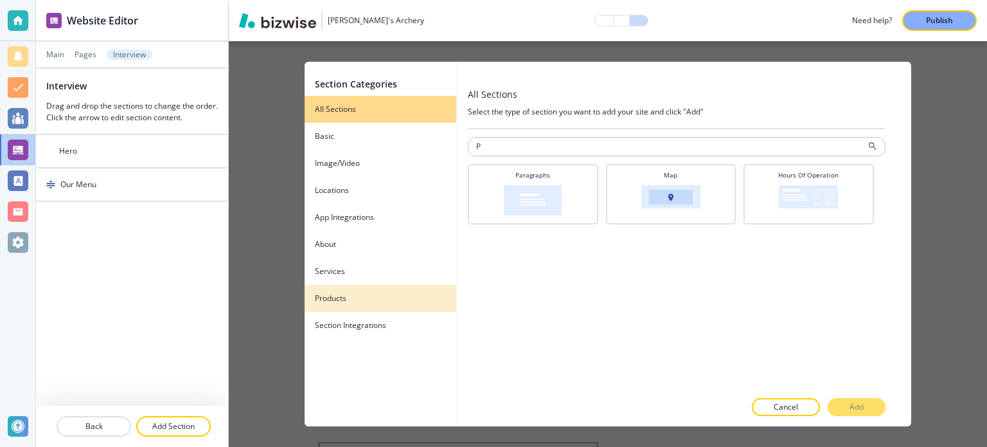
type input "P"
click at [383, 298] on div "Products" at bounding box center [381, 299] width 152 height 12
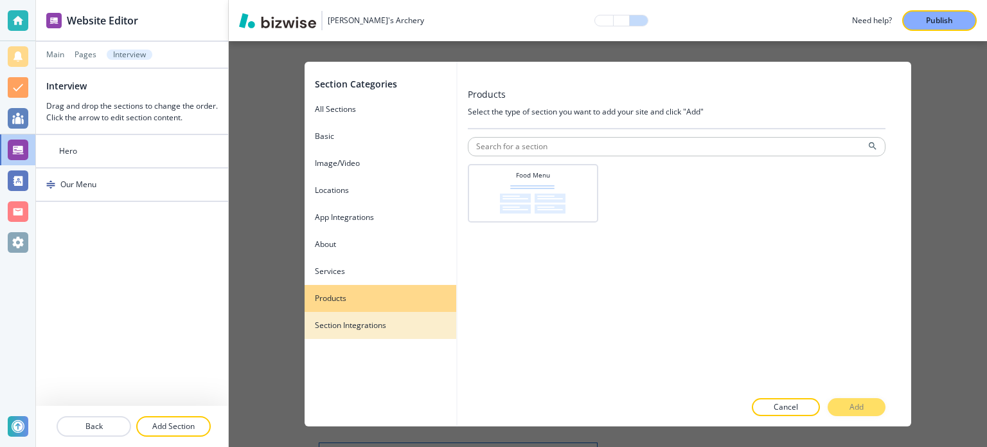
click at [340, 328] on h4 "Section Integrations" at bounding box center [350, 326] width 71 height 12
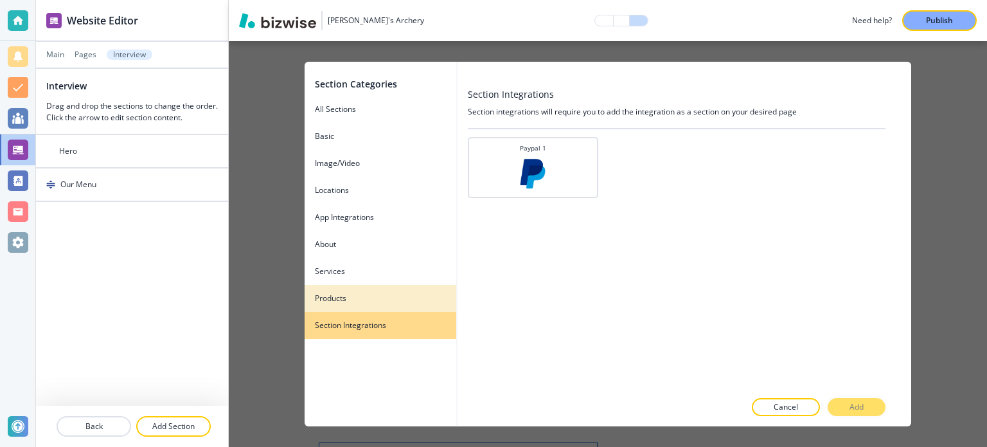
click at [355, 304] on div "button" at bounding box center [381, 308] width 152 height 8
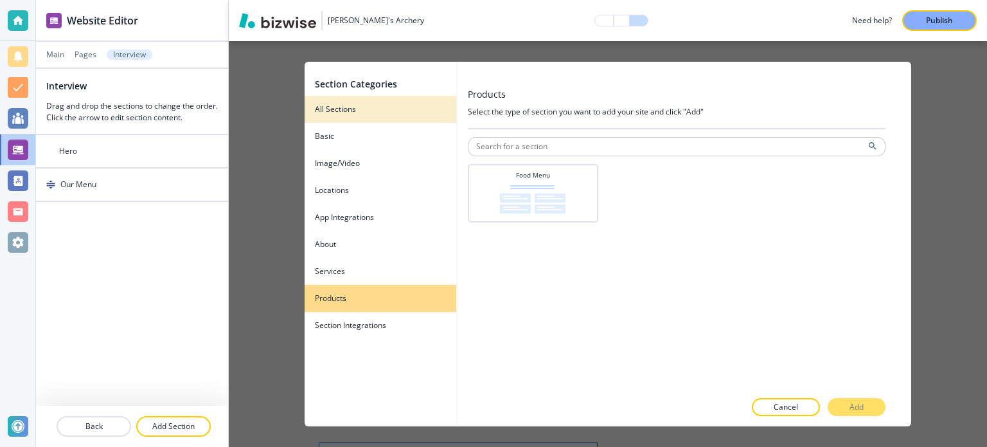
click at [372, 118] on div "button" at bounding box center [381, 119] width 152 height 8
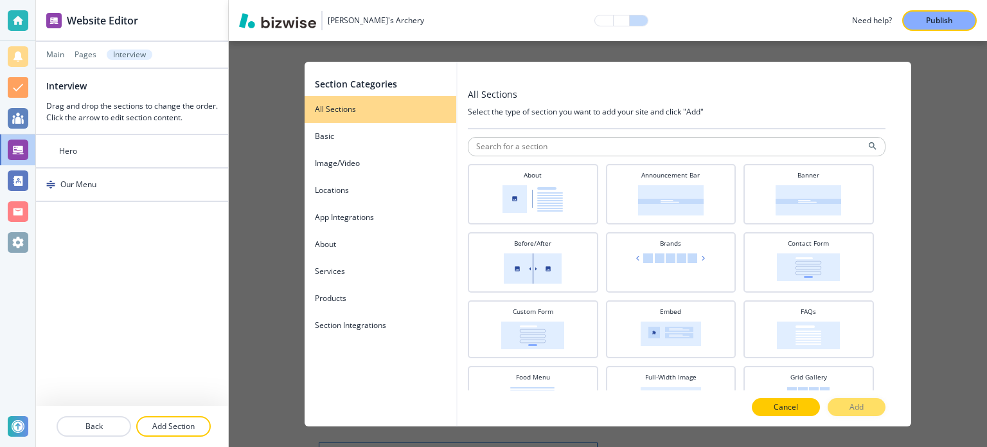
click at [787, 408] on p "Cancel" at bounding box center [786, 407] width 24 height 12
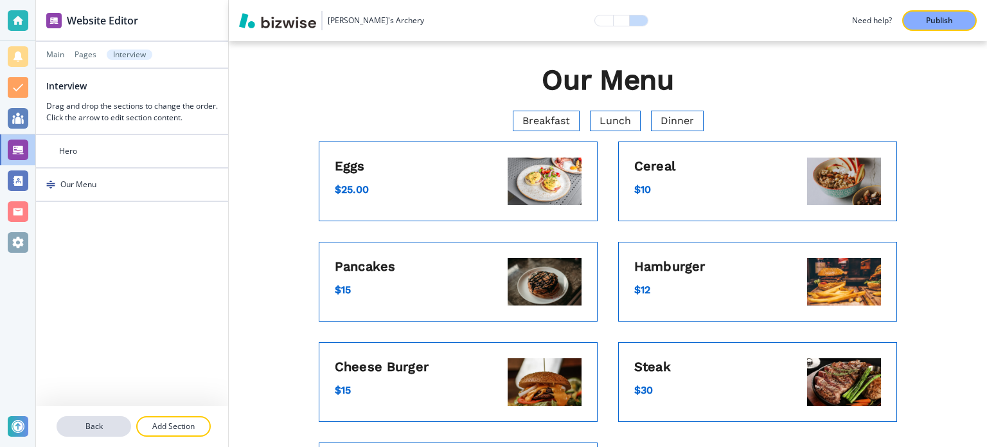
click at [93, 430] on p "Back" at bounding box center [94, 426] width 72 height 12
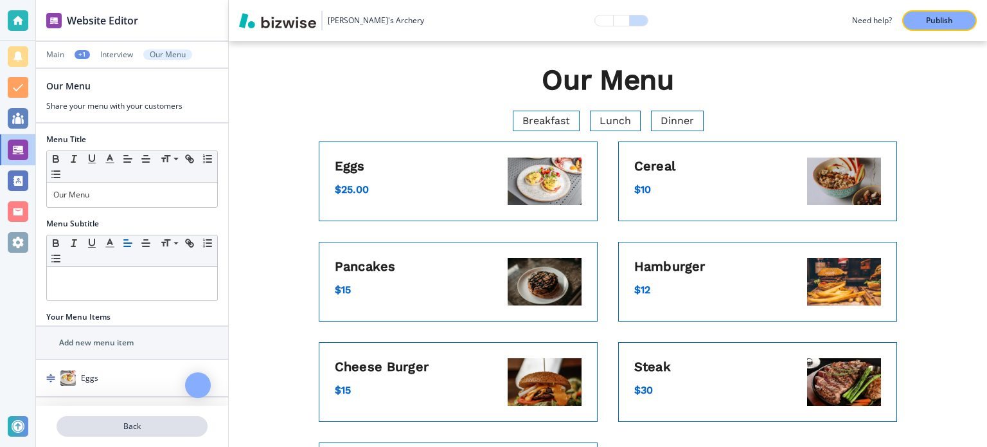
click at [111, 420] on p "Back" at bounding box center [132, 426] width 149 height 12
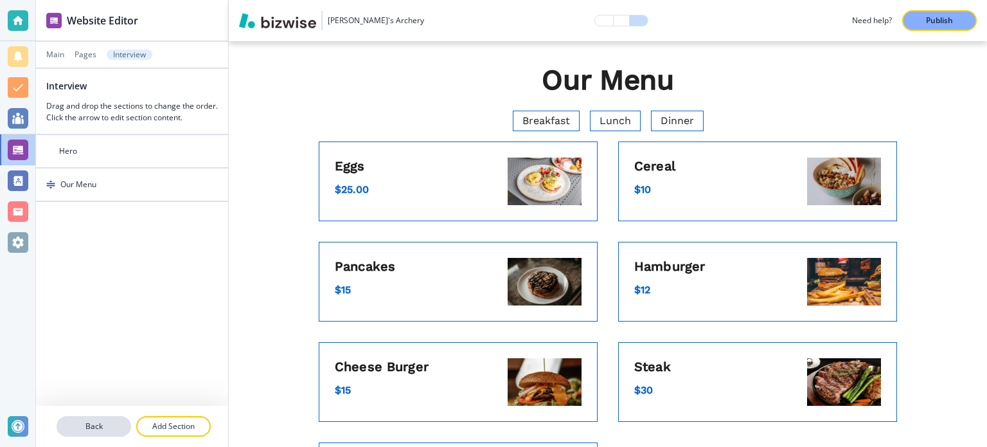
click at [103, 428] on p "Back" at bounding box center [94, 426] width 72 height 12
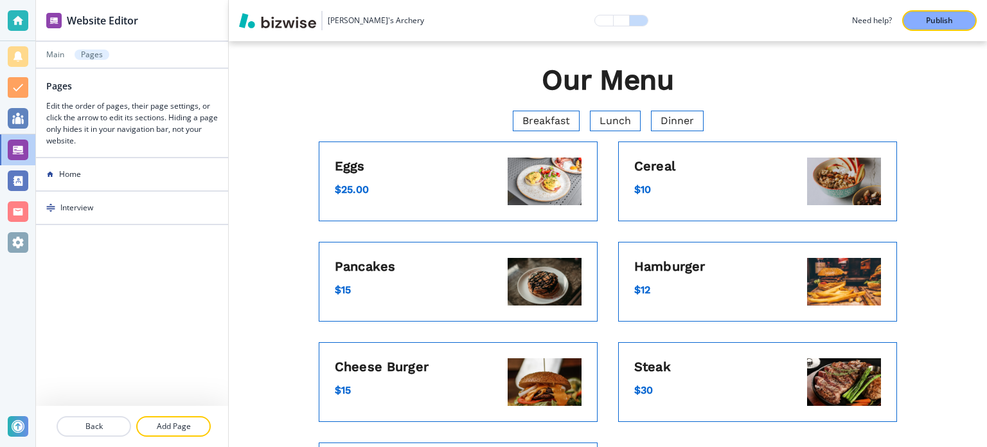
click at [103, 428] on p "Back" at bounding box center [94, 426] width 72 height 12
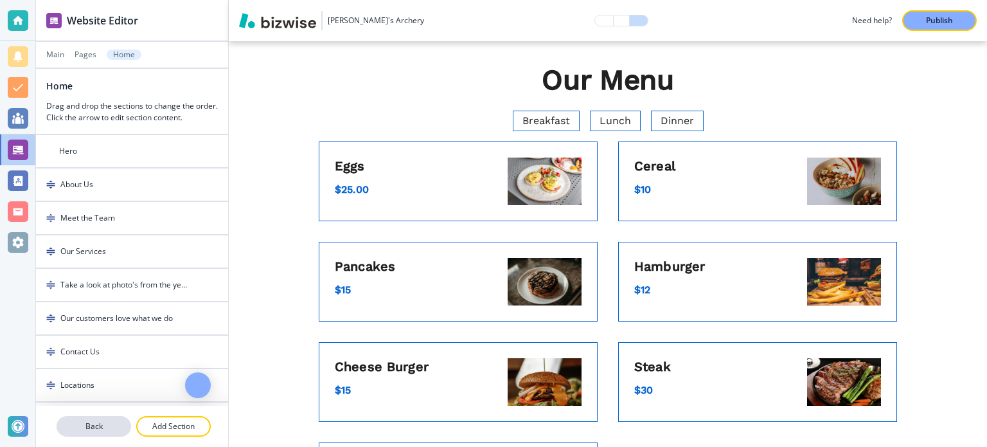
click at [80, 424] on p "Back" at bounding box center [94, 426] width 72 height 12
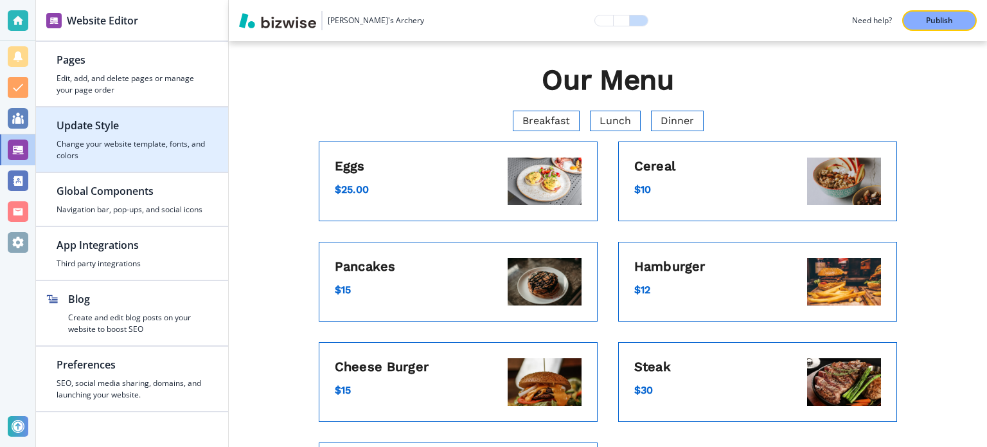
click at [98, 141] on h4 "Change your website template, fonts, and colors" at bounding box center [132, 149] width 151 height 23
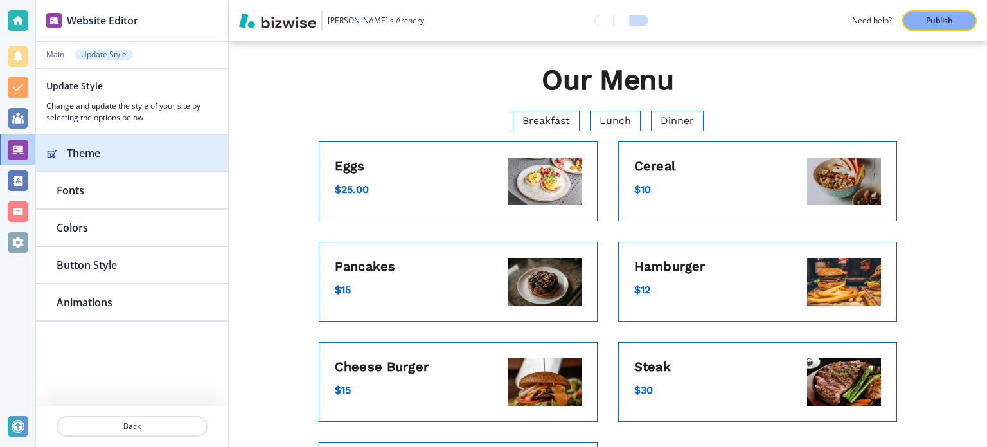
click at [164, 147] on h2 "Theme" at bounding box center [137, 152] width 141 height 15
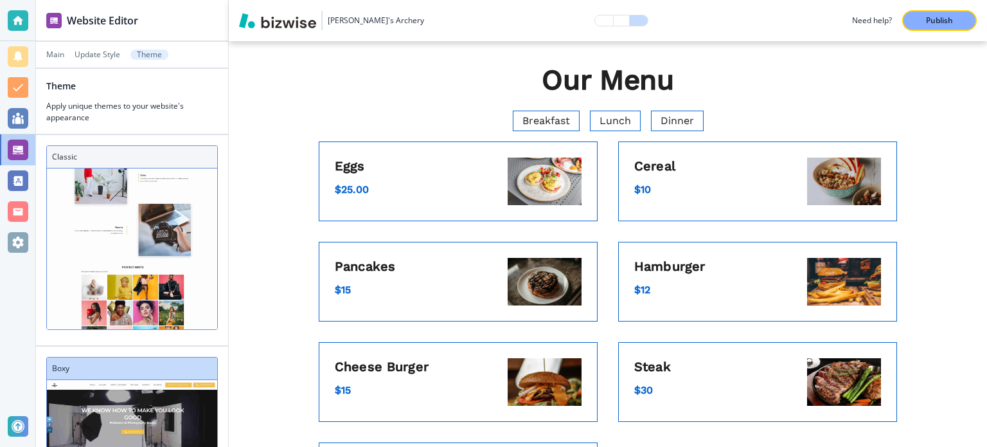
scroll to position [370, 0]
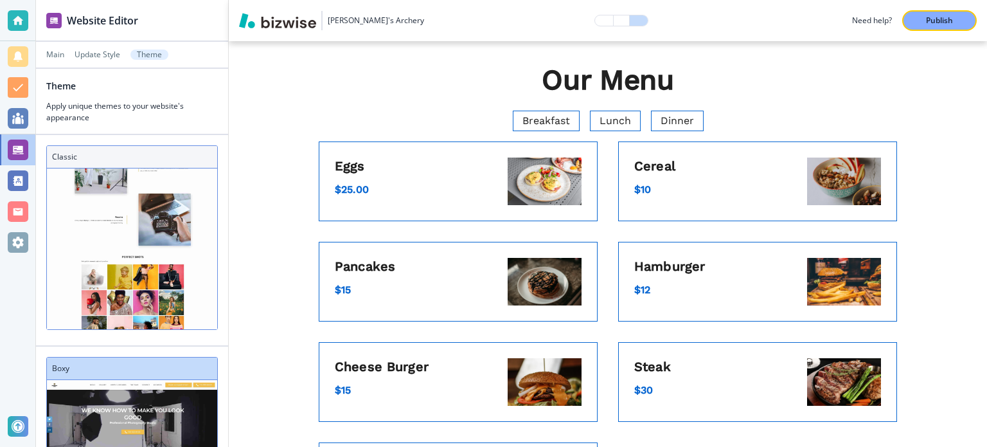
click at [132, 174] on img at bounding box center [132, 298] width 170 height 987
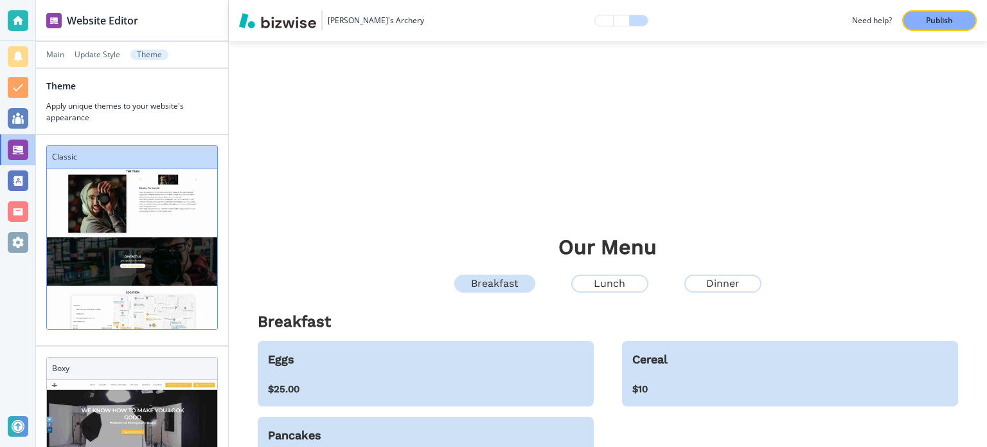
scroll to position [622, 0]
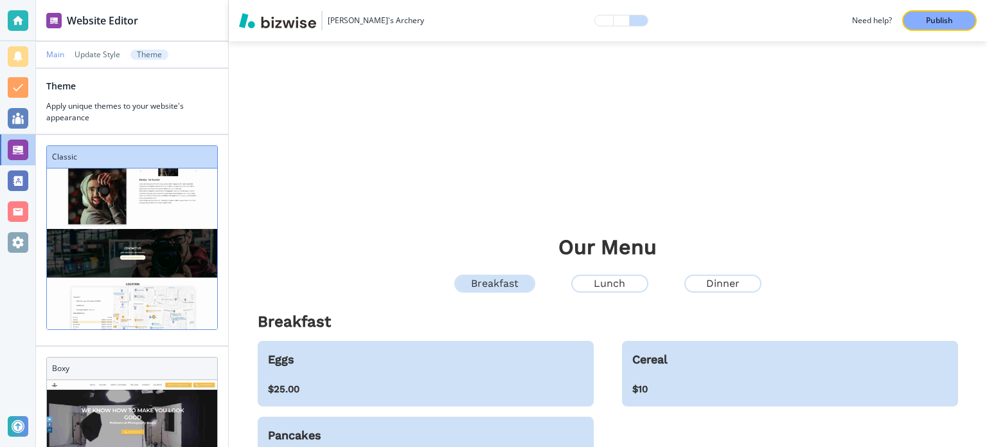
click at [52, 53] on p "Main" at bounding box center [55, 54] width 18 height 9
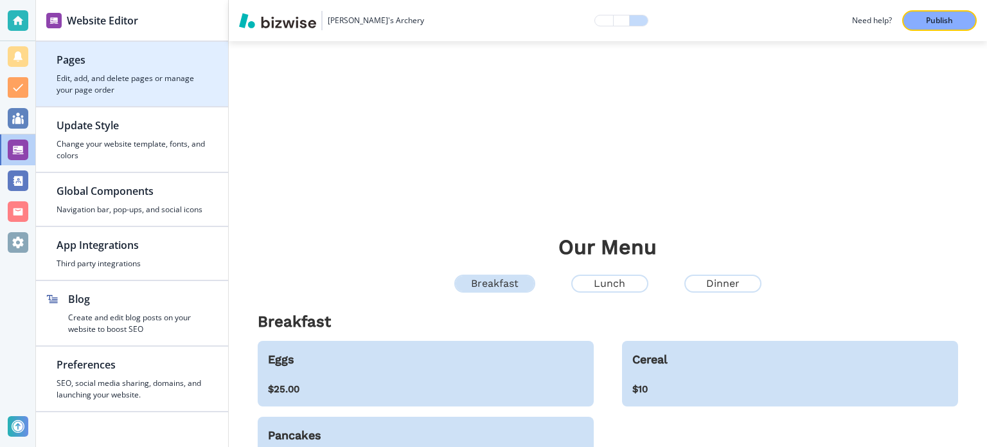
click at [107, 87] on h4 "Edit, add, and delete pages or manage your page order" at bounding box center [132, 84] width 151 height 23
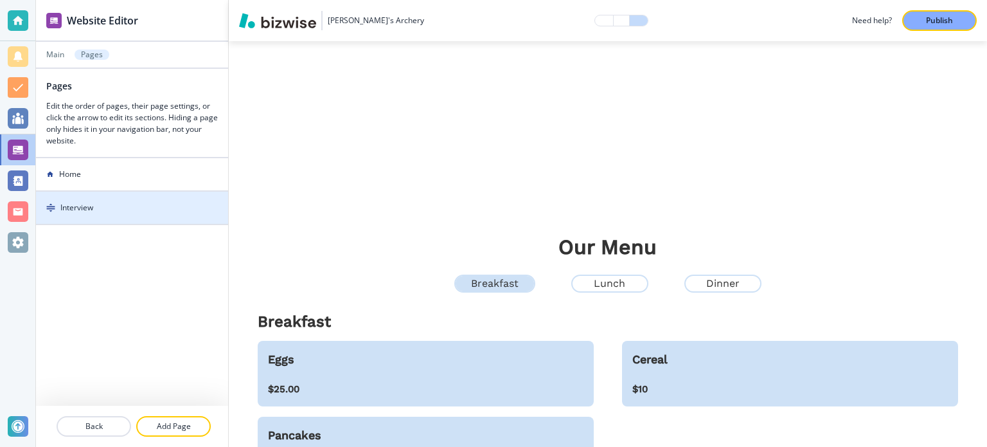
click at [98, 198] on div at bounding box center [132, 197] width 192 height 10
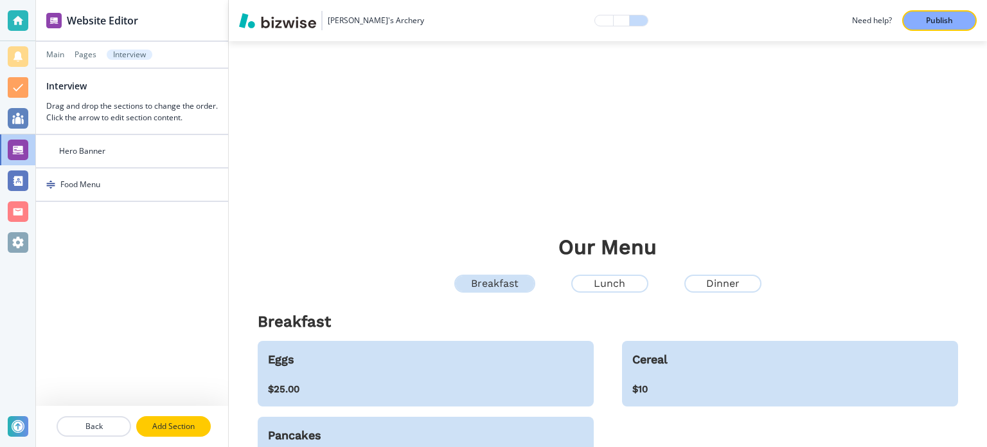
click at [183, 423] on p "Add Section" at bounding box center [174, 426] width 72 height 12
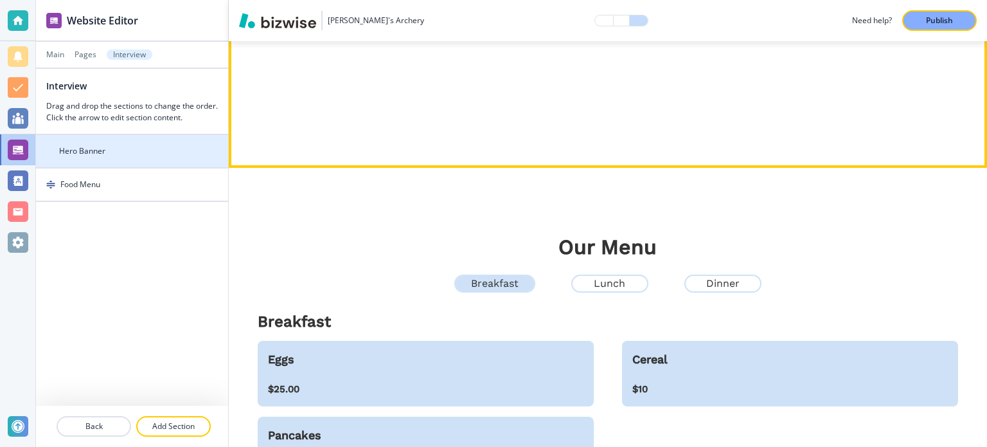
click at [161, 159] on div at bounding box center [132, 162] width 192 height 10
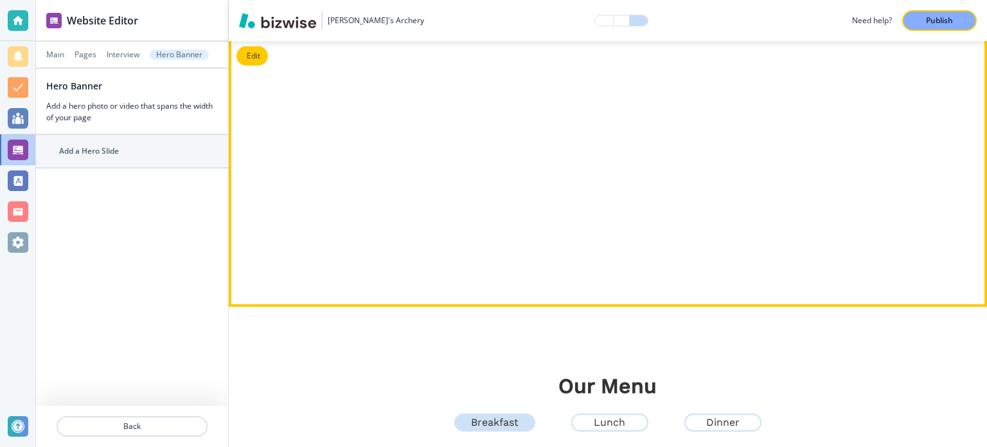
scroll to position [0, 0]
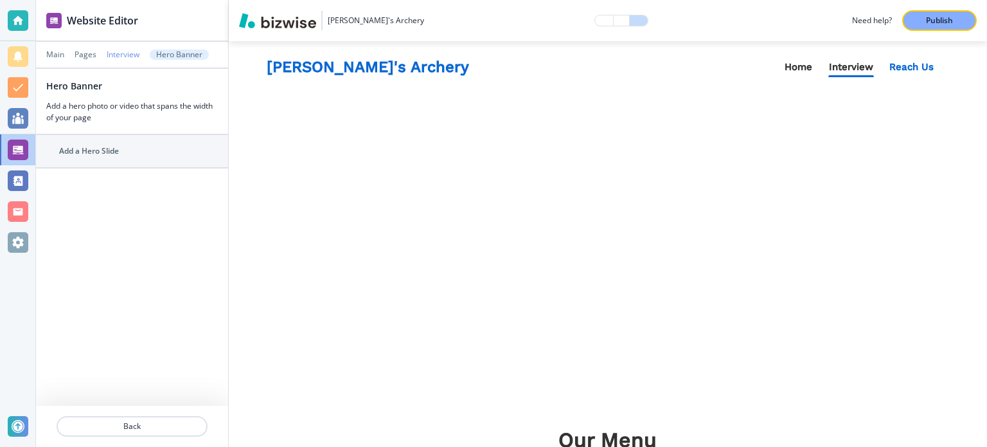
click at [125, 54] on p "Interview" at bounding box center [123, 54] width 33 height 9
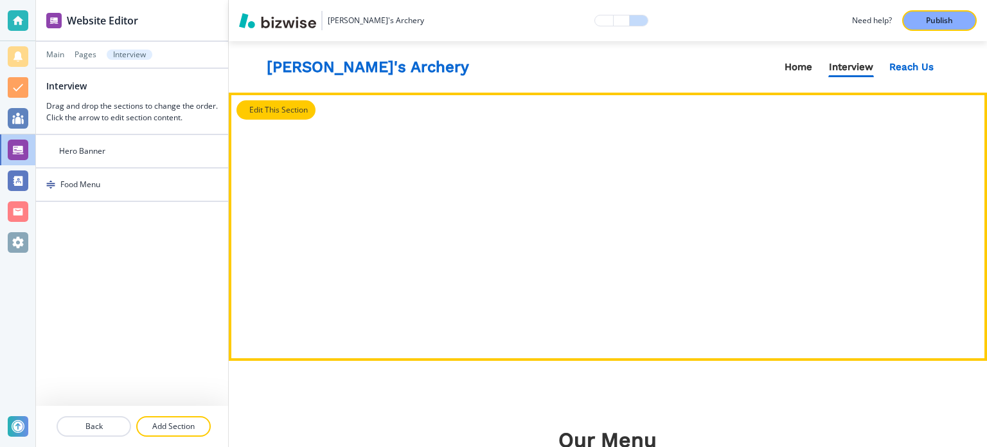
click at [254, 113] on button "Edit This Section" at bounding box center [276, 109] width 79 height 19
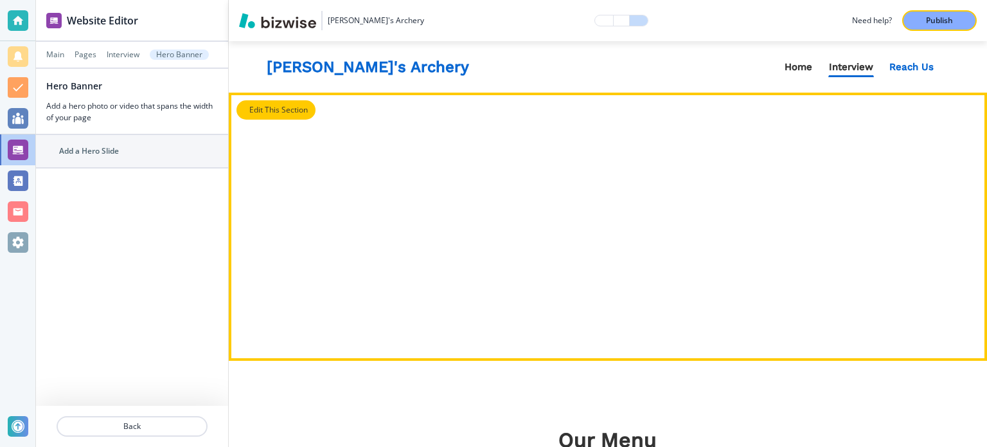
click at [256, 111] on button "Edit This Section" at bounding box center [276, 109] width 79 height 19
drag, startPoint x: 256, startPoint y: 111, endPoint x: 268, endPoint y: 149, distance: 39.2
click at [268, 149] on div "Edit" at bounding box center [608, 227] width 759 height 268
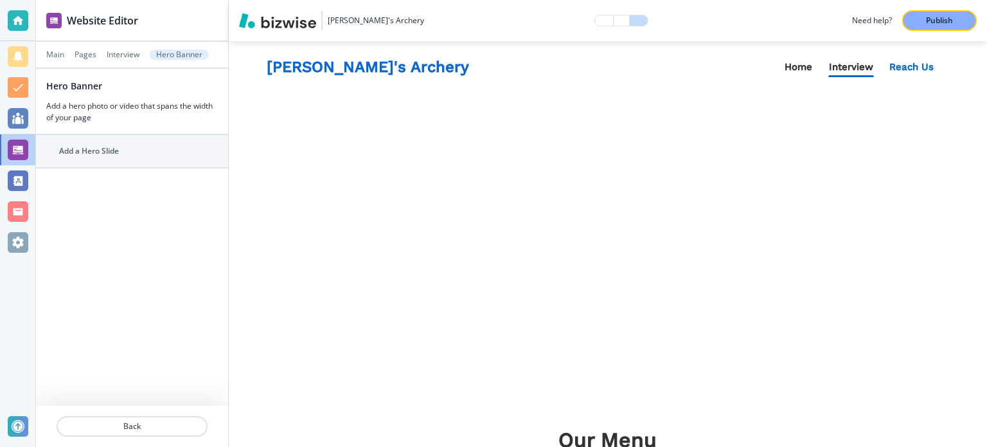
drag, startPoint x: 268, startPoint y: 149, endPoint x: 276, endPoint y: 186, distance: 38.1
click at [276, 186] on div at bounding box center [608, 227] width 759 height 268
click at [154, 152] on div "Add a Hero Slide" at bounding box center [118, 151] width 164 height 12
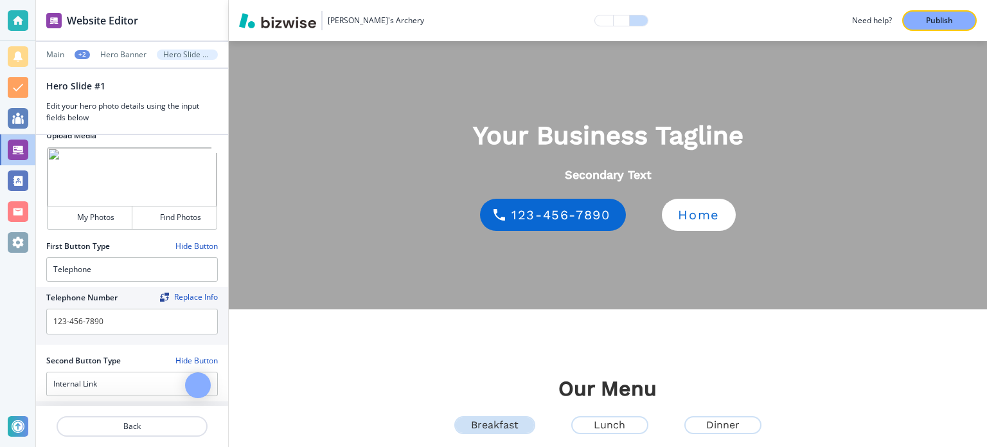
scroll to position [314, 0]
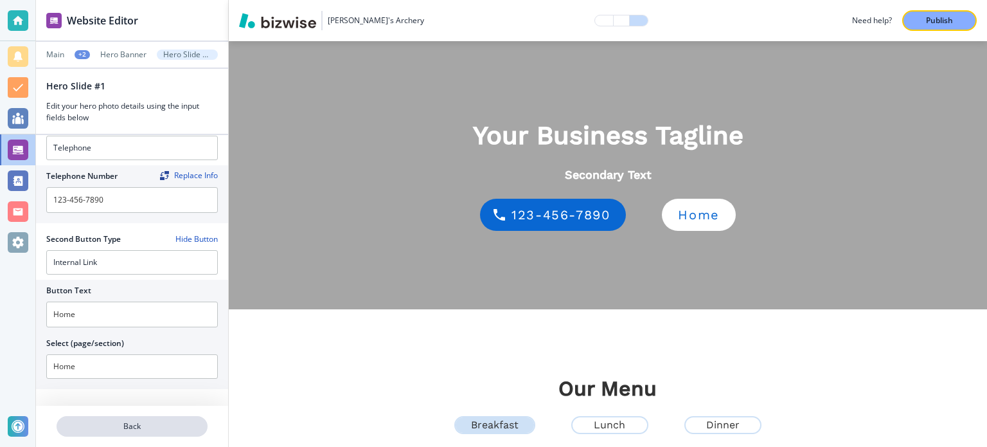
click at [154, 425] on p "Back" at bounding box center [132, 426] width 149 height 12
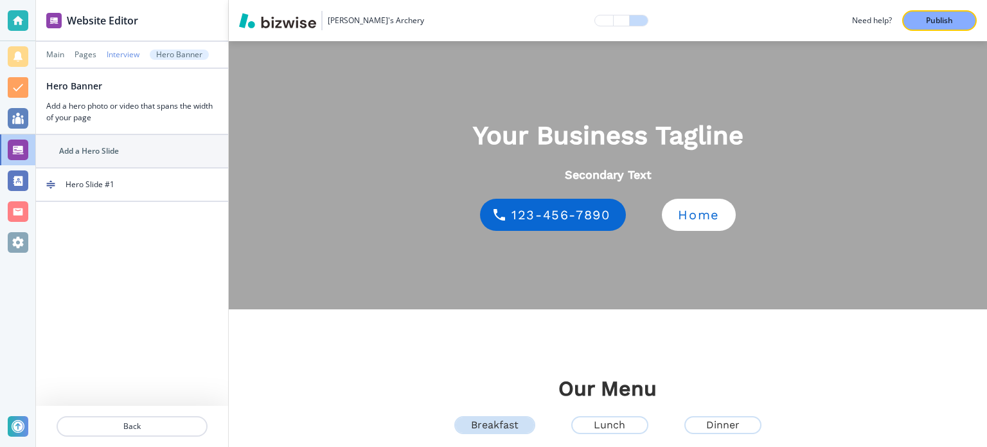
click at [127, 53] on p "Interview" at bounding box center [123, 54] width 33 height 9
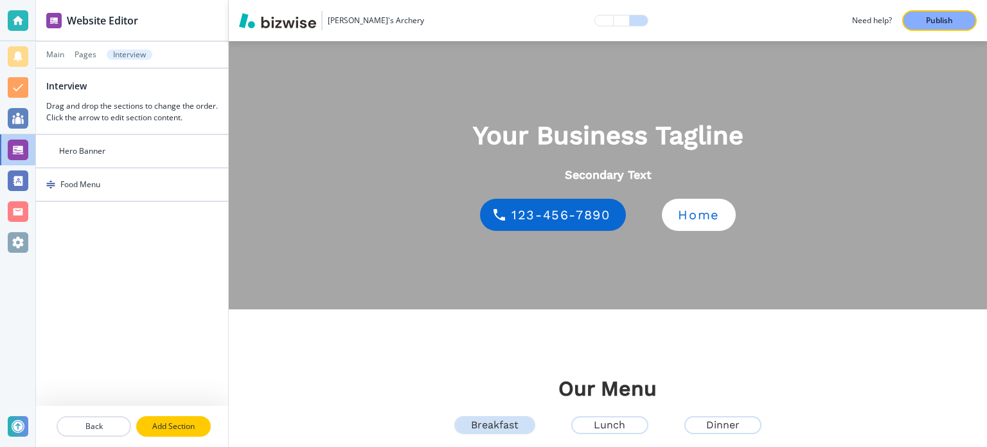
click at [170, 429] on p "Add Section" at bounding box center [174, 426] width 72 height 12
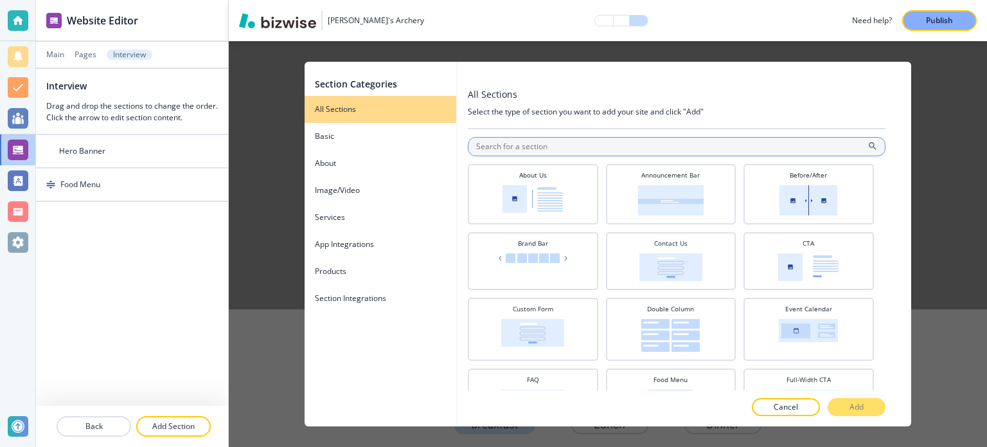
click at [654, 151] on input "text" at bounding box center [677, 146] width 418 height 19
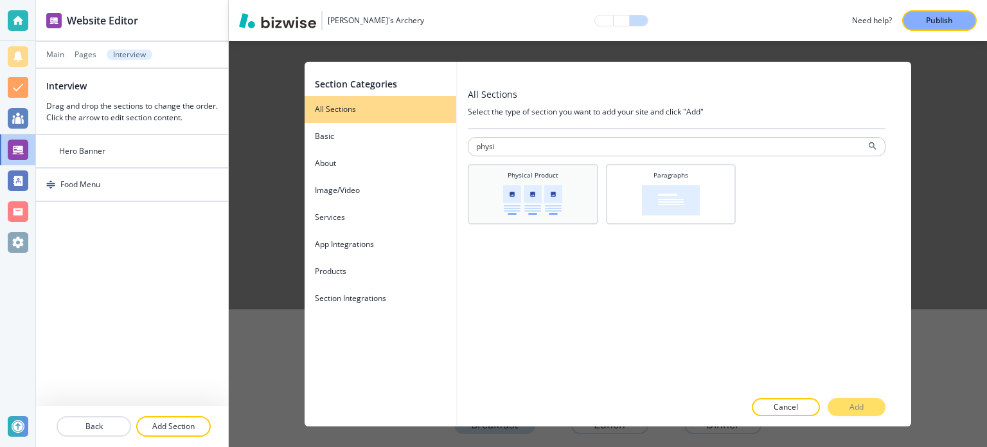
type input "physi"
click at [584, 181] on div "Physical Product" at bounding box center [533, 192] width 118 height 45
click at [847, 402] on button "Add" at bounding box center [857, 407] width 58 height 18
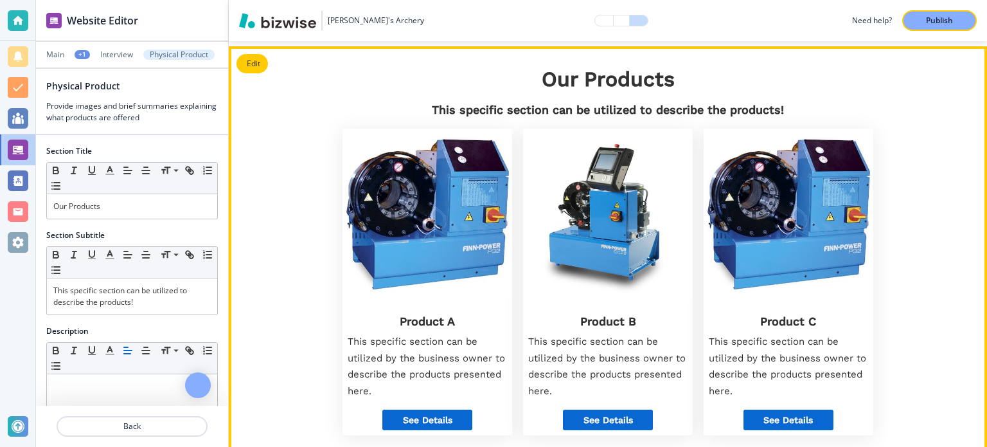
scroll to position [676, 0]
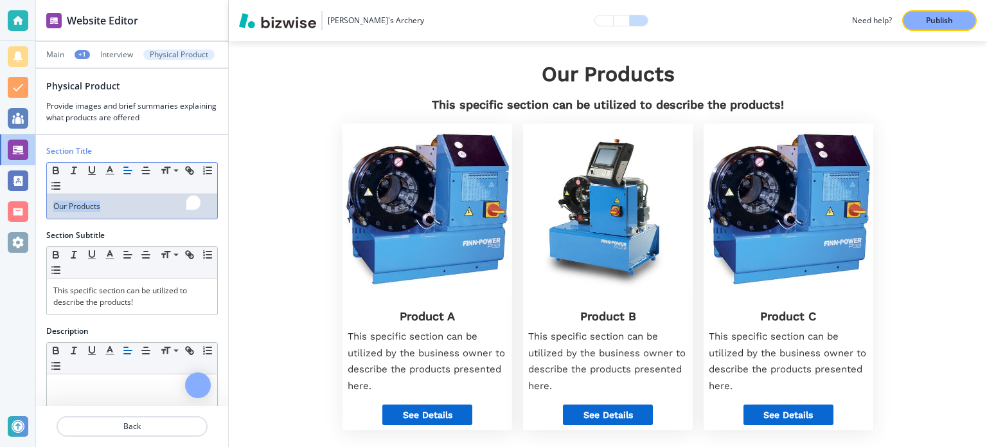
drag, startPoint x: 112, startPoint y: 218, endPoint x: 17, endPoint y: 210, distance: 94.9
click at [17, 210] on div "Website Editor Main +1 Interview Physical Product Physical Product Provide imag…" at bounding box center [493, 223] width 987 height 447
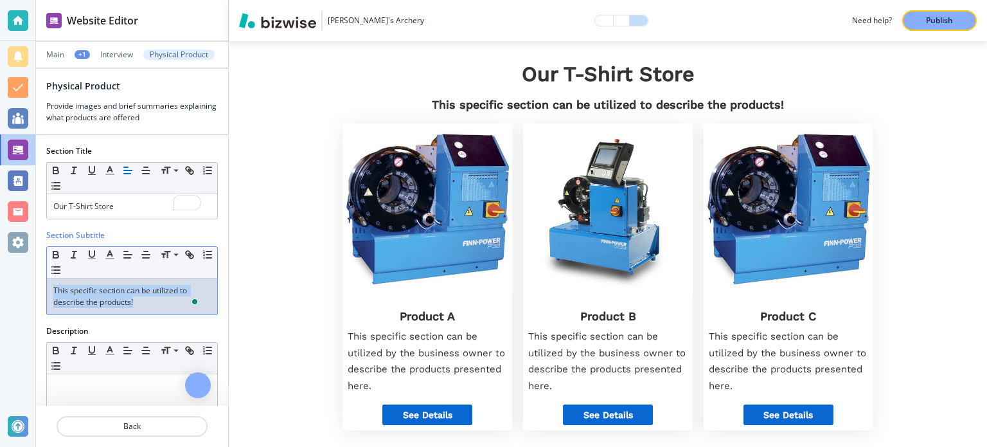
drag, startPoint x: 139, startPoint y: 299, endPoint x: 0, endPoint y: 273, distance: 141.3
click at [0, 273] on div "Website Editor Main +1 Interview Physical Product Physical Product Provide imag…" at bounding box center [493, 223] width 987 height 447
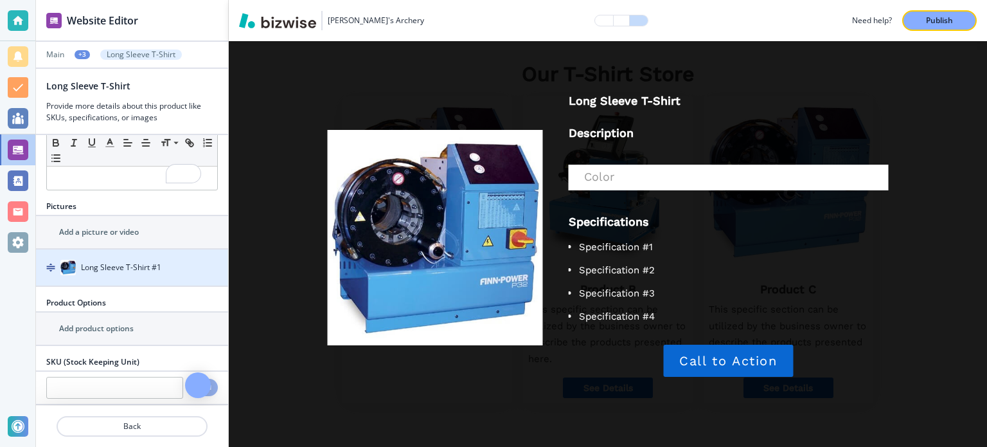
click at [110, 262] on h4 "Long Sleeve T-Shirt #1" at bounding box center [121, 268] width 80 height 12
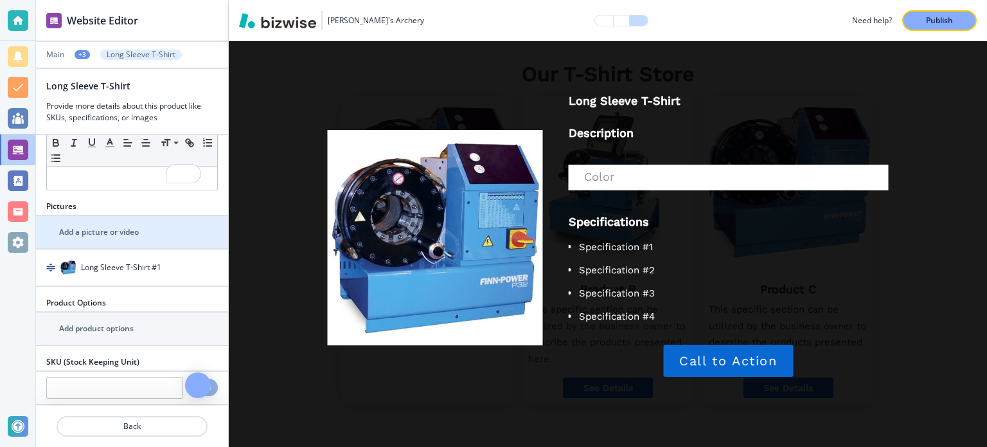
click at [108, 232] on h2 "Add a picture or video" at bounding box center [99, 232] width 80 height 12
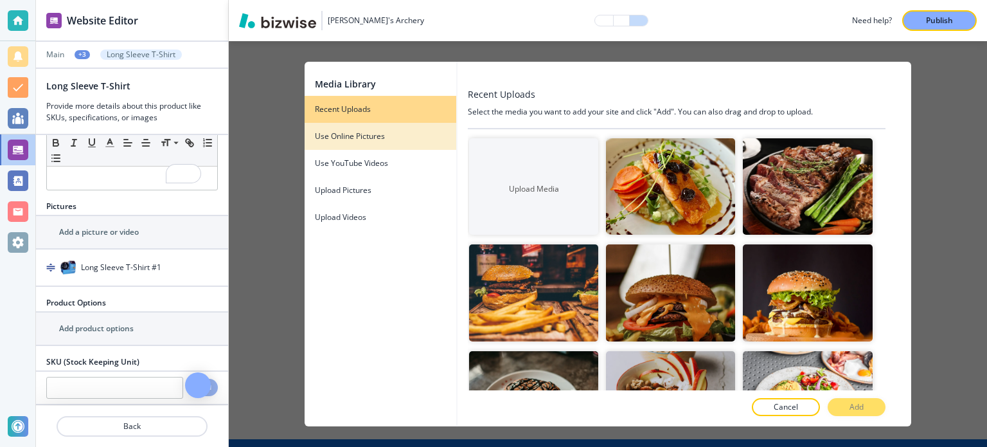
click at [402, 139] on div "Use Online Pictures" at bounding box center [381, 137] width 152 height 12
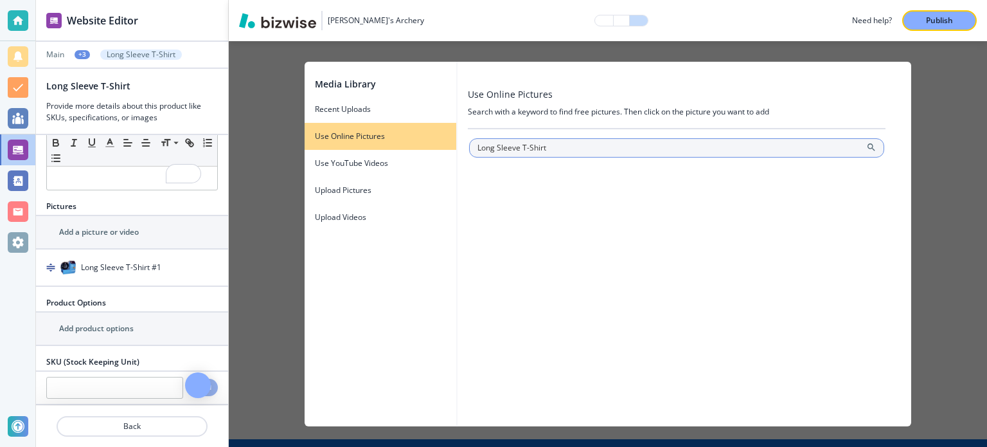
type input "Long Sleeve T-Shirt"
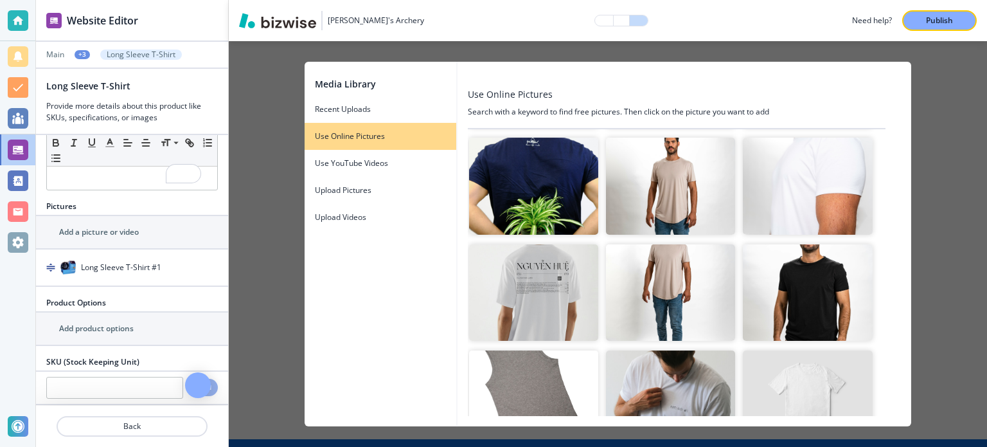
scroll to position [771, 0]
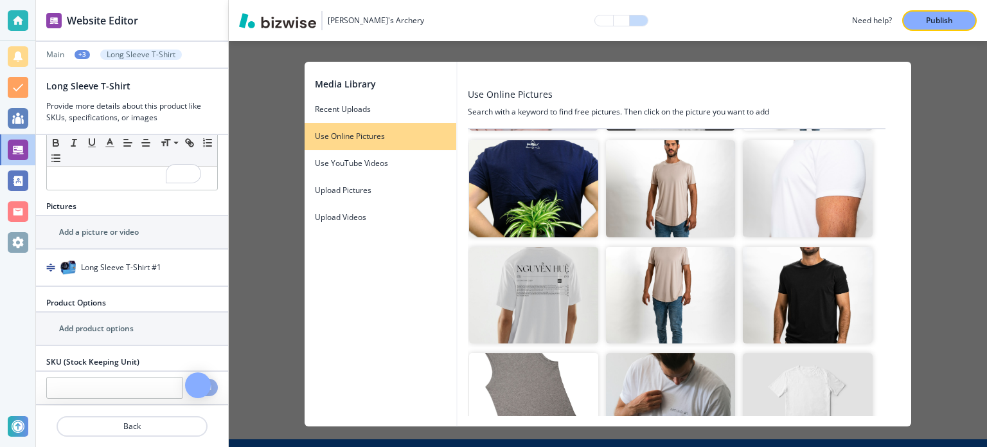
click at [698, 267] on img "button" at bounding box center [670, 295] width 129 height 97
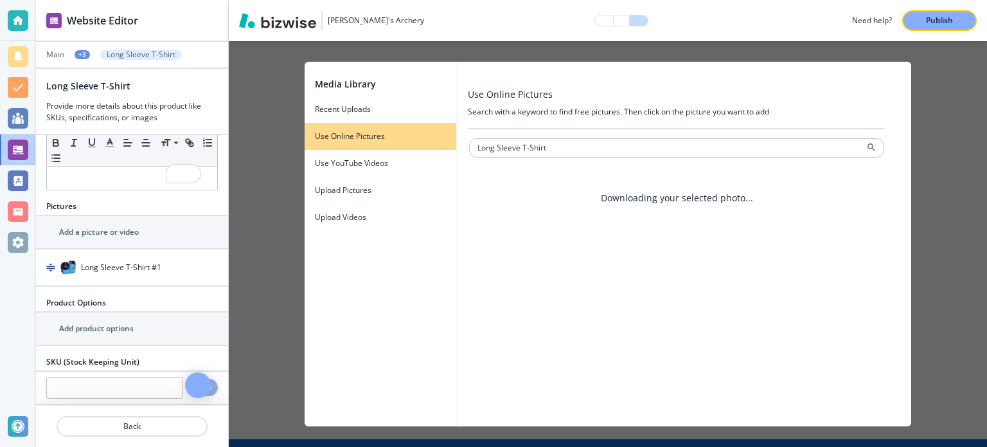
scroll to position [0, 0]
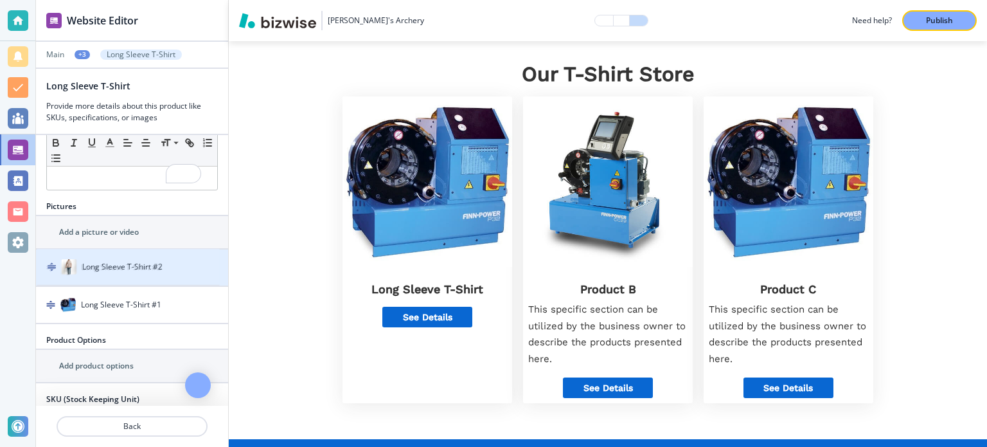
drag, startPoint x: 48, startPoint y: 299, endPoint x: 49, endPoint y: 264, distance: 35.4
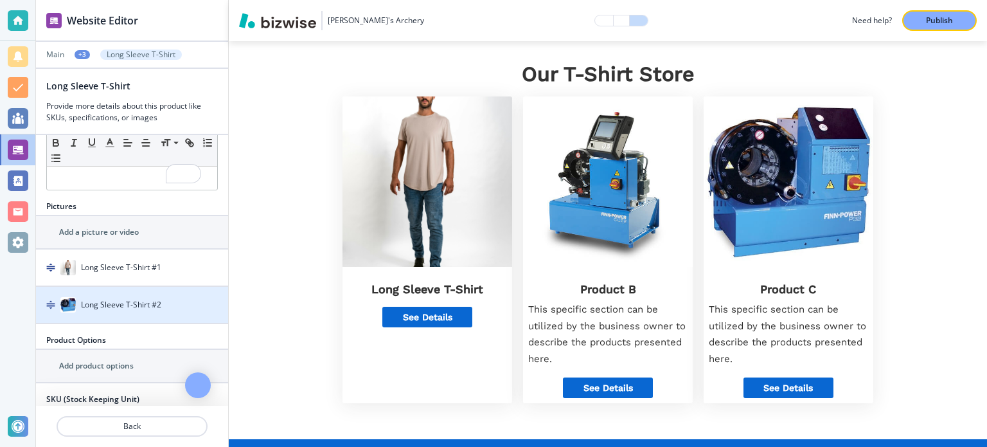
click at [136, 297] on div "Long Sleeve T-Shirt #2" at bounding box center [116, 304] width 161 height 15
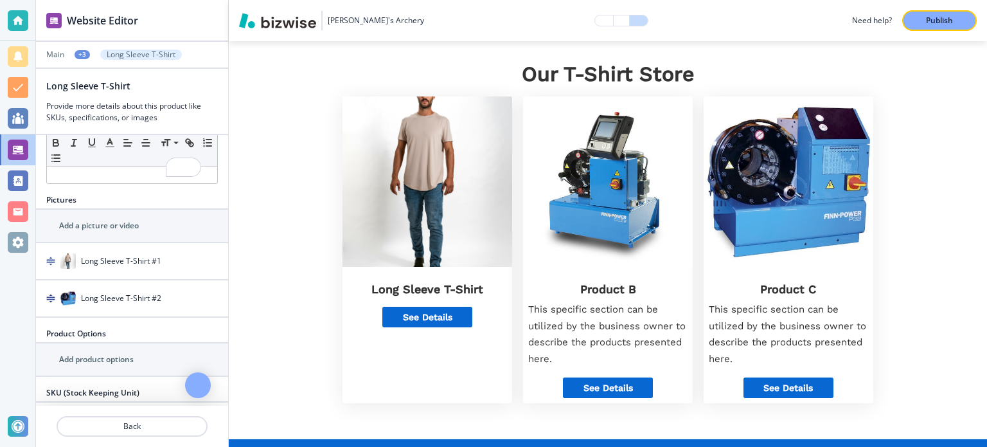
scroll to position [193, 0]
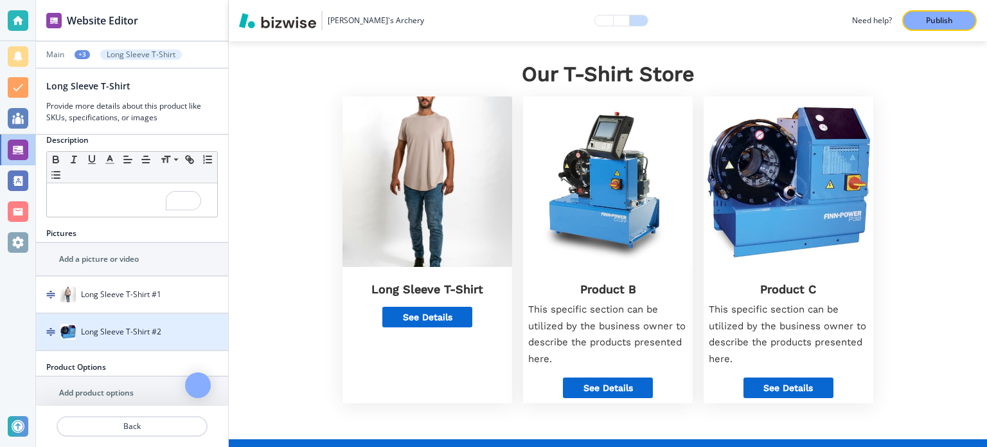
click at [107, 324] on div "Long Sleeve T-Shirt #2" at bounding box center [116, 331] width 161 height 15
click at [58, 330] on div "Long Sleeve T-Shirt #2" at bounding box center [116, 331] width 161 height 15
click at [68, 330] on img "button" at bounding box center [67, 331] width 15 height 15
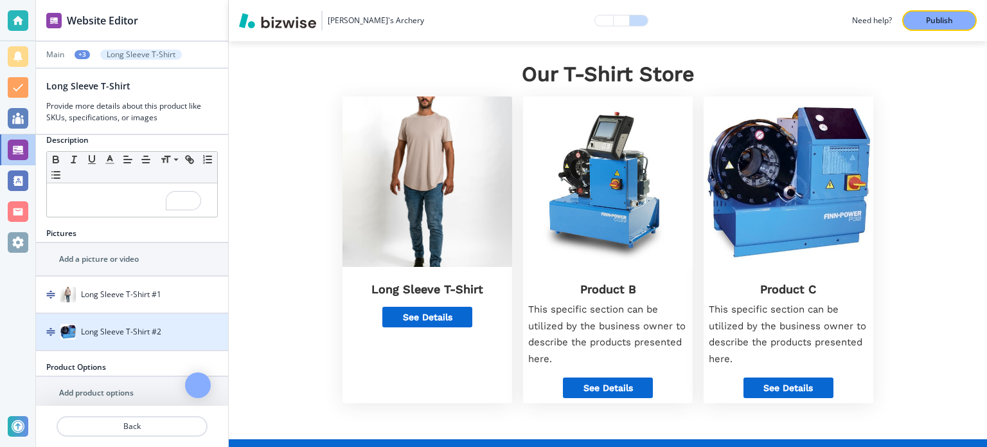
click at [68, 330] on img "button" at bounding box center [67, 331] width 15 height 15
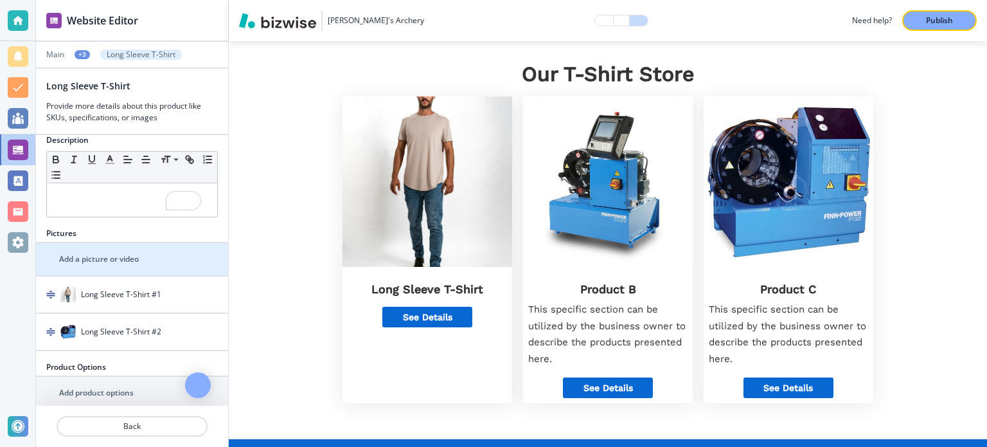
click at [95, 257] on h2 "Add a picture or video" at bounding box center [99, 259] width 80 height 12
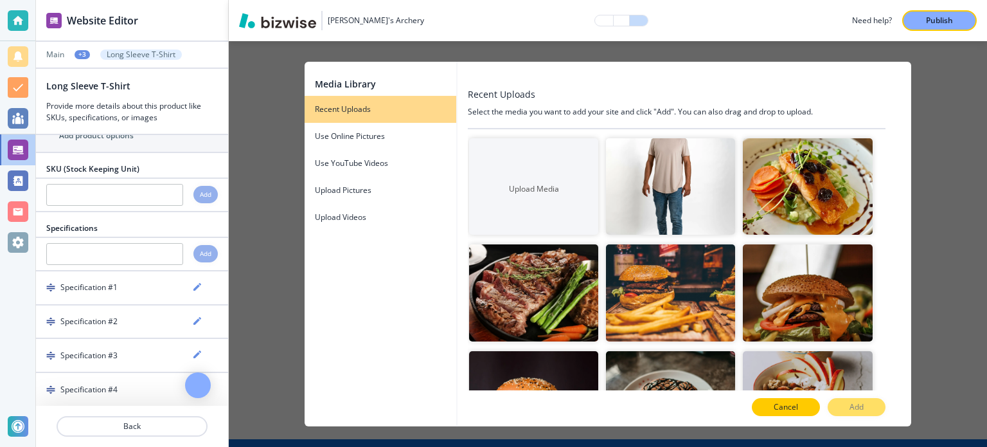
click at [802, 404] on button "Cancel" at bounding box center [786, 407] width 68 height 18
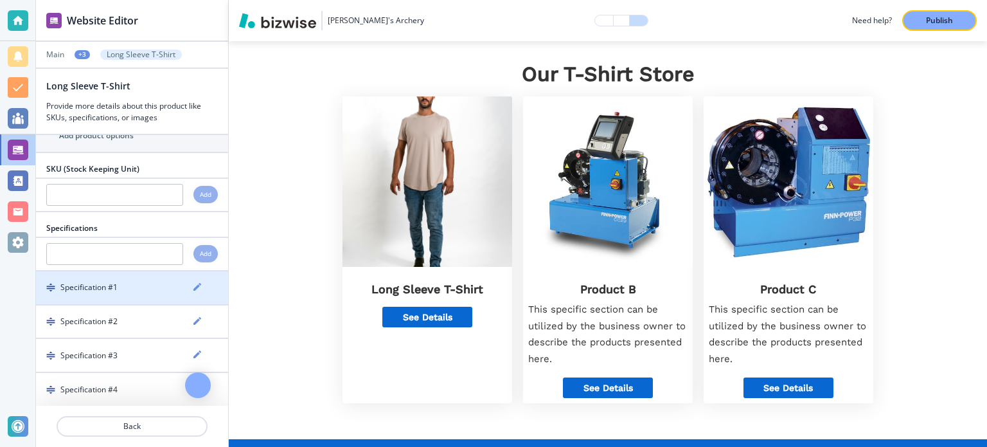
click at [192, 282] on icon "button" at bounding box center [197, 287] width 10 height 10
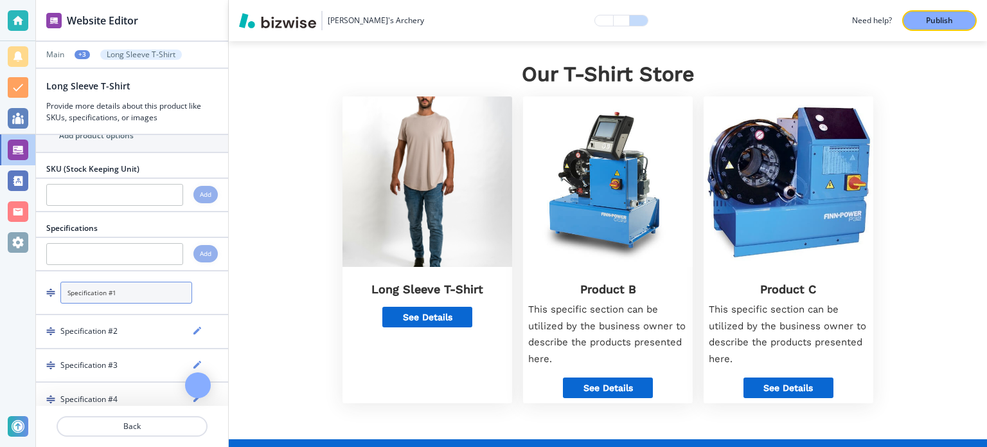
drag, startPoint x: 152, startPoint y: 286, endPoint x: 24, endPoint y: 278, distance: 127.6
click at [24, 278] on div "Website Editor Main +3 Long Sleeve T-Shirt Long Sleeve T-Shirt Provide more det…" at bounding box center [493, 223] width 987 height 447
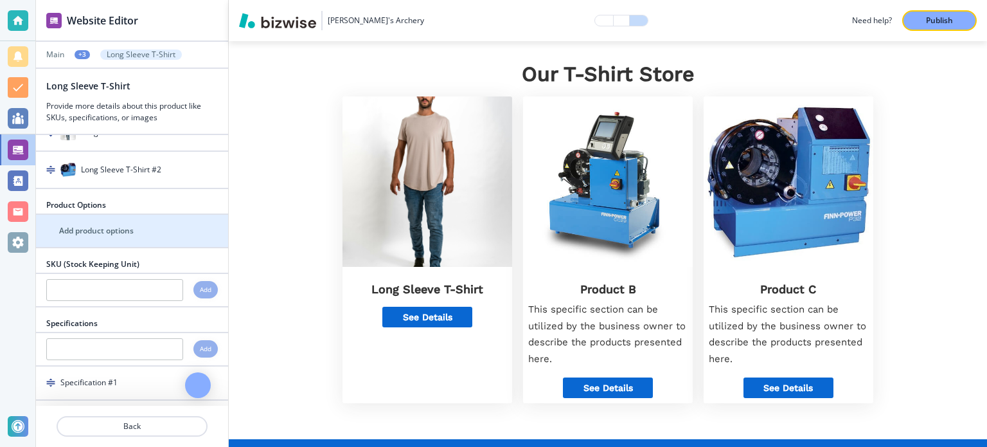
click at [164, 237] on div "button" at bounding box center [132, 242] width 192 height 10
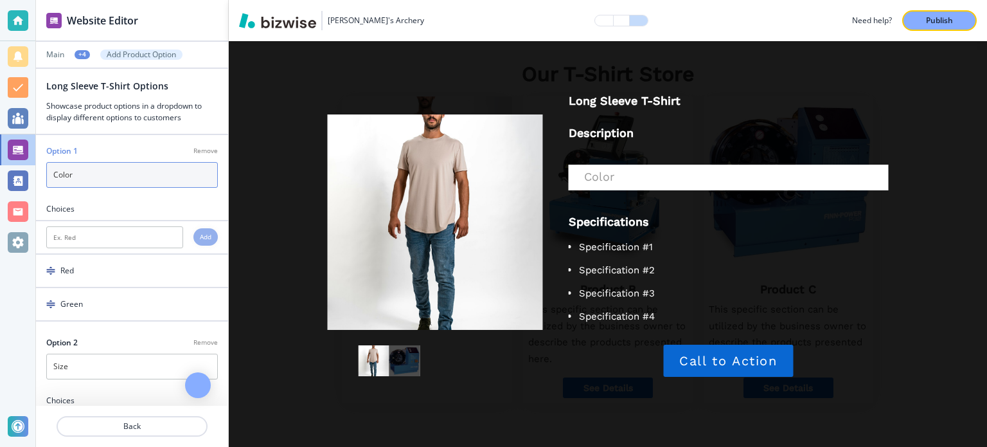
drag, startPoint x: 106, startPoint y: 175, endPoint x: 36, endPoint y: 174, distance: 70.1
click at [36, 174] on div "Option 1 Remove Color" at bounding box center [132, 166] width 192 height 42
type input "Small"
click at [112, 204] on div "Choices" at bounding box center [132, 209] width 192 height 12
drag, startPoint x: 101, startPoint y: 174, endPoint x: 13, endPoint y: 168, distance: 88.3
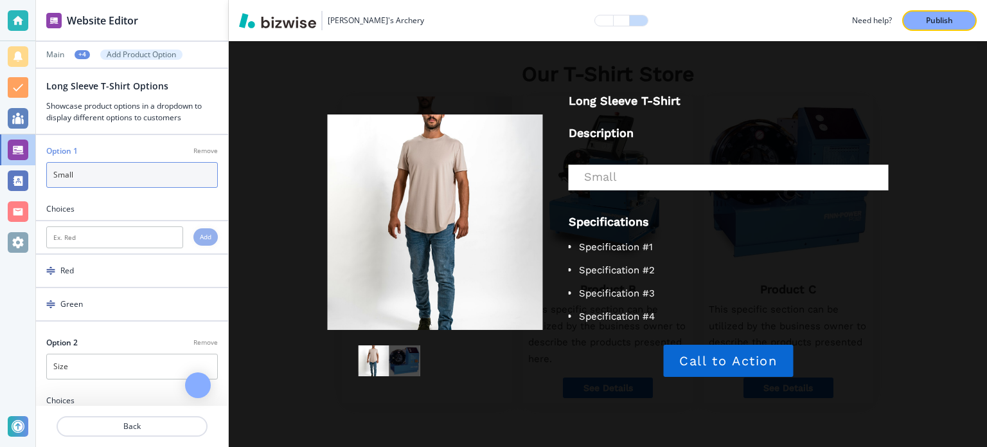
click at [13, 168] on div "Website Editor Main +4 Add Product Option Long Sleeve T-Shirt Options Showcase …" at bounding box center [493, 223] width 987 height 447
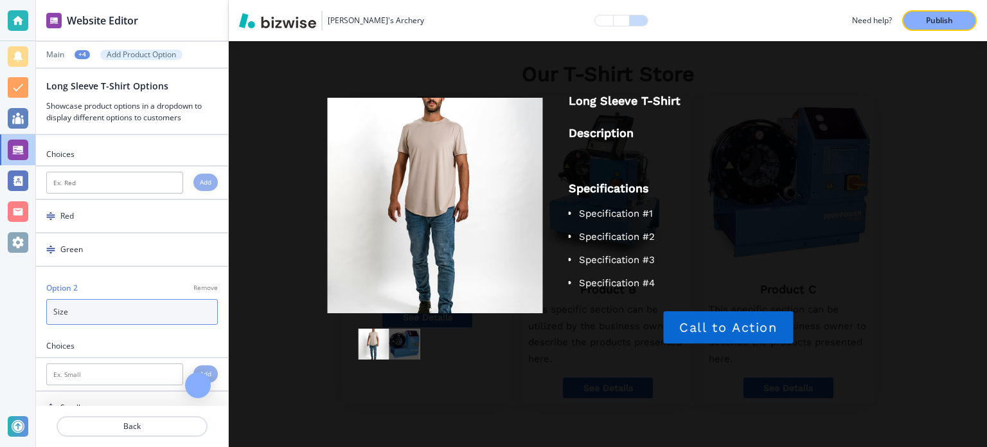
drag, startPoint x: 91, startPoint y: 305, endPoint x: 36, endPoint y: 305, distance: 55.3
click at [36, 305] on div "Option 2 Remove Size" at bounding box center [132, 303] width 192 height 42
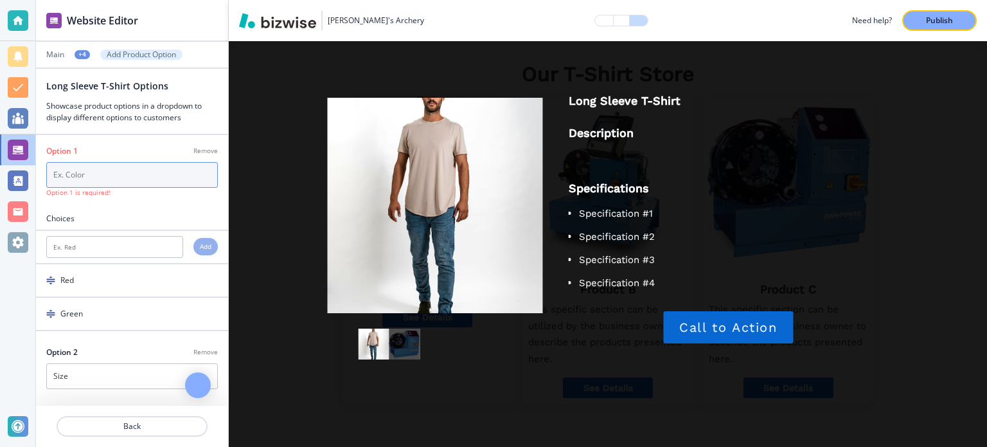
click at [102, 185] on input "text" at bounding box center [132, 175] width 172 height 26
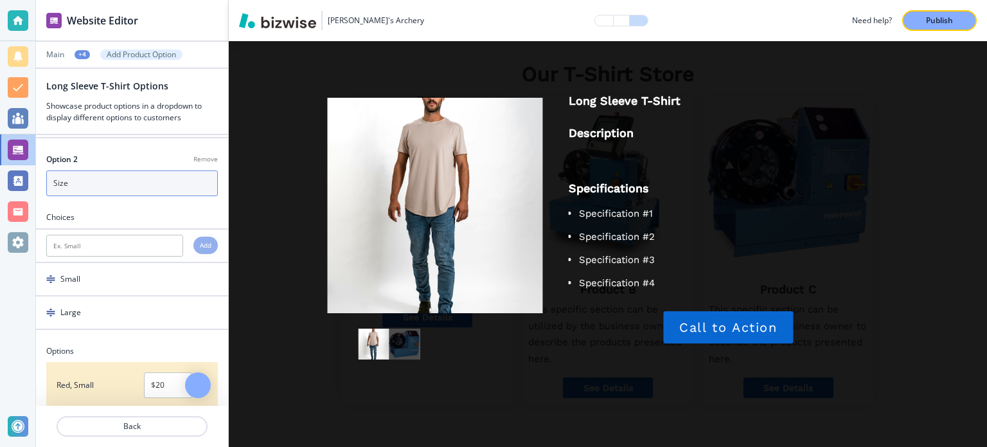
click at [95, 185] on input "Size" at bounding box center [132, 183] width 172 height 26
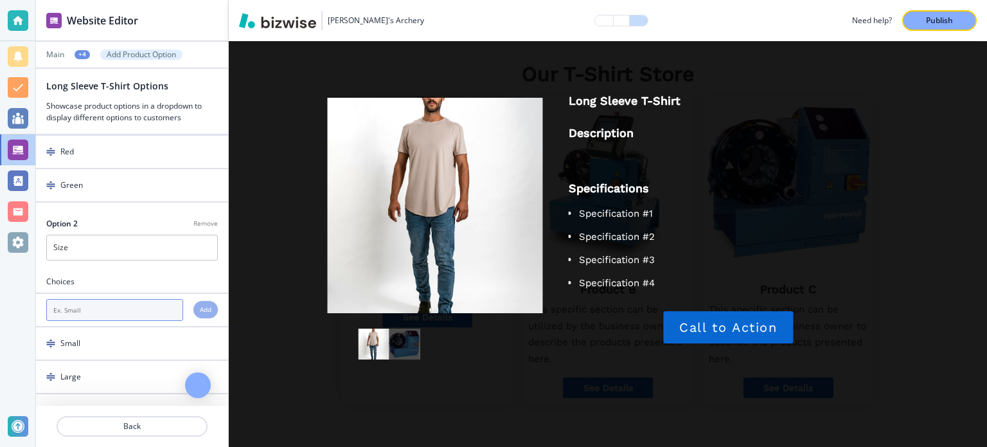
click at [128, 308] on input "text" at bounding box center [114, 310] width 137 height 22
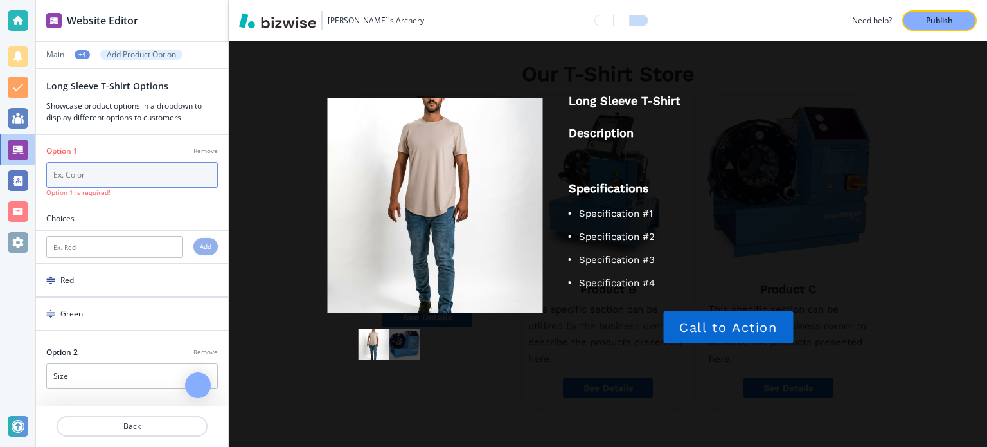
click at [99, 172] on input "text" at bounding box center [132, 175] width 172 height 26
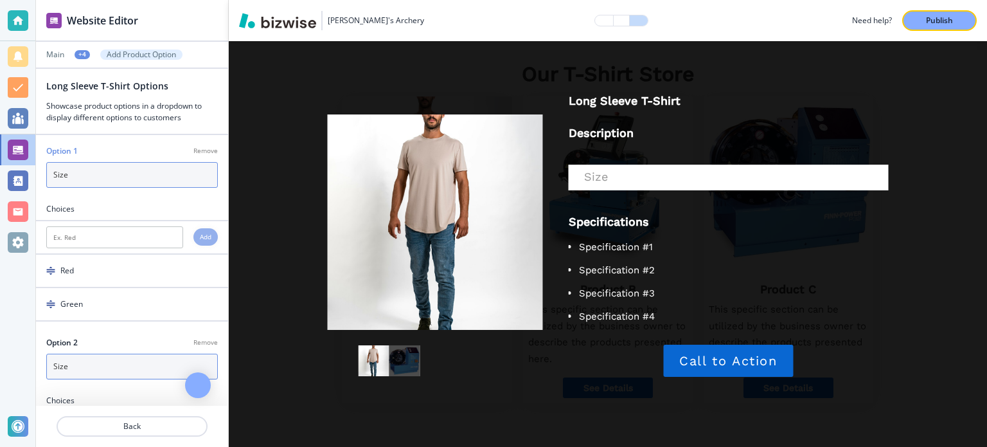
type input "Size"
drag, startPoint x: 90, startPoint y: 363, endPoint x: 15, endPoint y: 363, distance: 75.2
click at [15, 363] on div "Website Editor Main +4 Add Product Option Long Sleeve T-Shirt Options Showcase …" at bounding box center [493, 223] width 987 height 447
type input "Color"
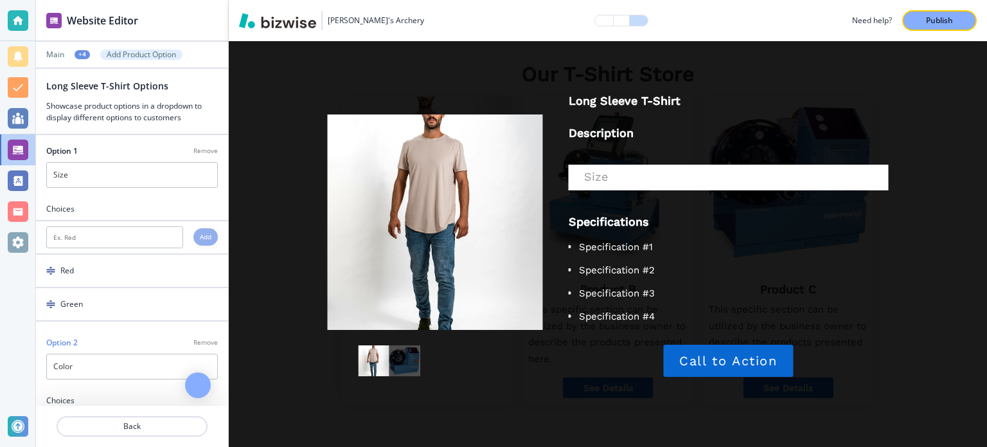
click at [113, 204] on div "Choices" at bounding box center [132, 209] width 192 height 12
click at [113, 233] on input "text" at bounding box center [114, 237] width 137 height 22
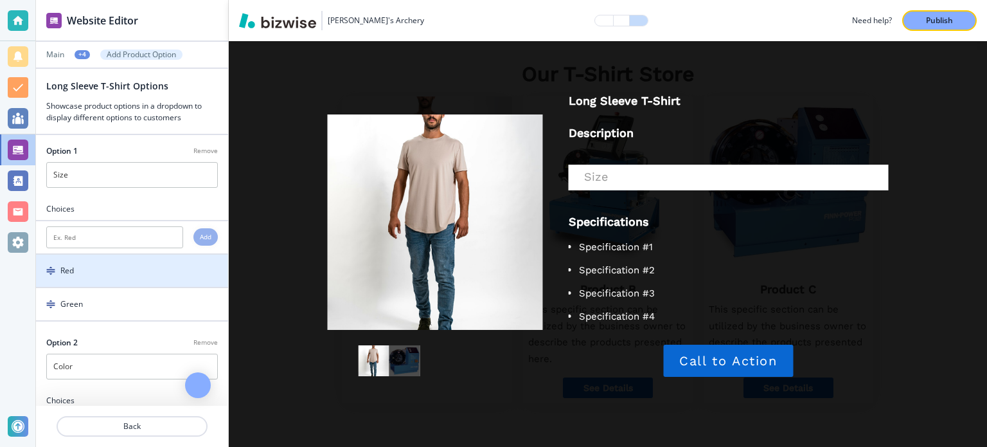
click at [95, 267] on div "Red" at bounding box center [116, 271] width 161 height 12
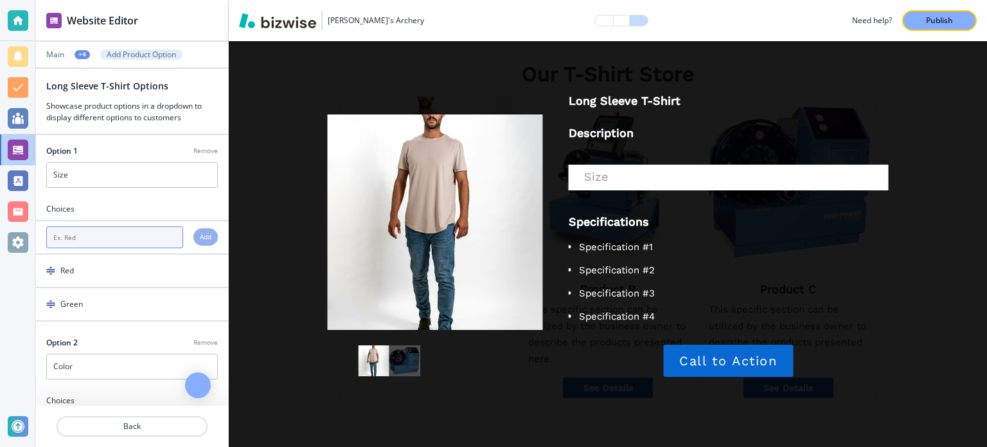
click at [94, 236] on input "text" at bounding box center [114, 237] width 137 height 22
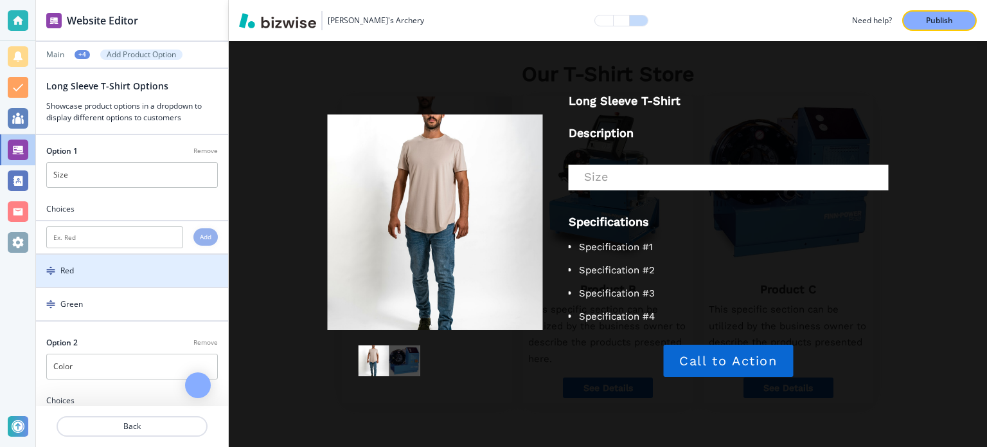
click at [100, 281] on div "button" at bounding box center [132, 281] width 192 height 10
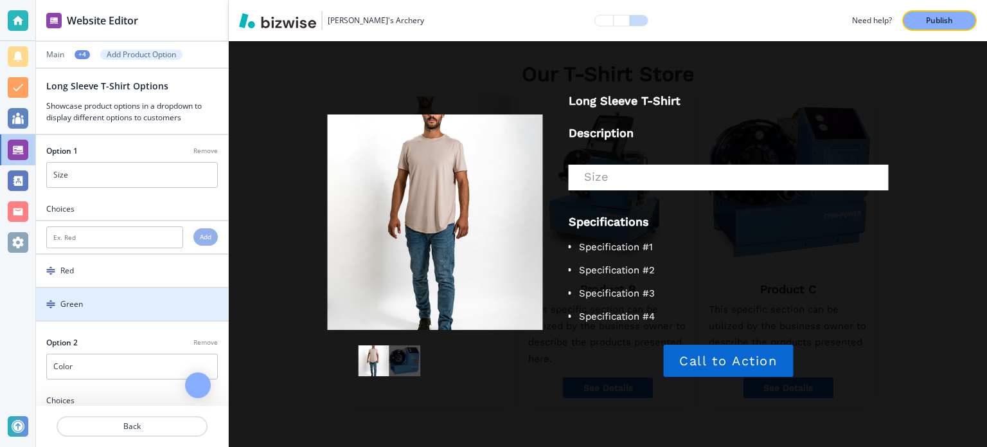
click at [105, 298] on div "Green" at bounding box center [116, 304] width 161 height 12
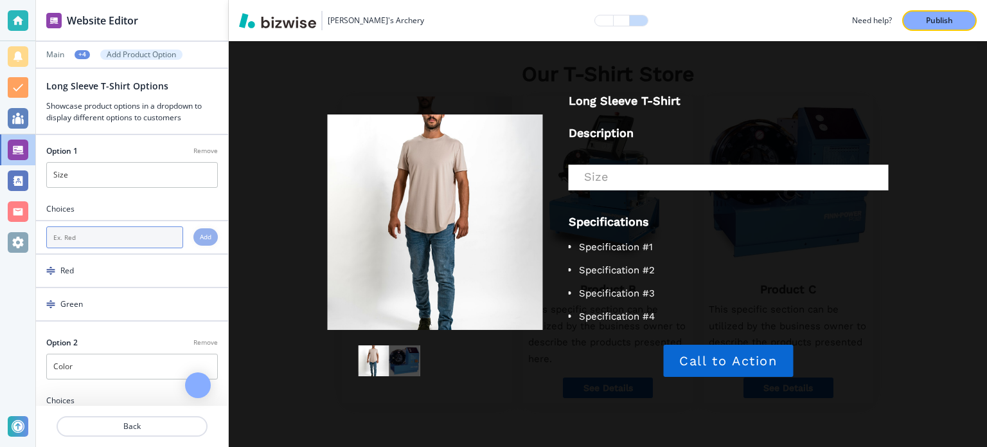
click at [159, 238] on input "text" at bounding box center [114, 237] width 137 height 22
type input "Small"
click at [200, 233] on h4 "Add" at bounding box center [206, 237] width 12 height 10
click at [129, 228] on input "text" at bounding box center [114, 237] width 137 height 22
type input "Medium"
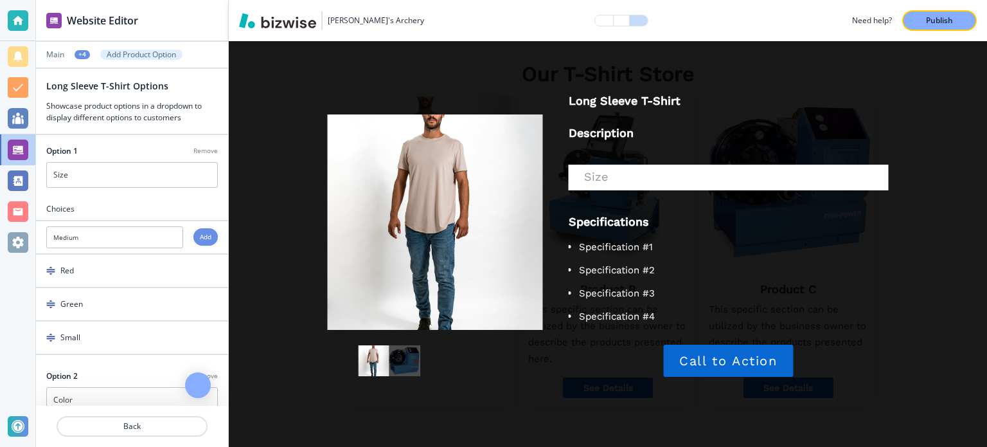
click at [200, 237] on h4 "Add" at bounding box center [206, 237] width 12 height 10
click at [138, 241] on input "text" at bounding box center [114, 237] width 137 height 22
type input "Large"
click at [194, 240] on div "Add" at bounding box center [206, 236] width 24 height 17
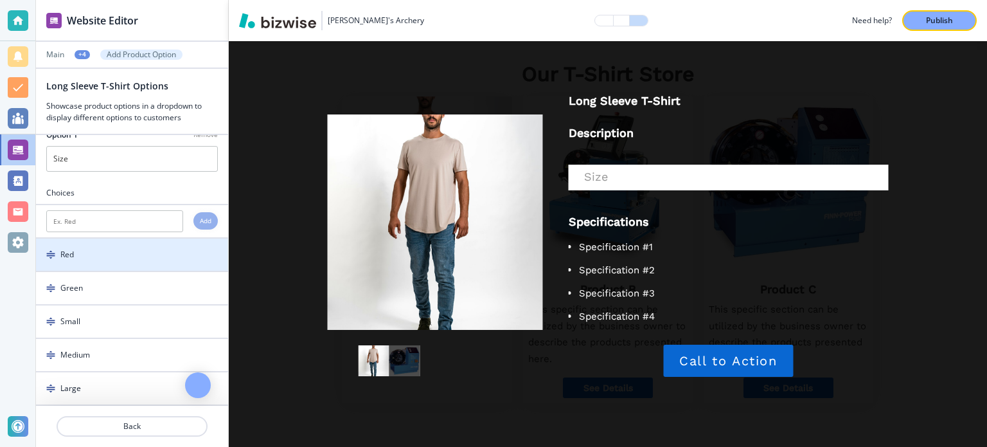
scroll to position [64, 0]
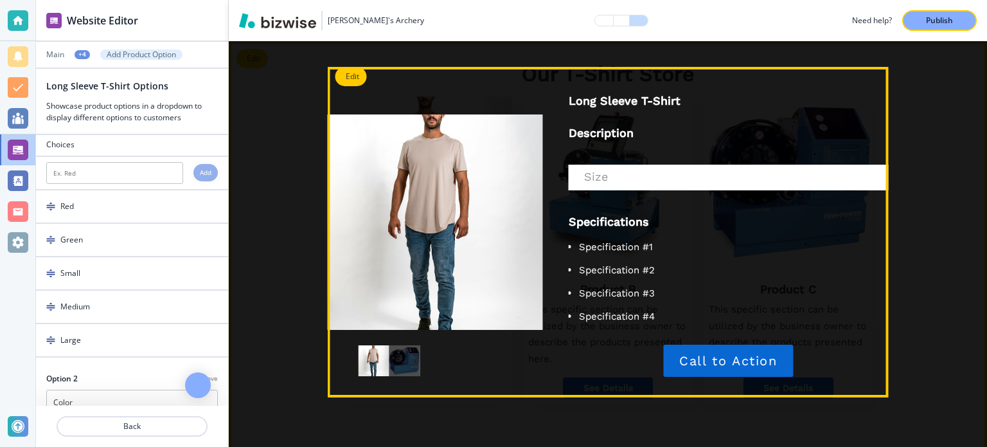
click at [691, 174] on div "Size" at bounding box center [716, 177] width 264 height 13
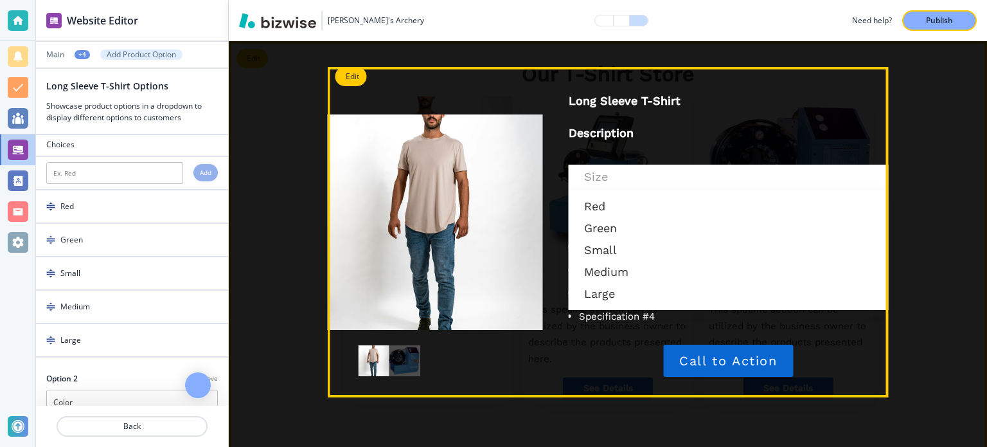
click at [658, 169] on div "Size" at bounding box center [729, 178] width 320 height 26
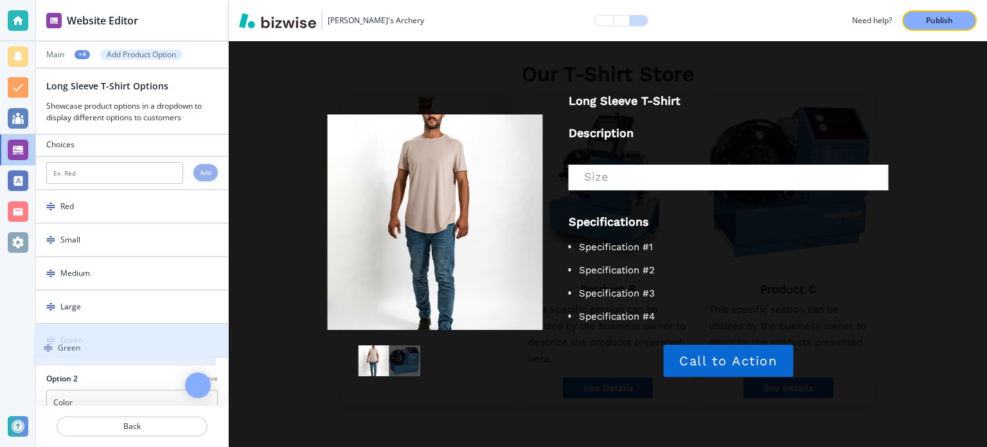
drag, startPoint x: 51, startPoint y: 240, endPoint x: 49, endPoint y: 350, distance: 110.0
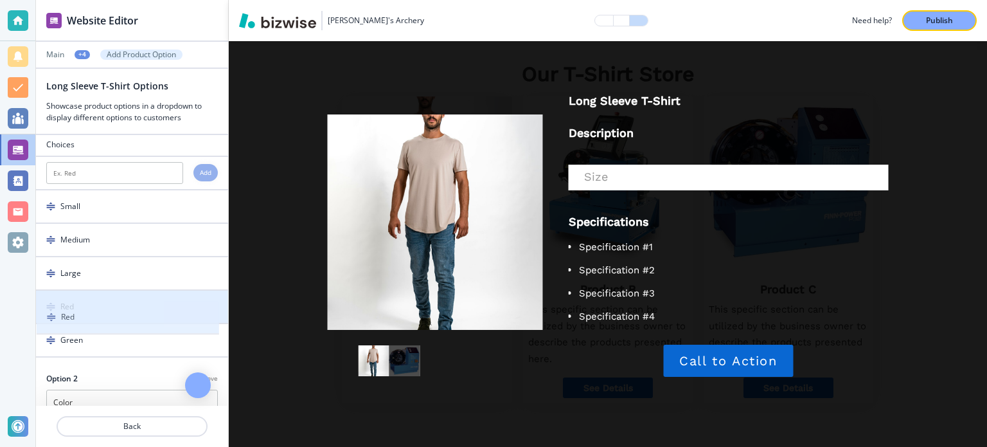
drag, startPoint x: 46, startPoint y: 205, endPoint x: 47, endPoint y: 318, distance: 112.5
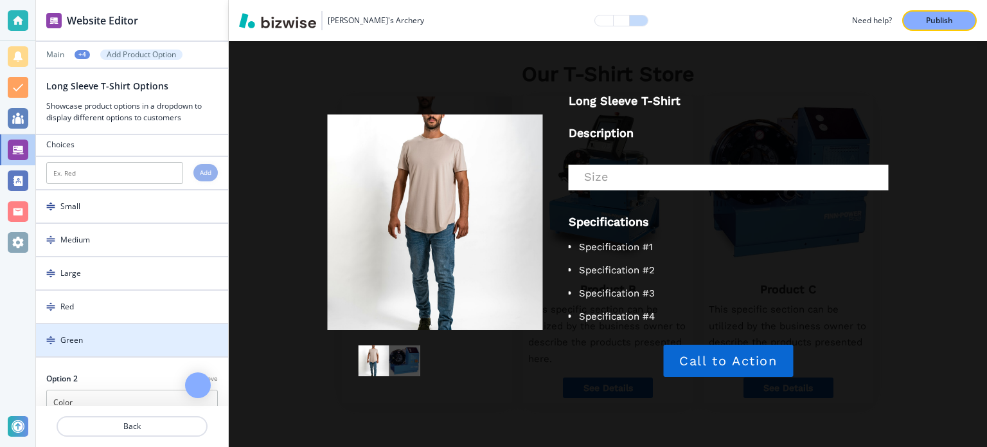
click at [134, 330] on div "button" at bounding box center [132, 329] width 192 height 10
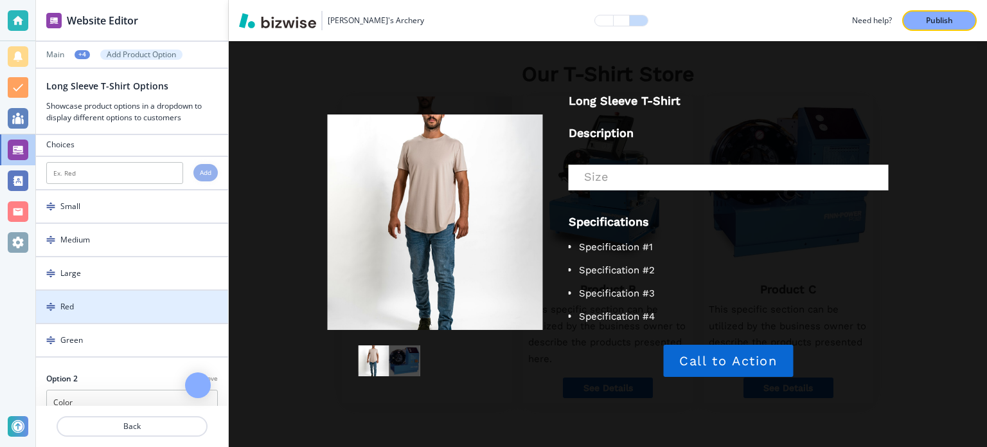
click at [138, 312] on div "button" at bounding box center [132, 317] width 192 height 10
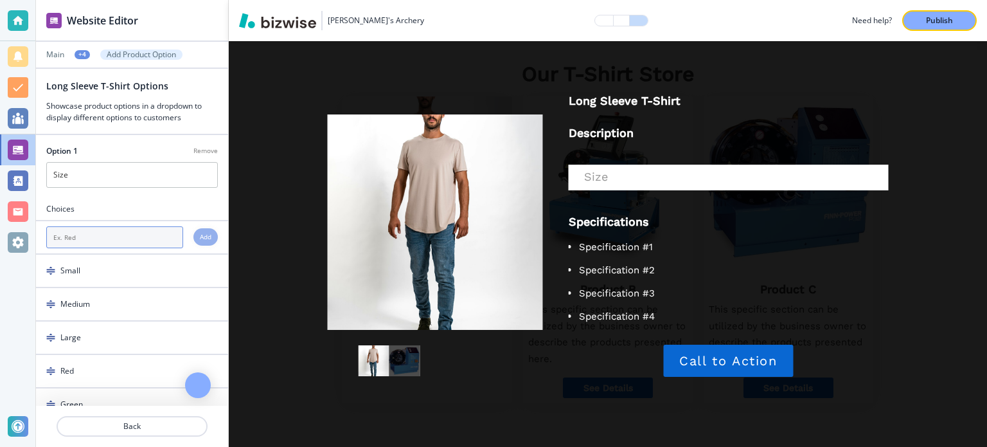
click at [118, 233] on input "text" at bounding box center [114, 237] width 137 height 22
type input "R"
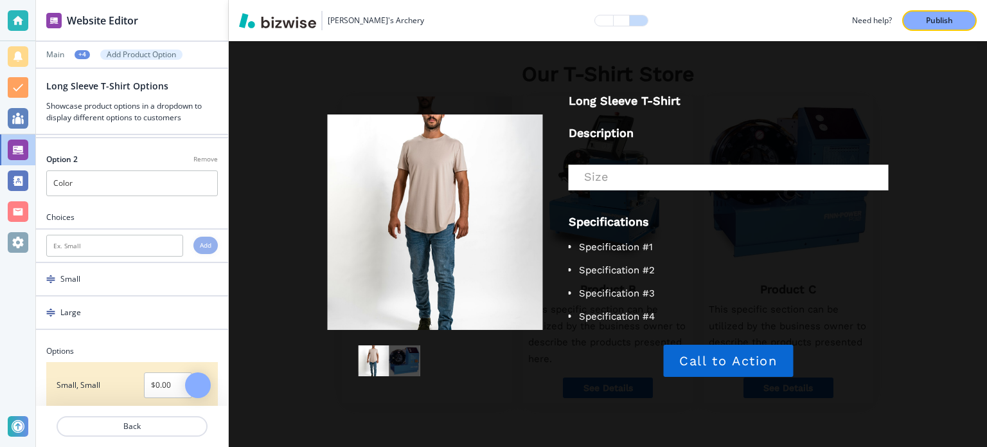
scroll to position [257, 0]
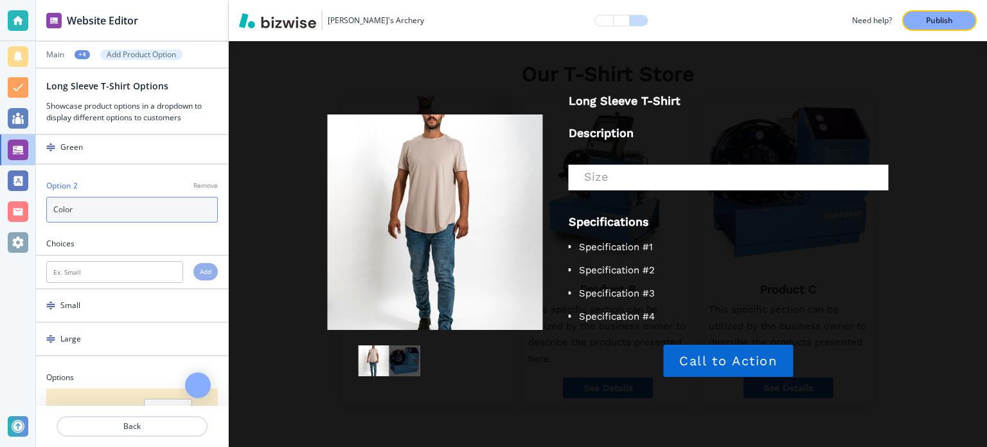
drag, startPoint x: 95, startPoint y: 212, endPoint x: 39, endPoint y: 205, distance: 56.3
click at [39, 205] on div "Option 2 Remove Color" at bounding box center [132, 201] width 192 height 42
click at [126, 238] on div "Choices" at bounding box center [132, 244] width 192 height 12
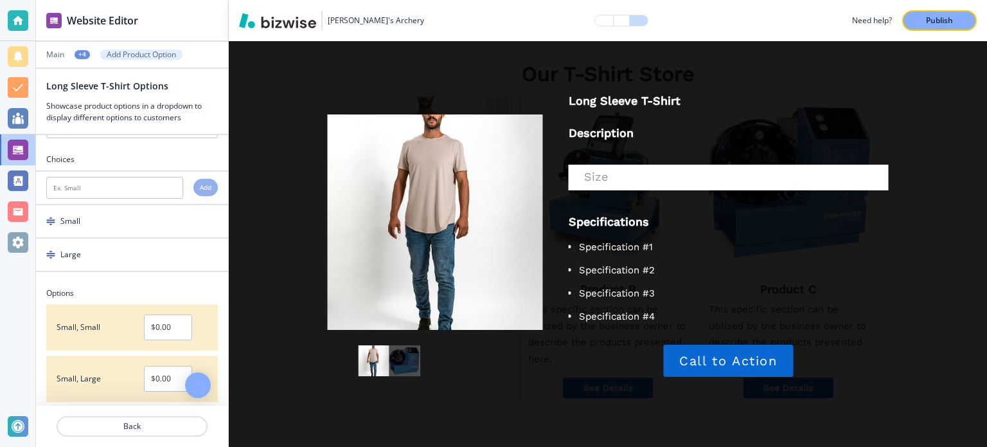
scroll to position [361, 0]
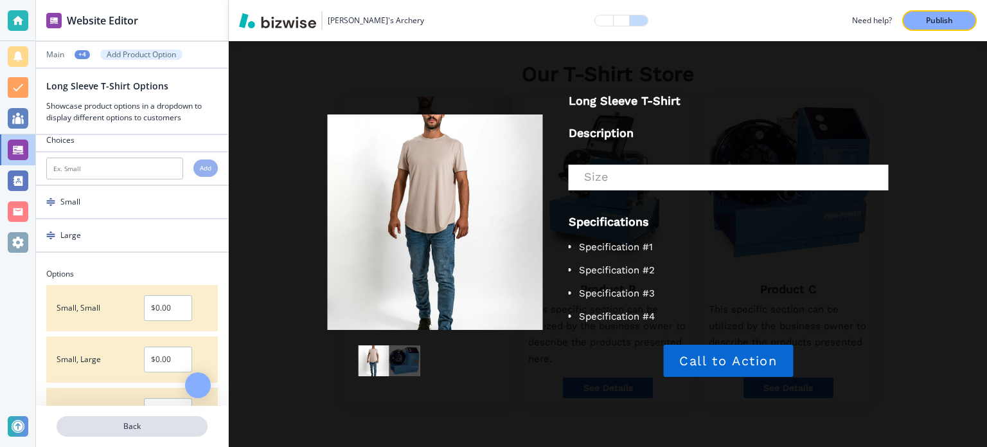
click at [157, 421] on p "Back" at bounding box center [132, 426] width 149 height 12
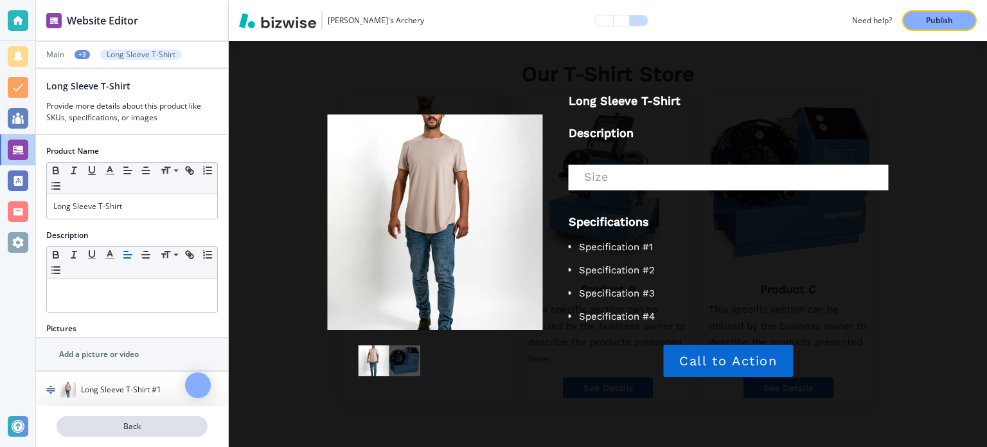
click at [138, 430] on p "Back" at bounding box center [132, 426] width 149 height 12
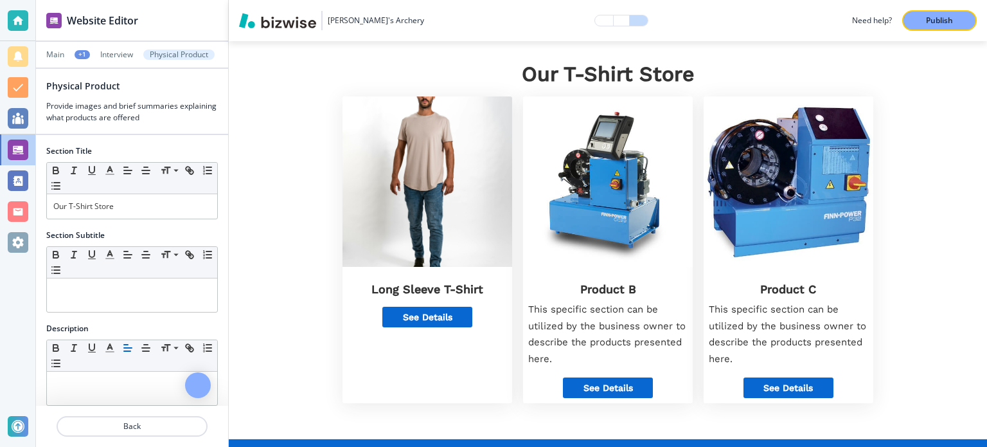
click at [138, 430] on p "Back" at bounding box center [132, 426] width 149 height 12
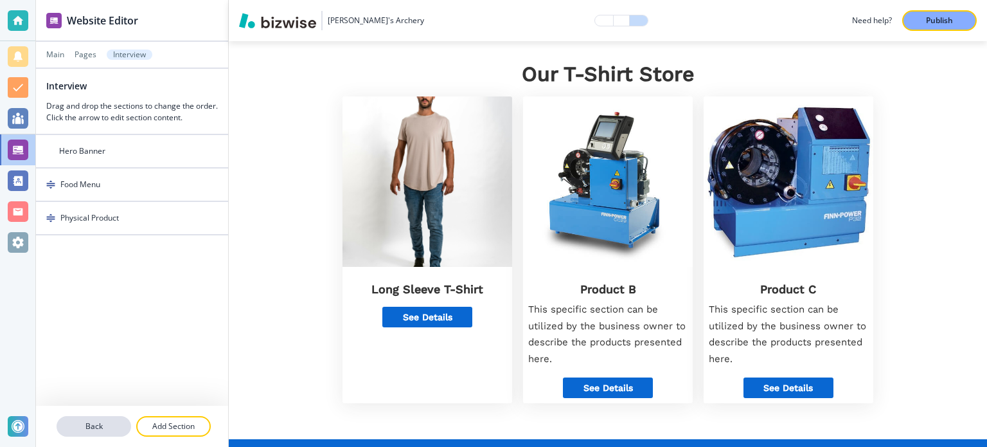
click at [110, 423] on p "Back" at bounding box center [94, 426] width 72 height 12
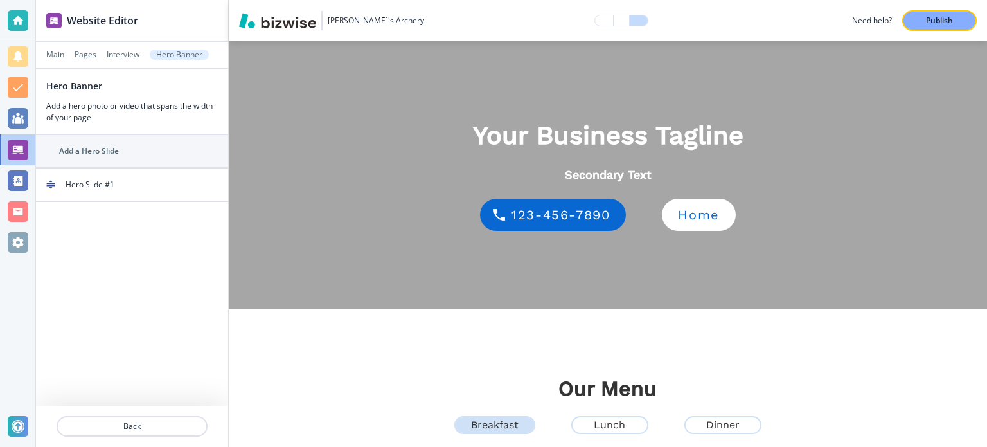
scroll to position [51, 0]
click at [108, 428] on p "Back" at bounding box center [132, 426] width 149 height 12
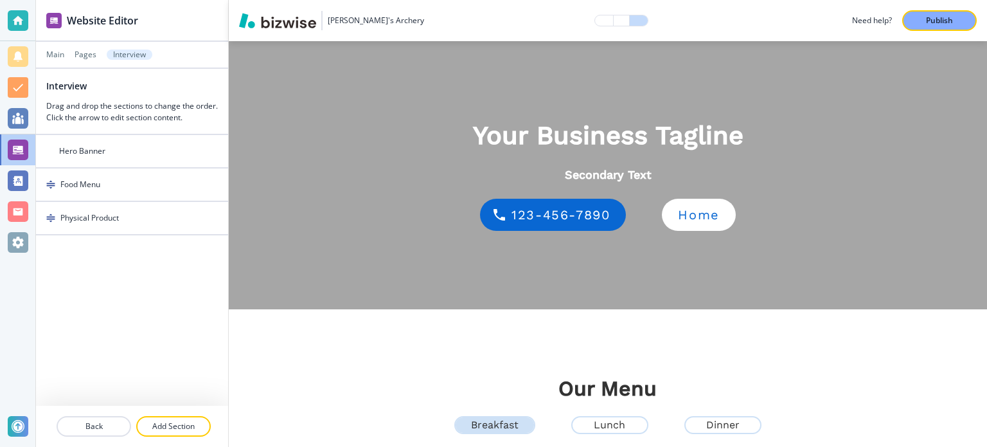
click at [108, 428] on p "Back" at bounding box center [94, 426] width 72 height 12
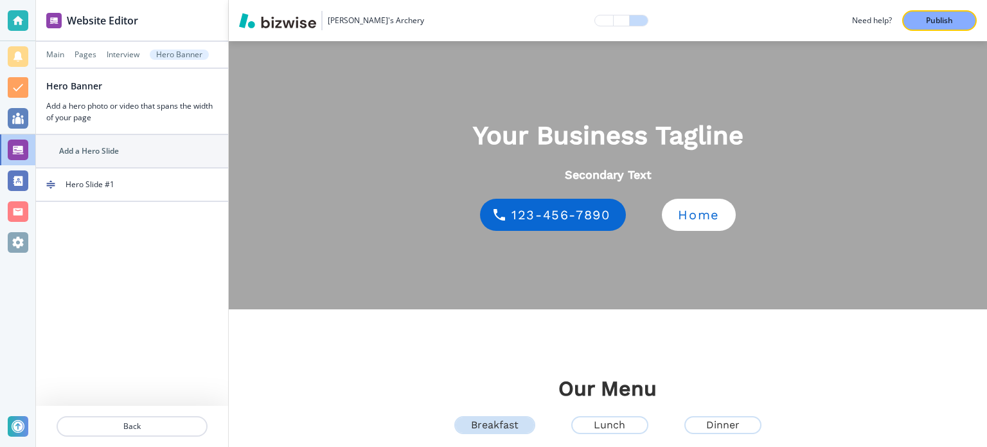
click at [108, 428] on p "Back" at bounding box center [132, 426] width 149 height 12
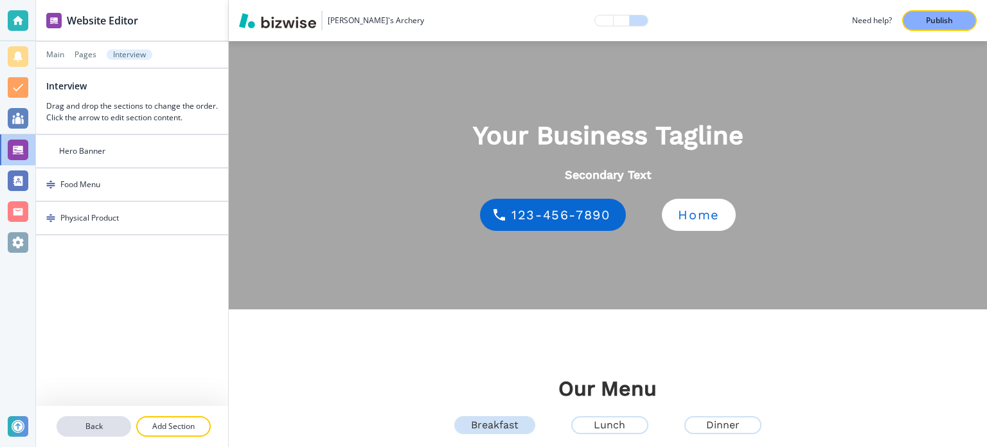
click at [100, 431] on p "Back" at bounding box center [94, 426] width 72 height 12
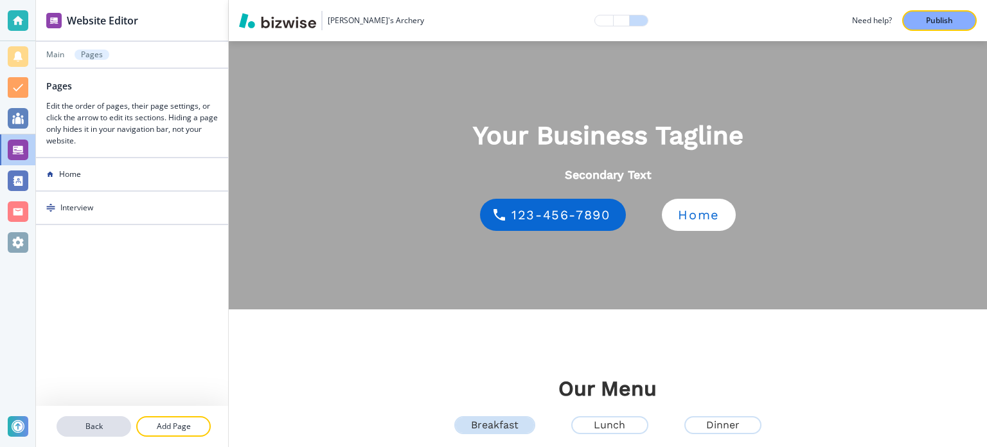
click at [95, 427] on p "Back" at bounding box center [94, 426] width 72 height 12
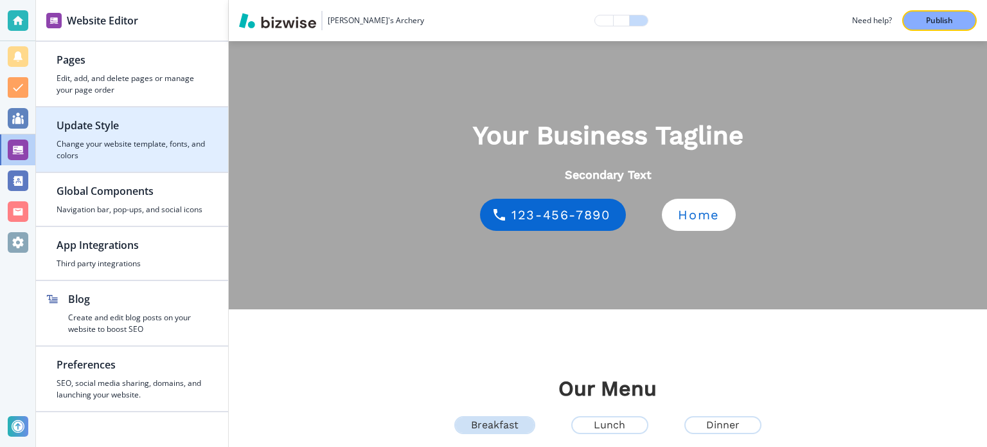
click at [145, 157] on h4 "Change your website template, fonts, and colors" at bounding box center [132, 149] width 151 height 23
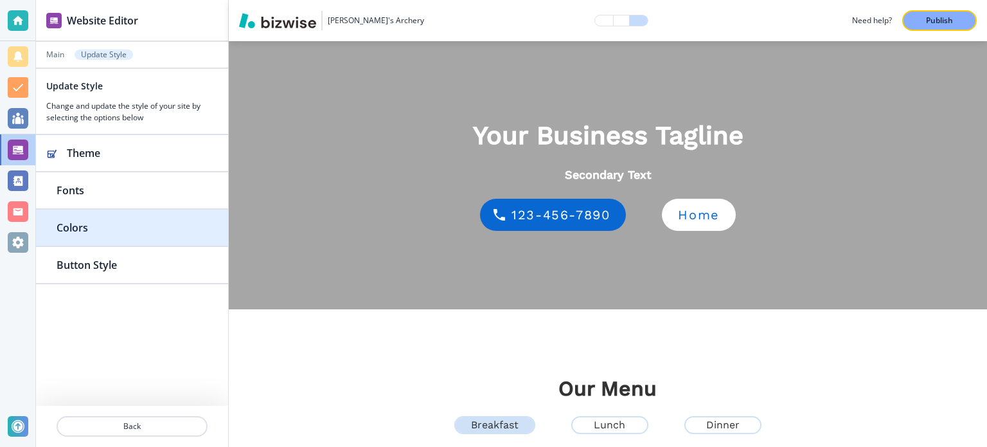
click at [146, 228] on h2 "Colors" at bounding box center [132, 227] width 151 height 15
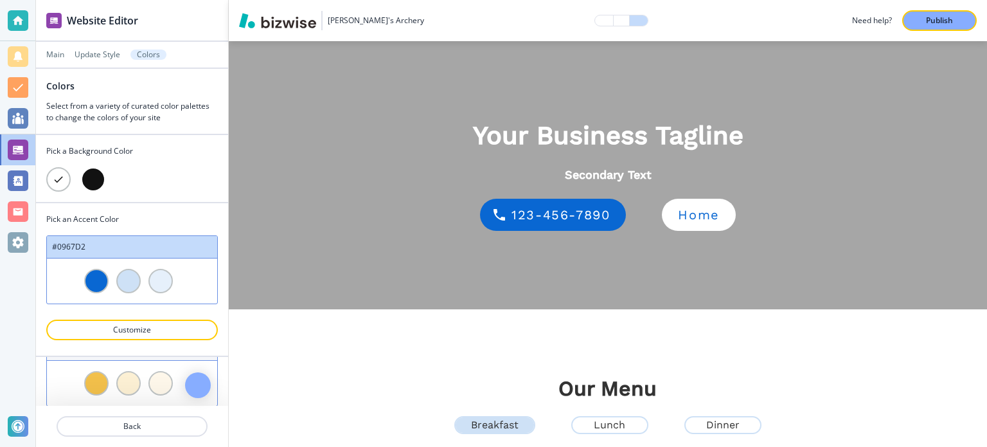
scroll to position [0, 0]
click at [89, 175] on div at bounding box center [93, 179] width 24 height 24
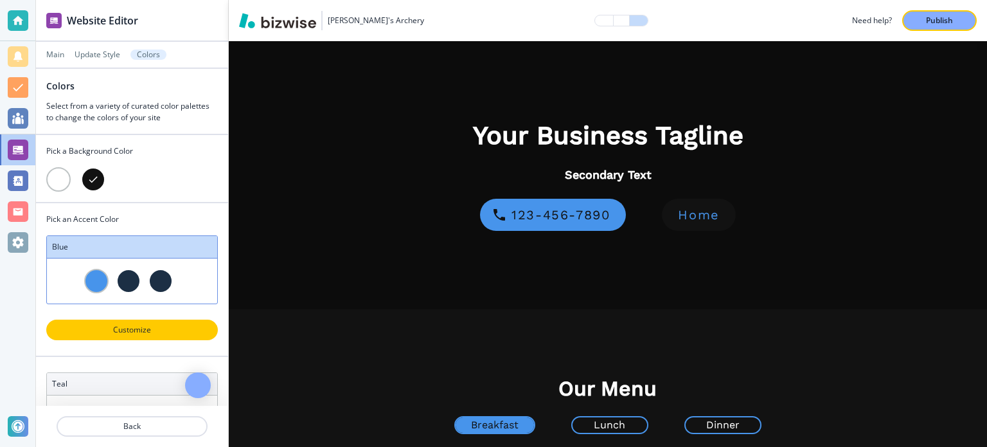
click at [113, 329] on p "Customize" at bounding box center [132, 330] width 138 height 12
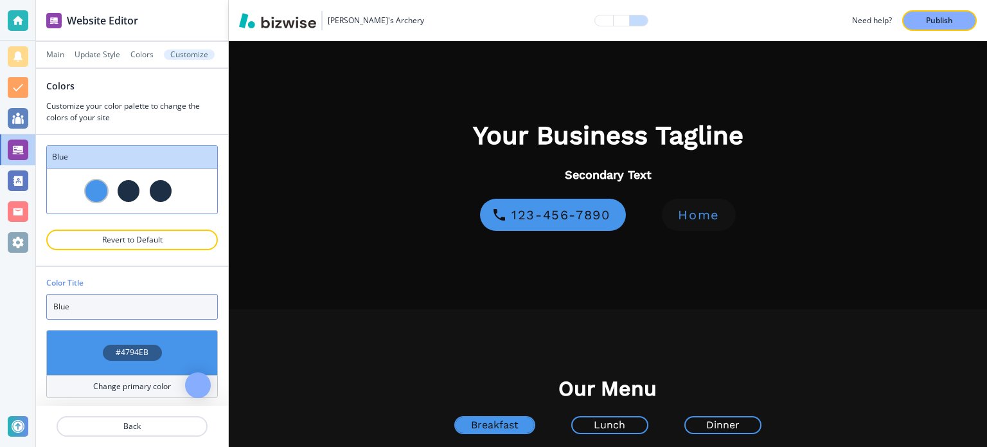
drag, startPoint x: 113, startPoint y: 308, endPoint x: 36, endPoint y: 303, distance: 76.7
click at [36, 303] on div "Color Title Blue #4794EB Change primary color #1C2F44 Change secondary color #1…" at bounding box center [132, 411] width 192 height 288
type input "Red"
click at [159, 355] on div "#4794EB" at bounding box center [132, 352] width 172 height 45
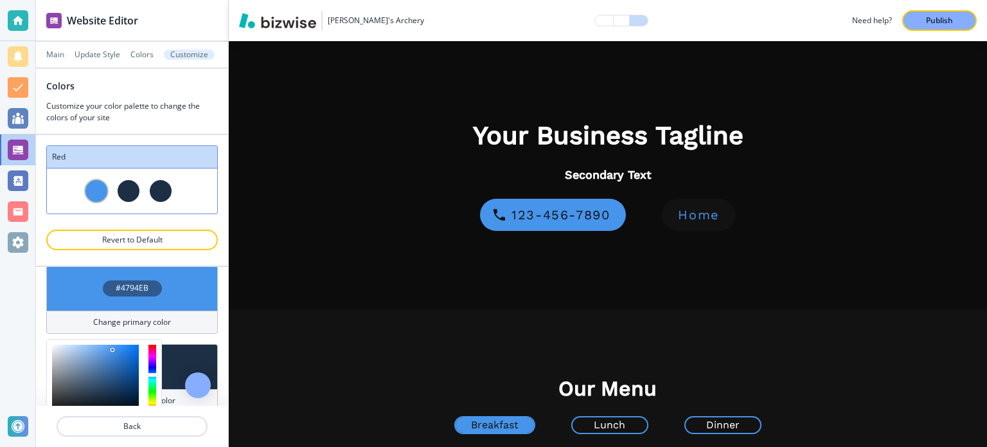
click at [134, 295] on div "#4794EB" at bounding box center [132, 288] width 172 height 45
drag, startPoint x: 156, startPoint y: 349, endPoint x: 134, endPoint y: 341, distance: 23.4
click at [152, 339] on div at bounding box center [104, 379] width 114 height 80
click at [125, 345] on div at bounding box center [95, 380] width 87 height 70
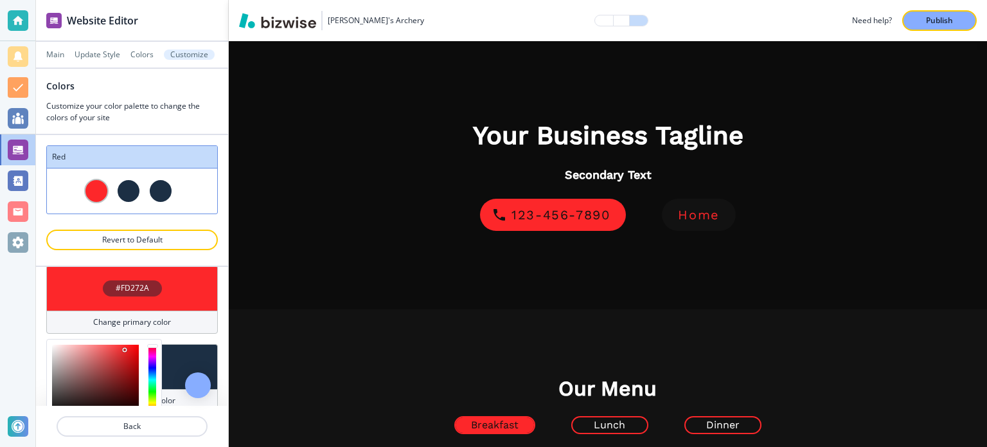
click at [125, 348] on div at bounding box center [124, 349] width 3 height 3
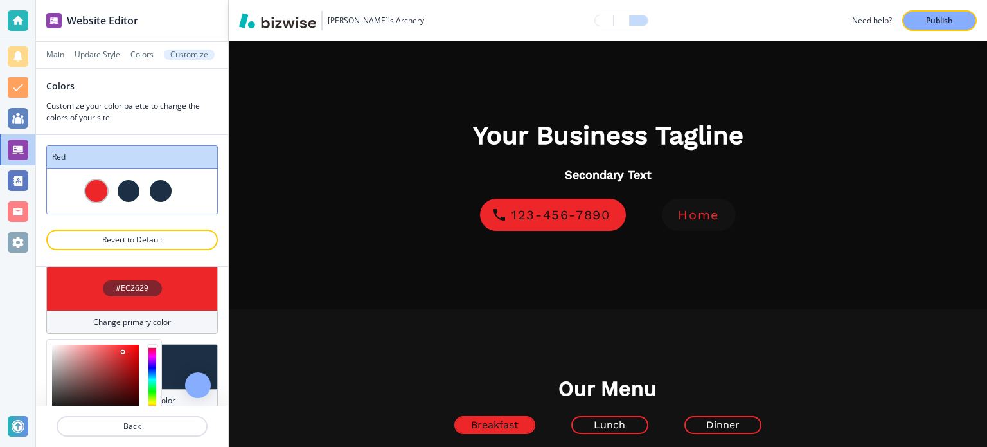
click at [123, 354] on div at bounding box center [95, 380] width 87 height 70
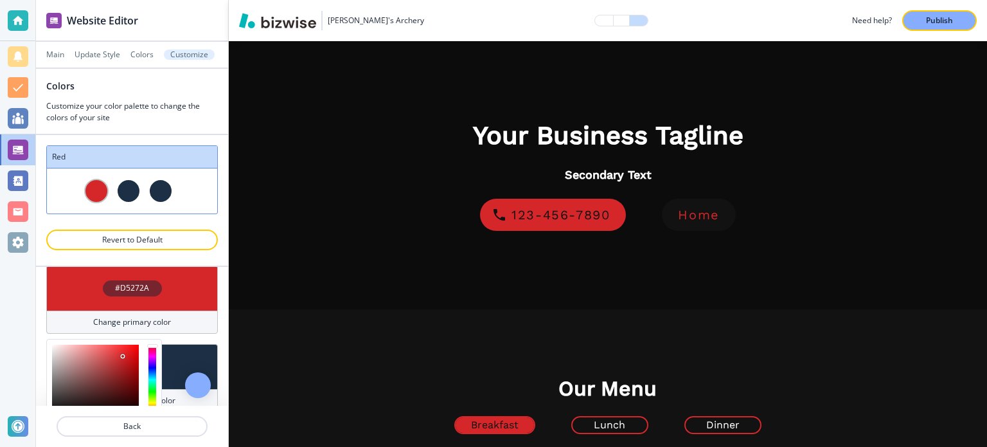
click at [123, 355] on div at bounding box center [123, 356] width 3 height 3
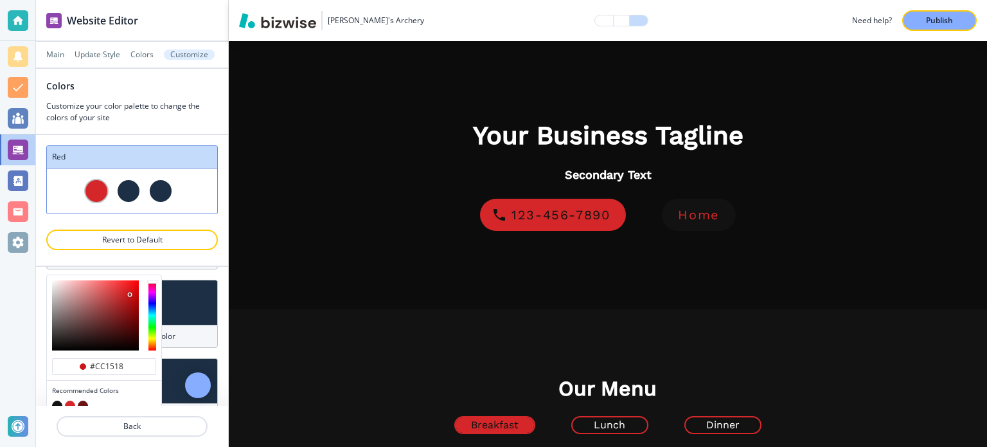
type input "#c50306"
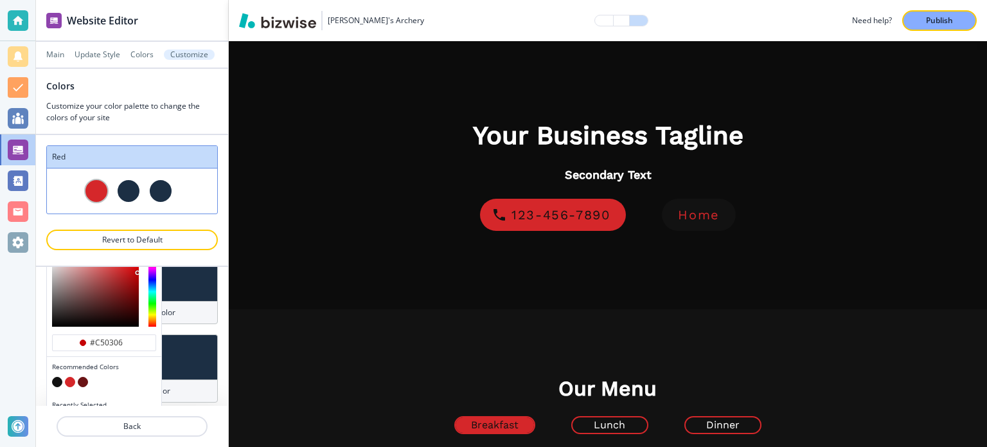
scroll to position [177, 0]
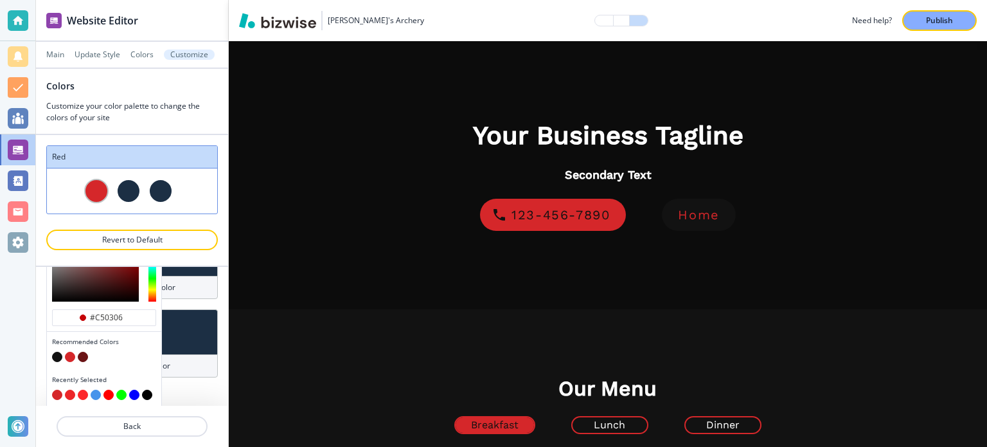
click at [177, 392] on div "Color Title Red #D5272A Change primary color #c50306 Recommended Colors Recentl…" at bounding box center [132, 336] width 192 height 139
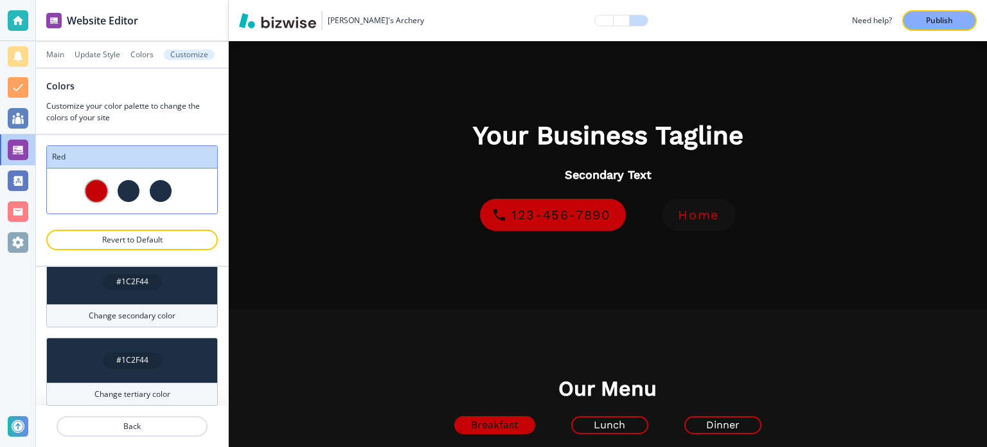
scroll to position [147, 0]
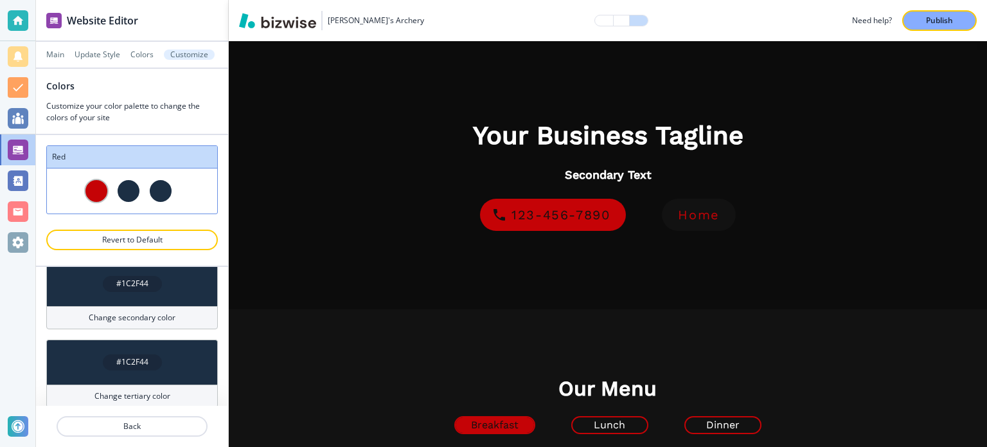
click at [175, 294] on div "#1C2F44" at bounding box center [132, 283] width 172 height 45
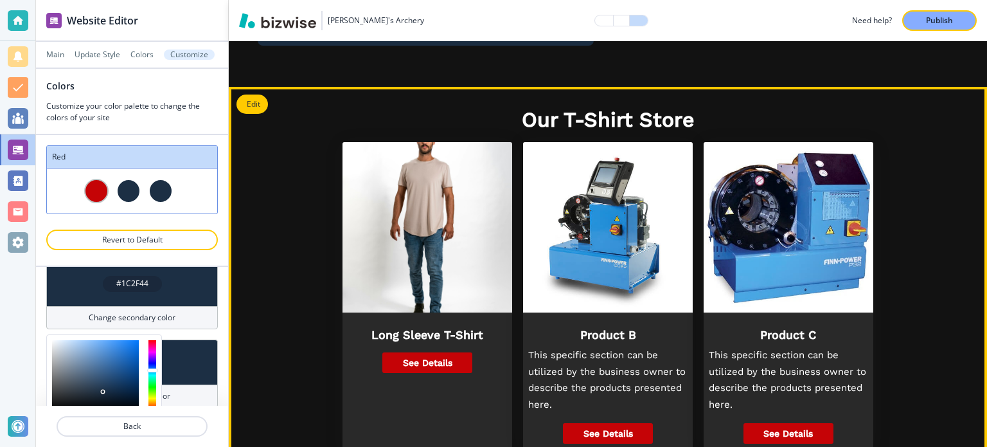
scroll to position [501, 0]
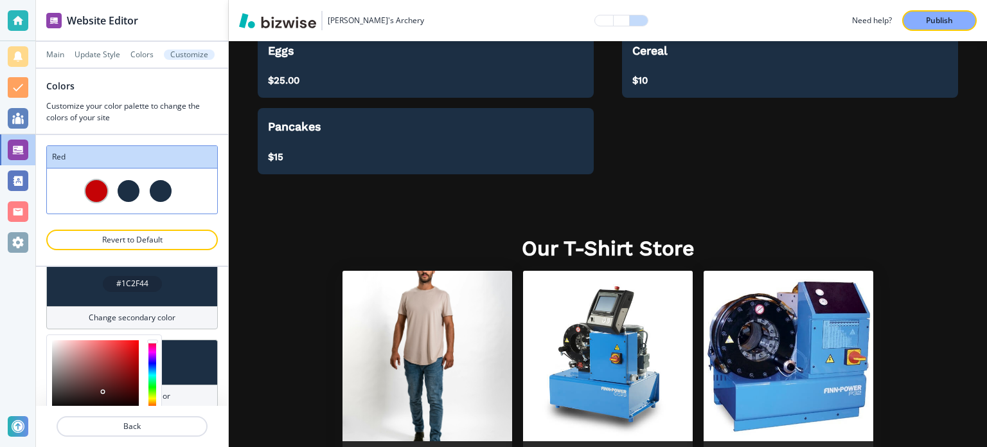
drag, startPoint x: 152, startPoint y: 344, endPoint x: 123, endPoint y: 343, distance: 28.9
click at [161, 332] on div "Color Title Red #C50306 Change primary color #1C2F44 Change secondary color #44…" at bounding box center [132, 264] width 172 height 288
type input "#db1a1d"
drag, startPoint x: 105, startPoint y: 352, endPoint x: 186, endPoint y: 333, distance: 83.1
click at [186, 333] on div "Color Title Red #C50306 Change primary color #1C2F44 Change secondary color #db…" at bounding box center [132, 264] width 172 height 288
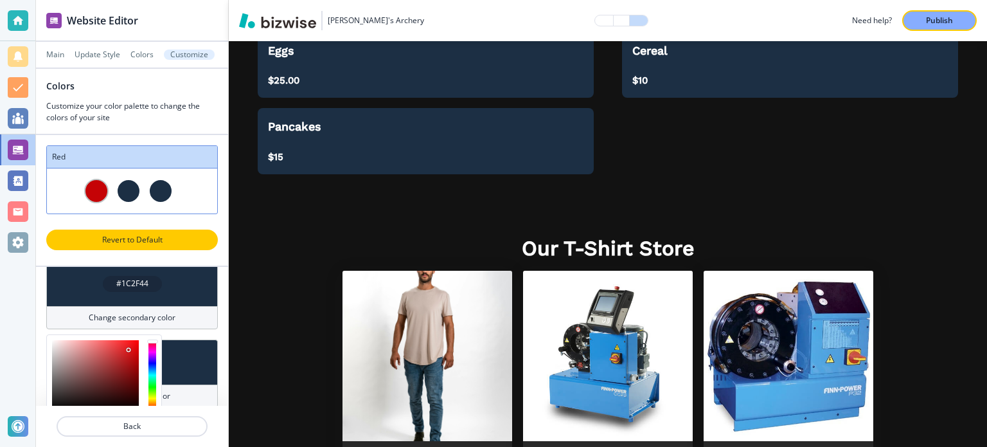
click at [165, 244] on p "Revert to Default" at bounding box center [132, 240] width 138 height 12
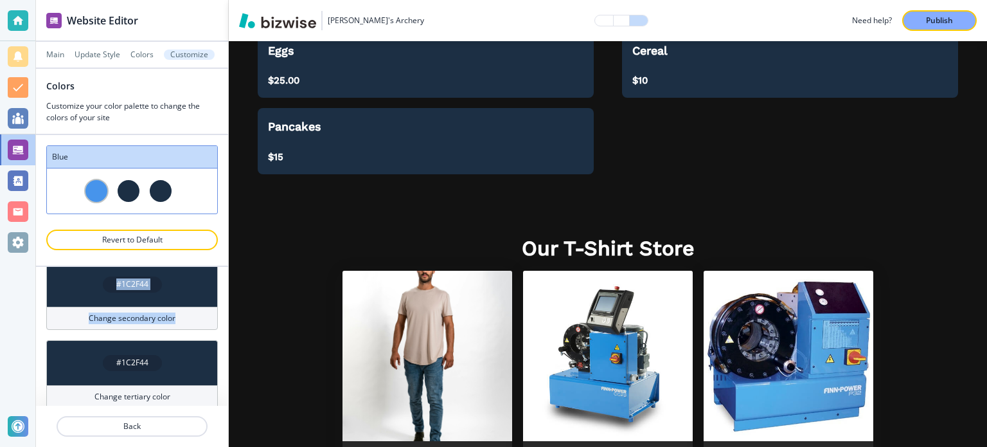
scroll to position [0, 0]
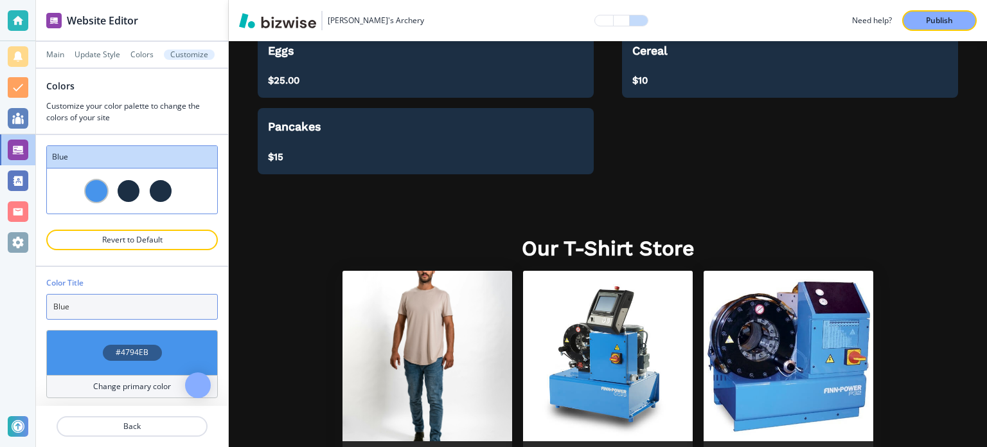
drag, startPoint x: 129, startPoint y: 310, endPoint x: 17, endPoint y: 303, distance: 112.7
click at [17, 303] on div "Website Editor Main Update Style Colors Customize Colors Customize your color p…" at bounding box center [493, 223] width 987 height 447
type input "Red"
click at [87, 284] on div "Color Title" at bounding box center [132, 283] width 172 height 12
click at [182, 191] on div at bounding box center [132, 190] width 170 height 45
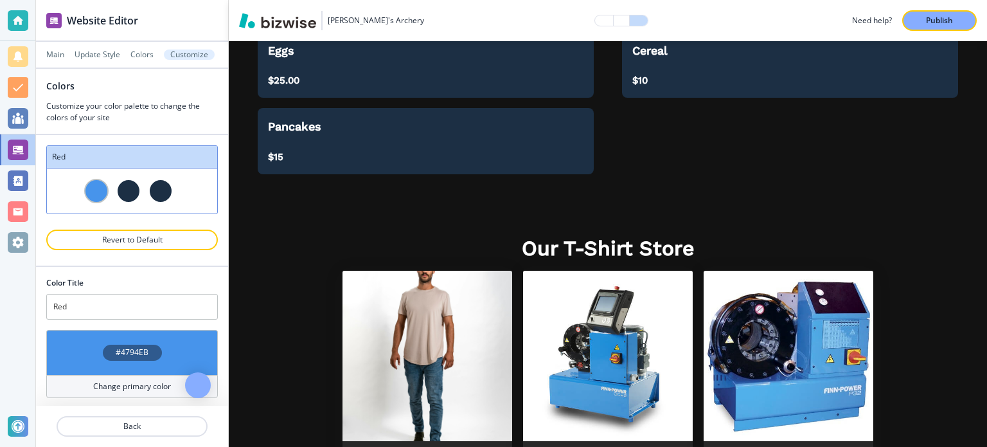
click at [88, 186] on div at bounding box center [96, 191] width 24 height 24
click at [141, 424] on p "Back" at bounding box center [132, 426] width 149 height 12
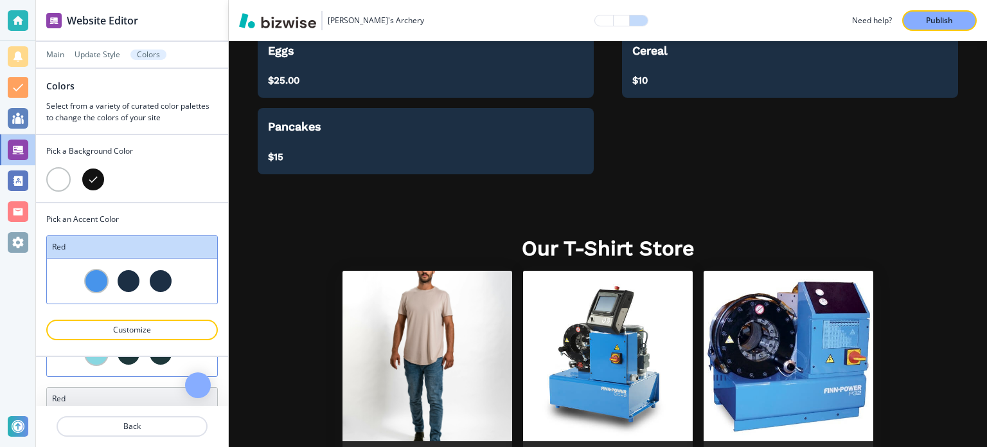
scroll to position [129, 0]
click at [118, 375] on div at bounding box center [128, 368] width 24 height 24
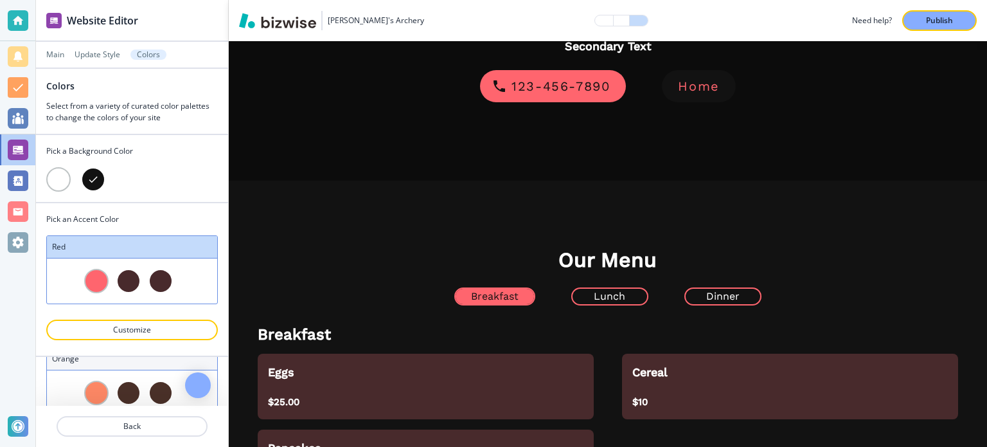
scroll to position [643, 0]
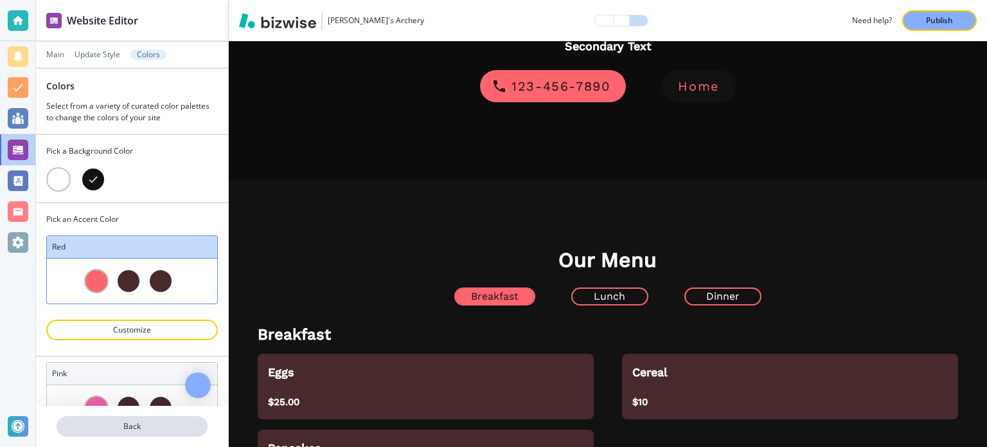
click at [132, 420] on p "Back" at bounding box center [132, 426] width 149 height 12
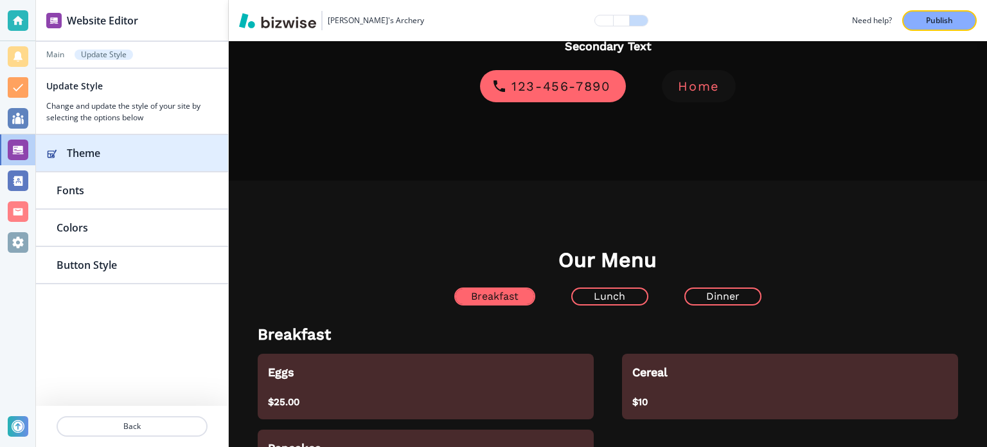
click at [160, 167] on div "button" at bounding box center [132, 166] width 192 height 10
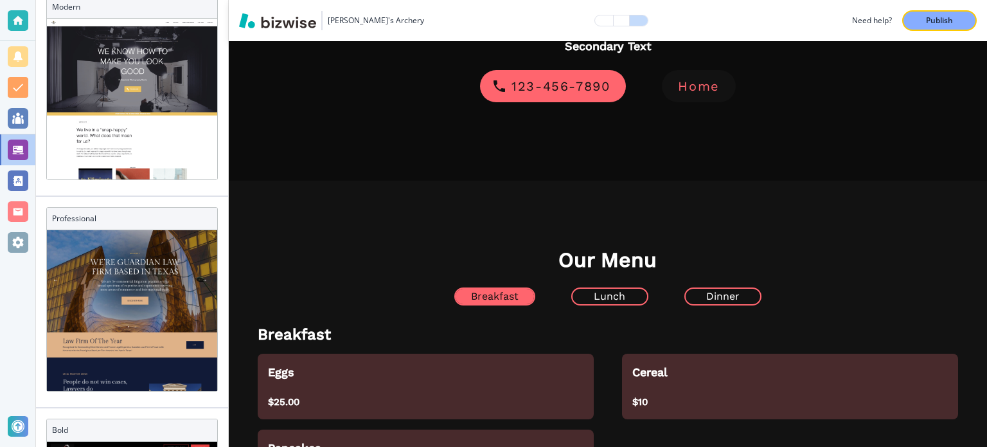
scroll to position [21, 0]
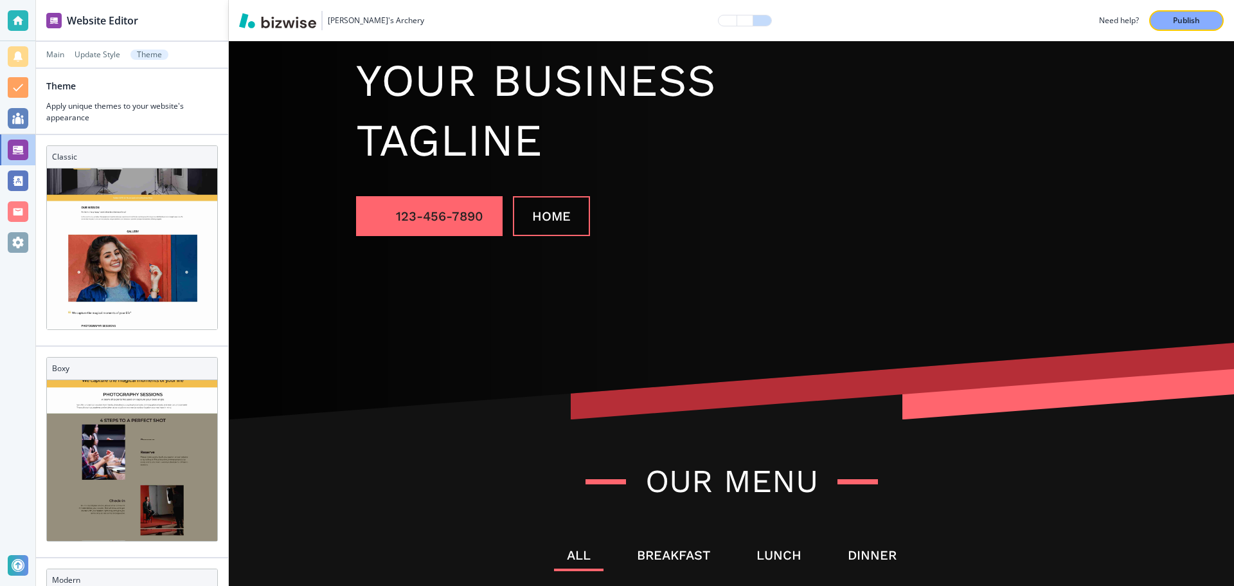
scroll to position [50, 0]
click at [86, 53] on p "Update Style" at bounding box center [98, 54] width 46 height 9
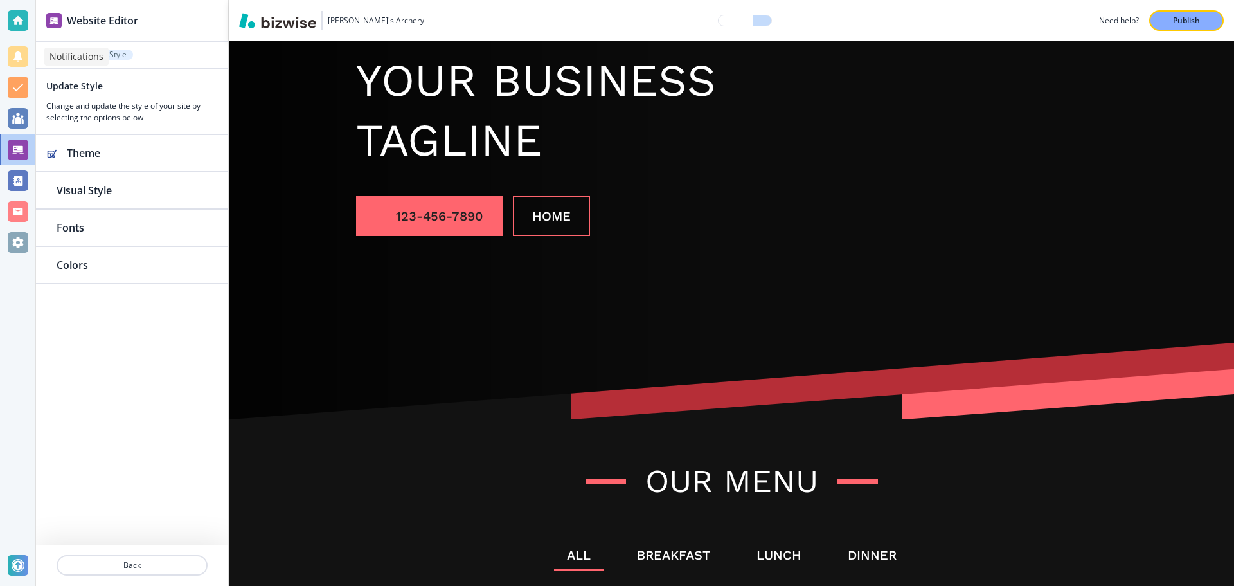
drag, startPoint x: 35, startPoint y: 51, endPoint x: 50, endPoint y: 53, distance: 15.0
click at [50, 53] on p "Notifications" at bounding box center [77, 56] width 54 height 13
click at [55, 53] on p "Main" at bounding box center [55, 54] width 18 height 9
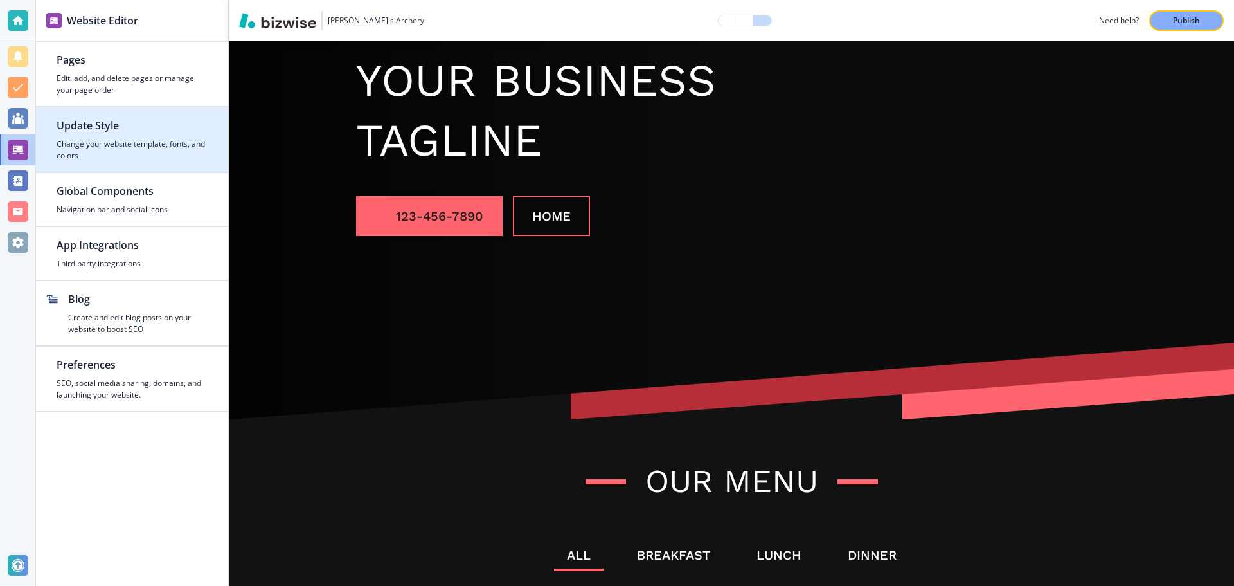
click at [134, 132] on h2 "Update Style" at bounding box center [132, 125] width 151 height 15
